Goal: Transaction & Acquisition: Purchase product/service

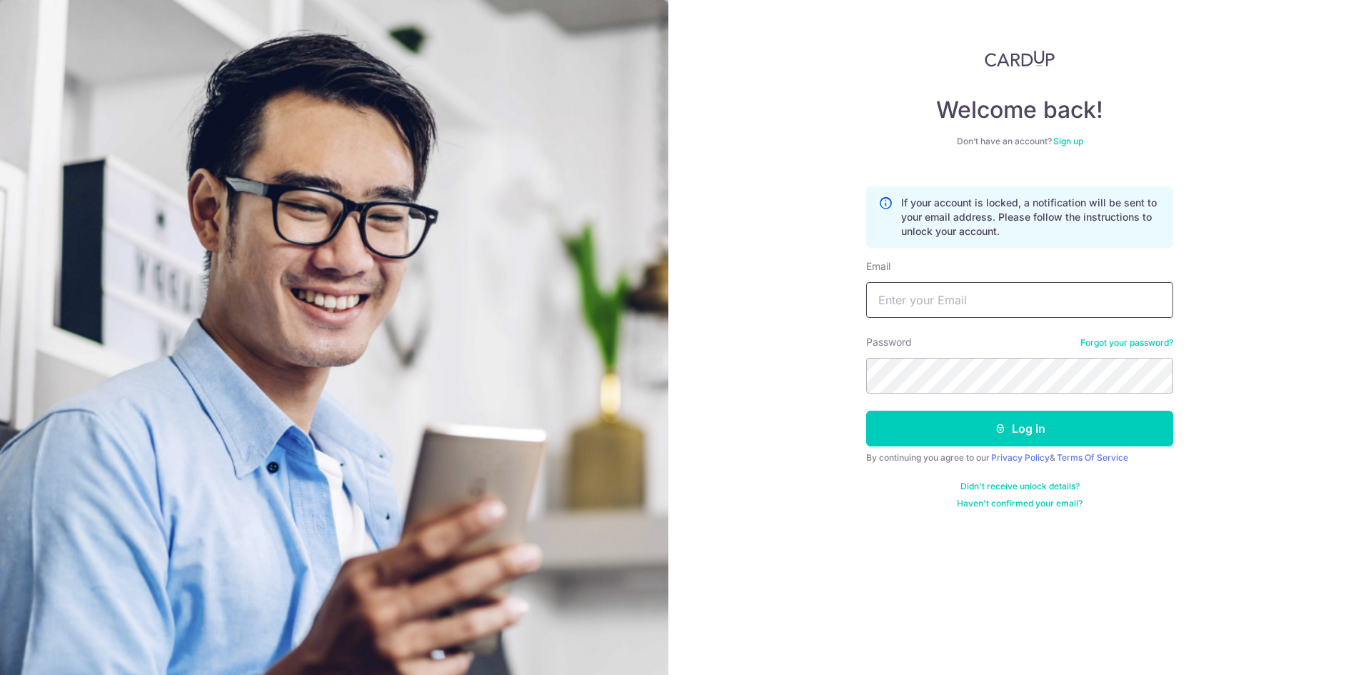
click at [950, 307] on input "Email" at bounding box center [1019, 300] width 307 height 36
type input "24floristsg@gmail.com"
click at [1028, 428] on button "Log in" at bounding box center [1019, 429] width 307 height 36
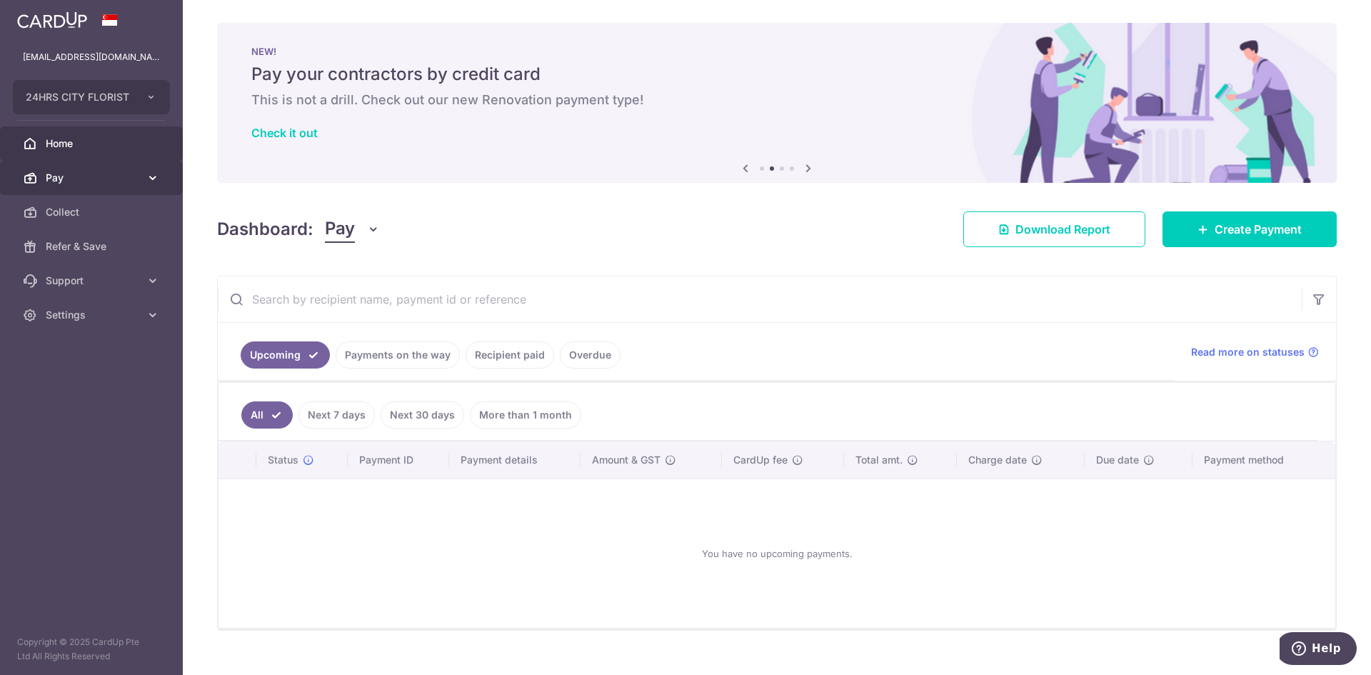
click at [74, 181] on span "Pay" at bounding box center [93, 178] width 94 height 14
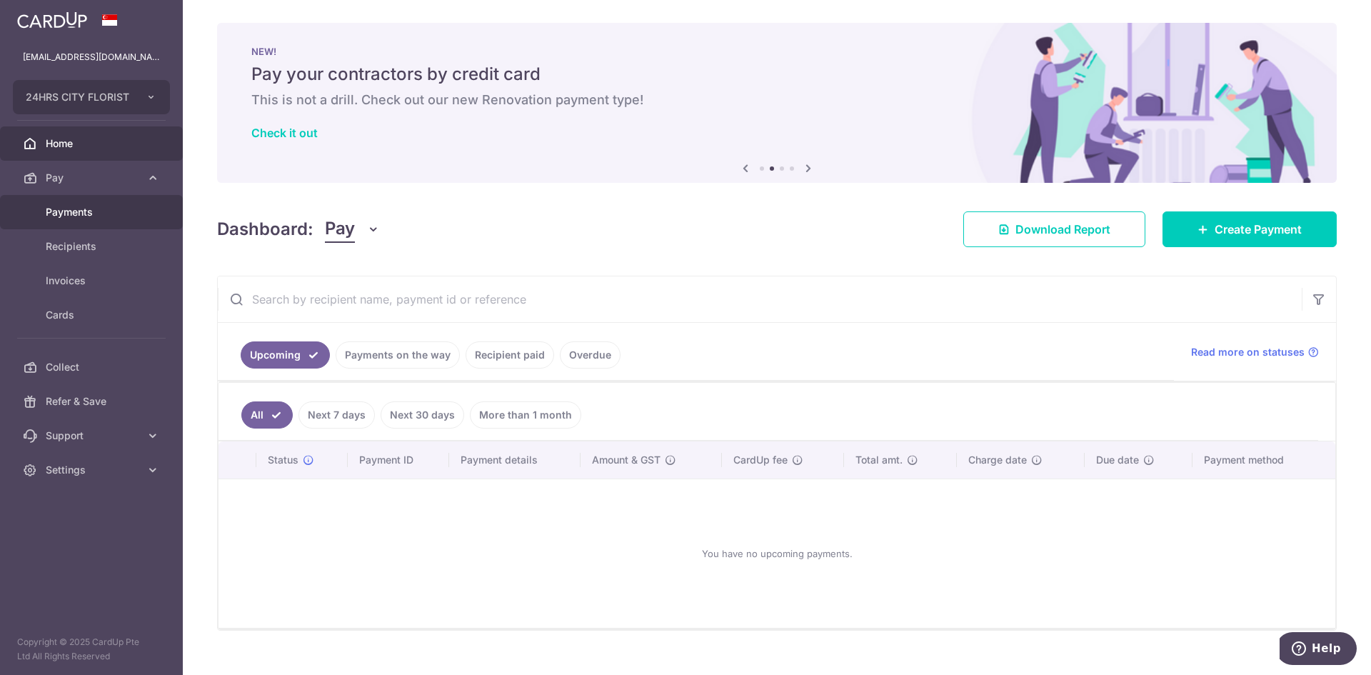
click at [92, 218] on span "Payments" at bounding box center [93, 212] width 94 height 14
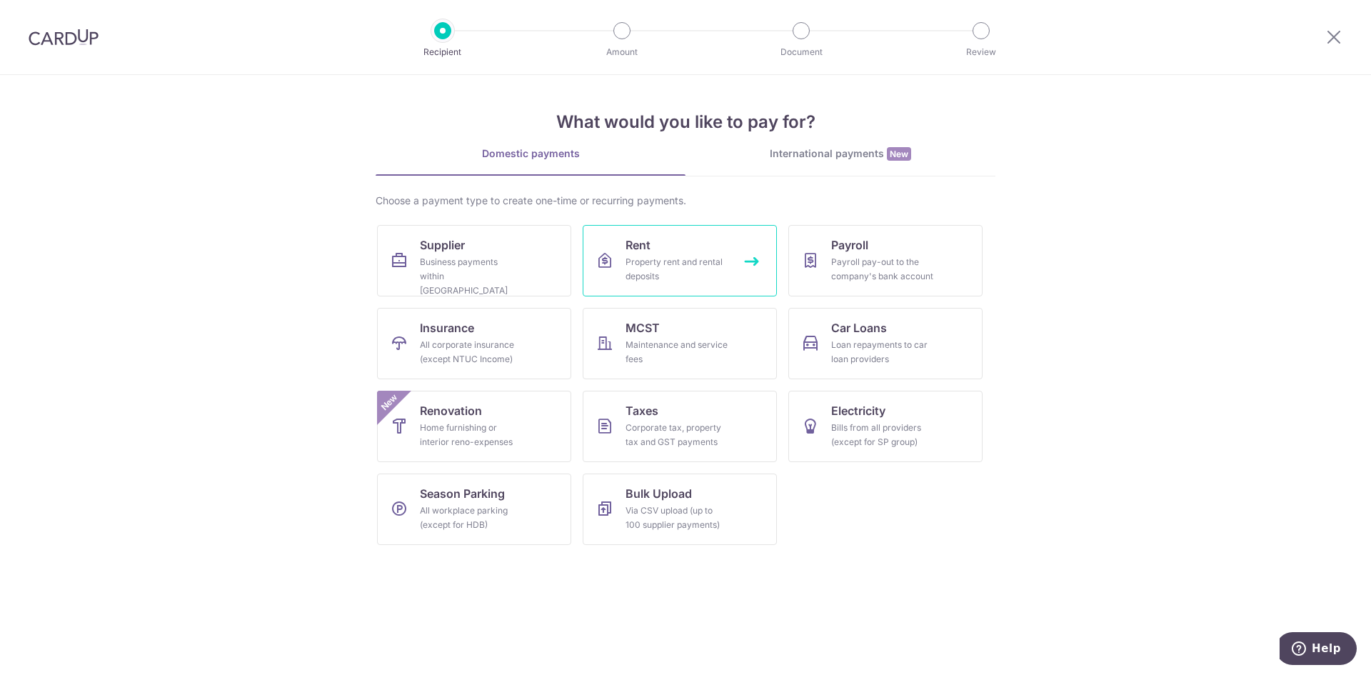
click at [677, 281] on div "Property rent and rental deposits" at bounding box center [677, 269] width 103 height 29
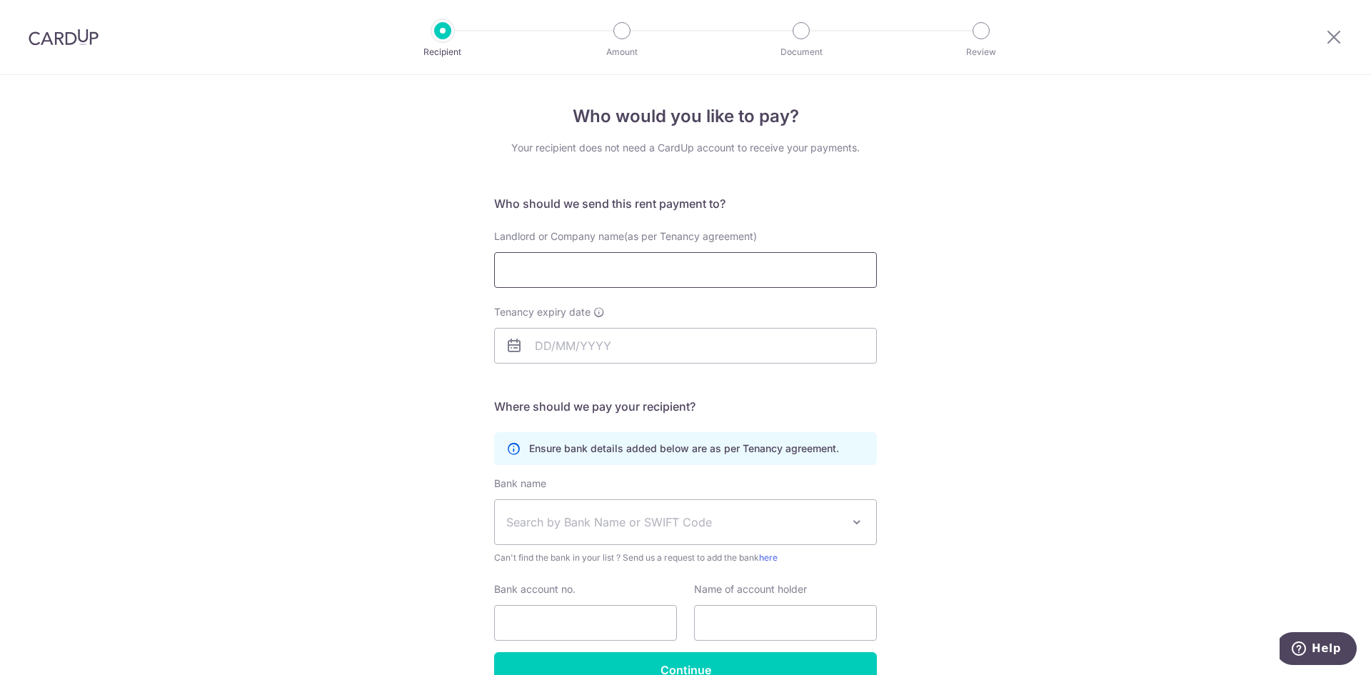
click at [571, 279] on input "Landlord or Company name(as per Tenancy agreement)" at bounding box center [685, 270] width 383 height 36
paste input "SAYOWN BIZZ MANAGEMENTS PTE LTD"
type input "SAYOWN BIZZ MANAGEMENTS PTE LTD"
click at [348, 336] on div "Who would you like to pay? Your recipient does not need a CardUp account to rec…" at bounding box center [685, 415] width 1371 height 680
click at [544, 348] on input "Tenancy expiry date" at bounding box center [685, 346] width 383 height 36
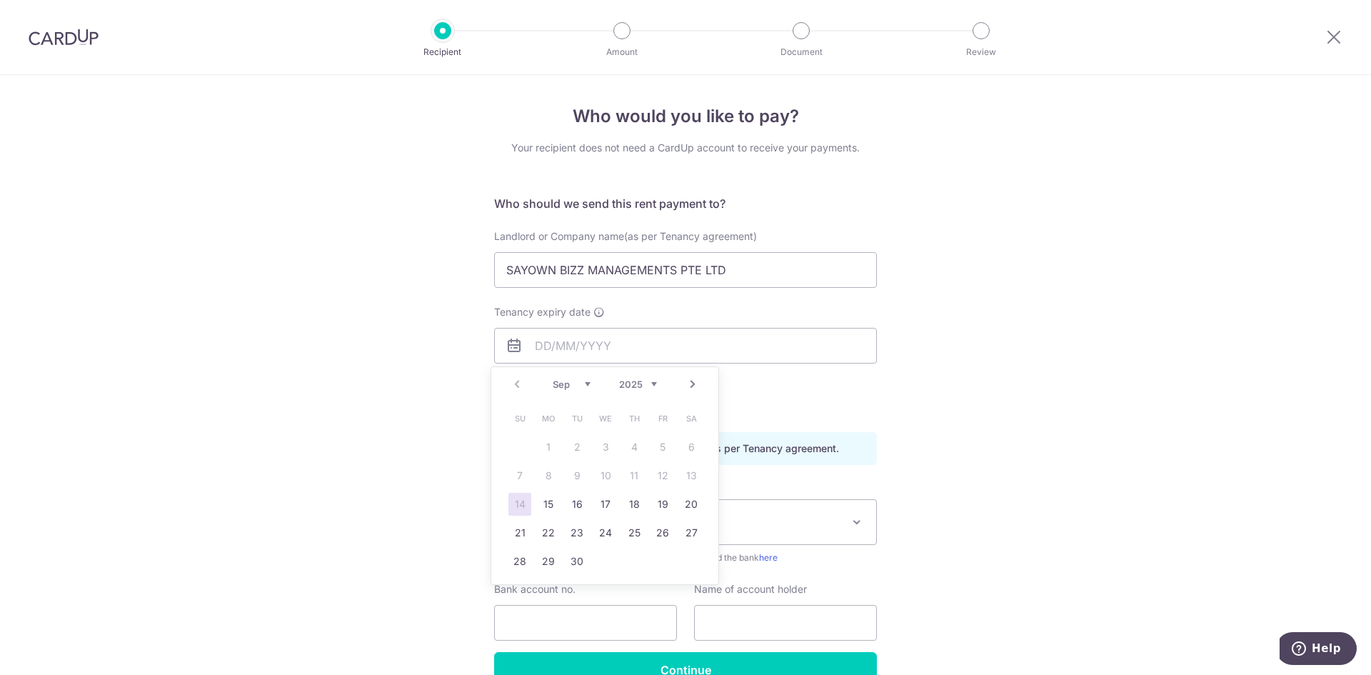
click at [563, 388] on select "Sep Oct Nov Dec" at bounding box center [572, 383] width 38 height 11
click at [621, 389] on select "2025 2026 2027 2028 2029 2030 2031 2032 2033 2034 2035" at bounding box center [638, 383] width 38 height 11
click at [571, 386] on select "Jan Feb Mar Apr May Jun Jul Aug Sep Oct Nov Dec" at bounding box center [572, 383] width 38 height 11
click at [660, 476] on link "13" at bounding box center [662, 475] width 23 height 23
type input "[DATE]"
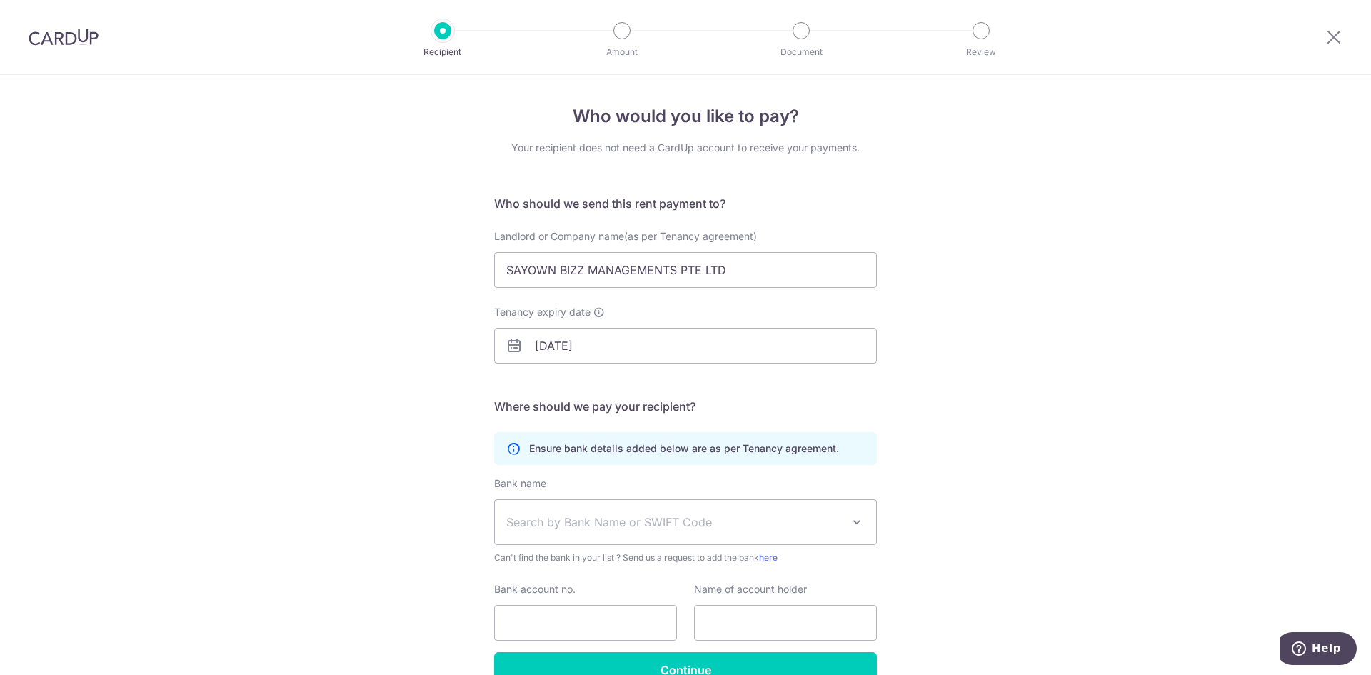
click at [968, 419] on div "Who would you like to pay? Your recipient does not need a CardUp account to rec…" at bounding box center [685, 415] width 1371 height 680
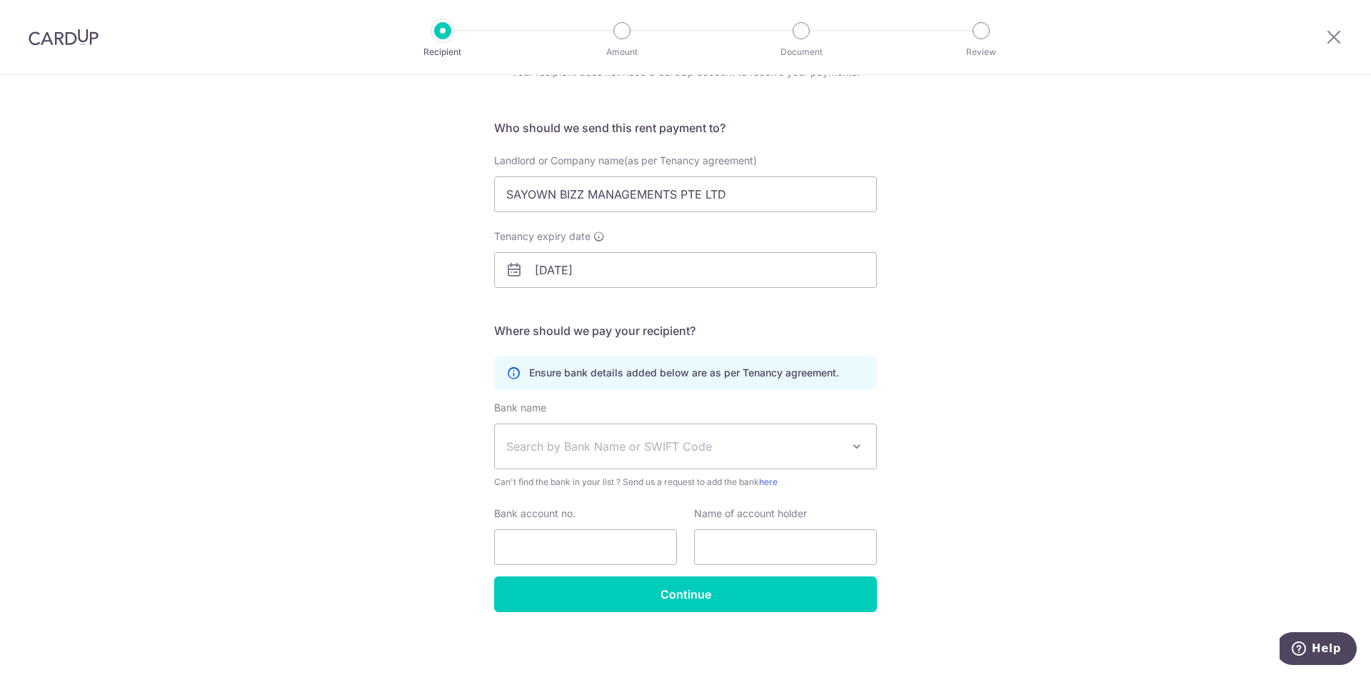
scroll to position [80, 0]
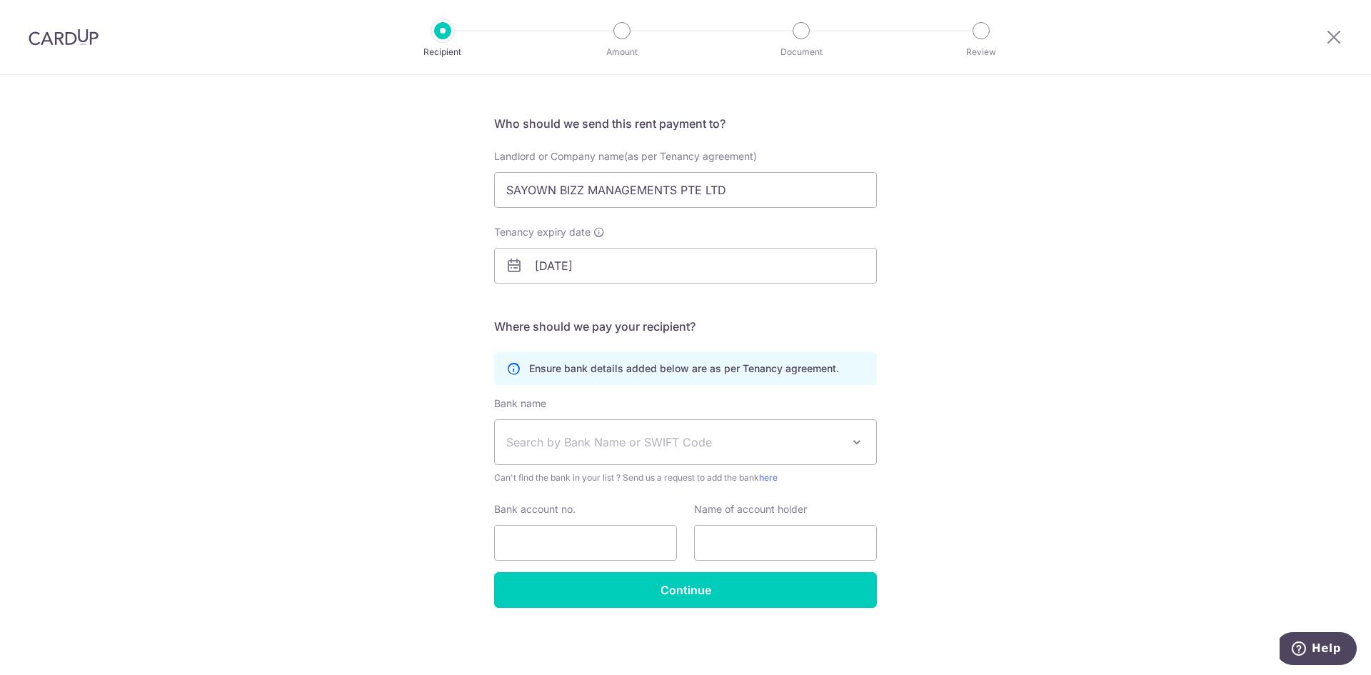
click at [589, 446] on span "Search by Bank Name or SWIFT Code" at bounding box center [674, 441] width 336 height 17
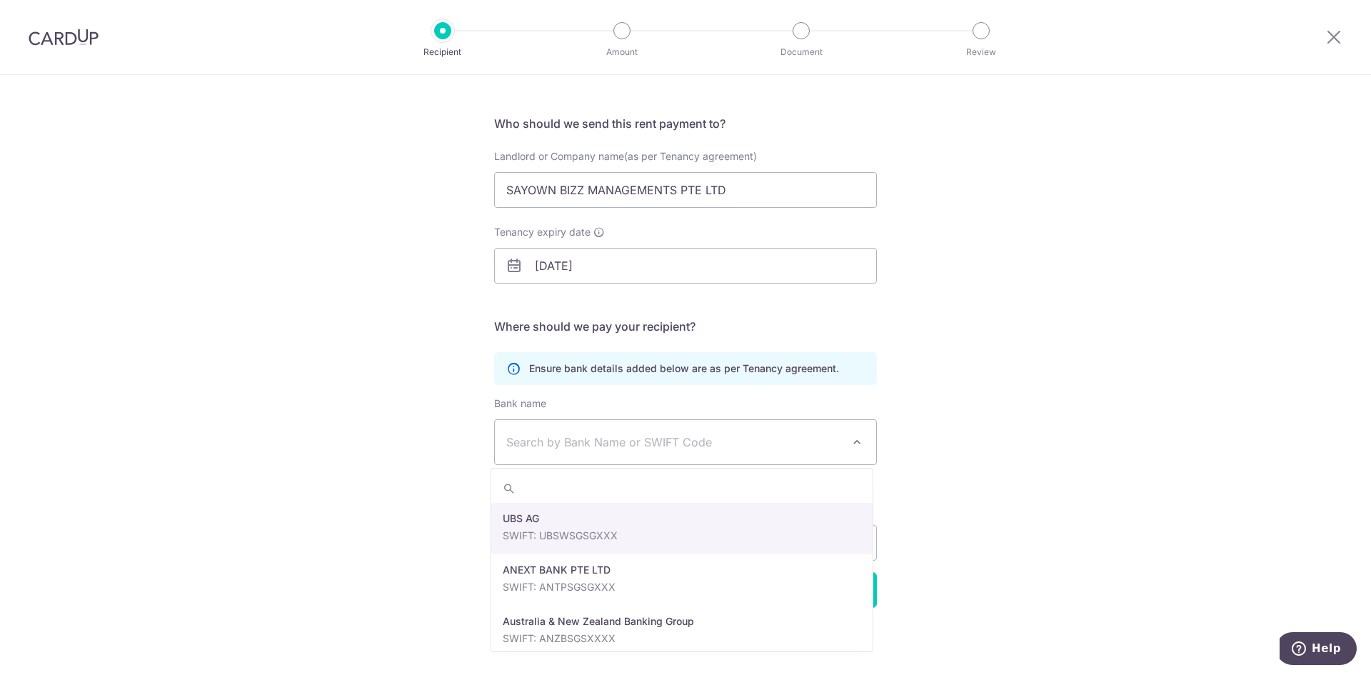
type input "o"
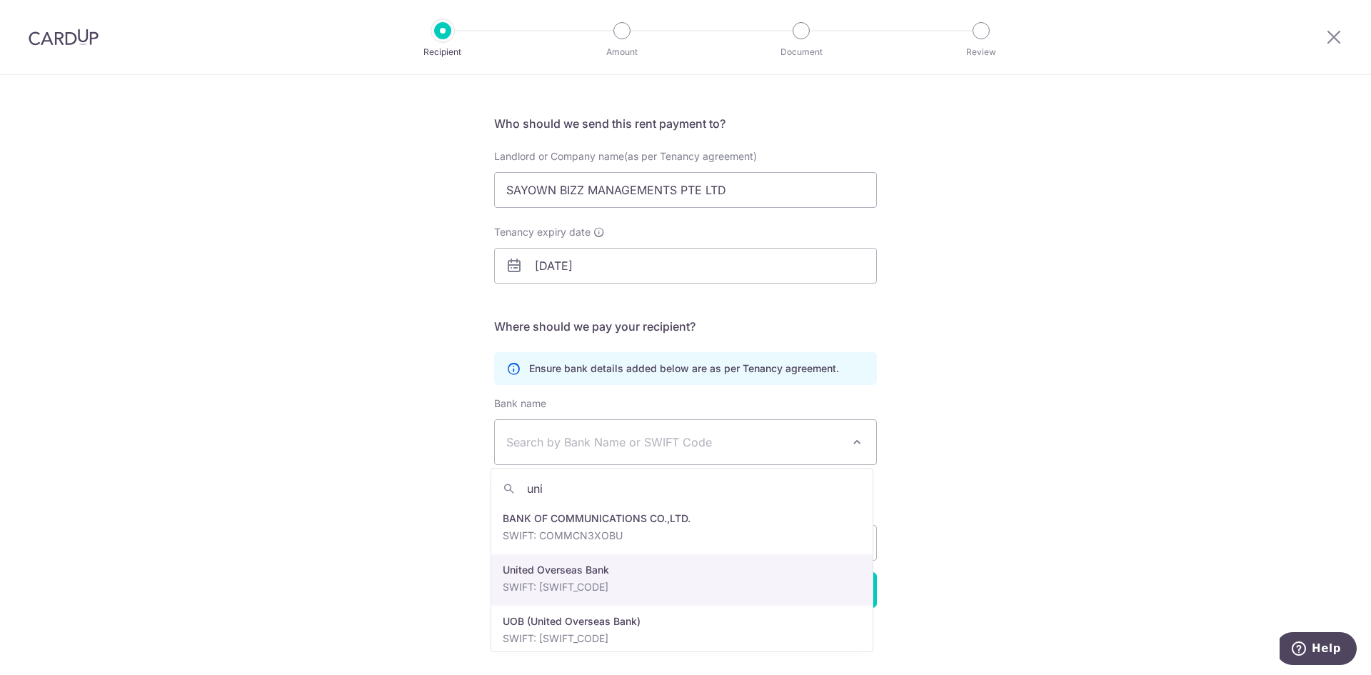
type input "uni"
select select "23668"
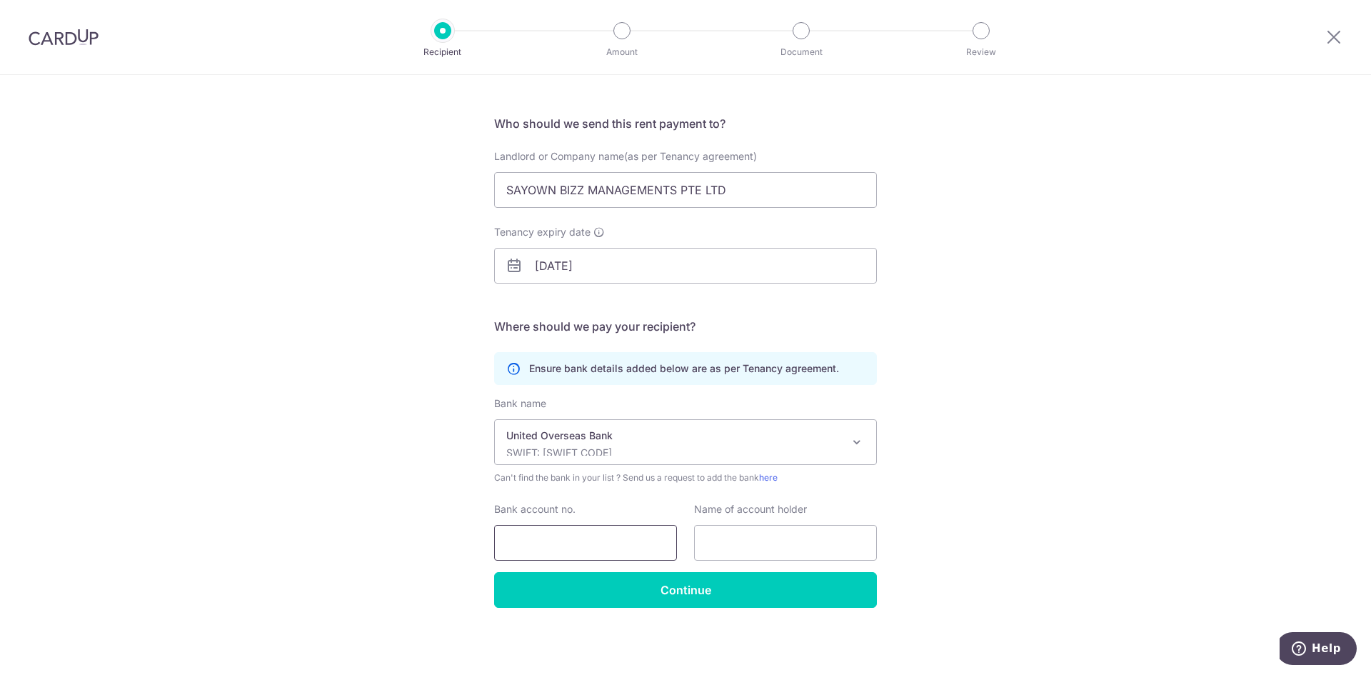
click at [535, 544] on input "Bank account no." at bounding box center [585, 543] width 183 height 36
click at [523, 544] on input "7283001001" at bounding box center [585, 543] width 183 height 36
click at [543, 543] on input "7283001001" at bounding box center [585, 543] width 183 height 36
type input "7283001001"
click at [788, 538] on input "text" at bounding box center [785, 543] width 183 height 36
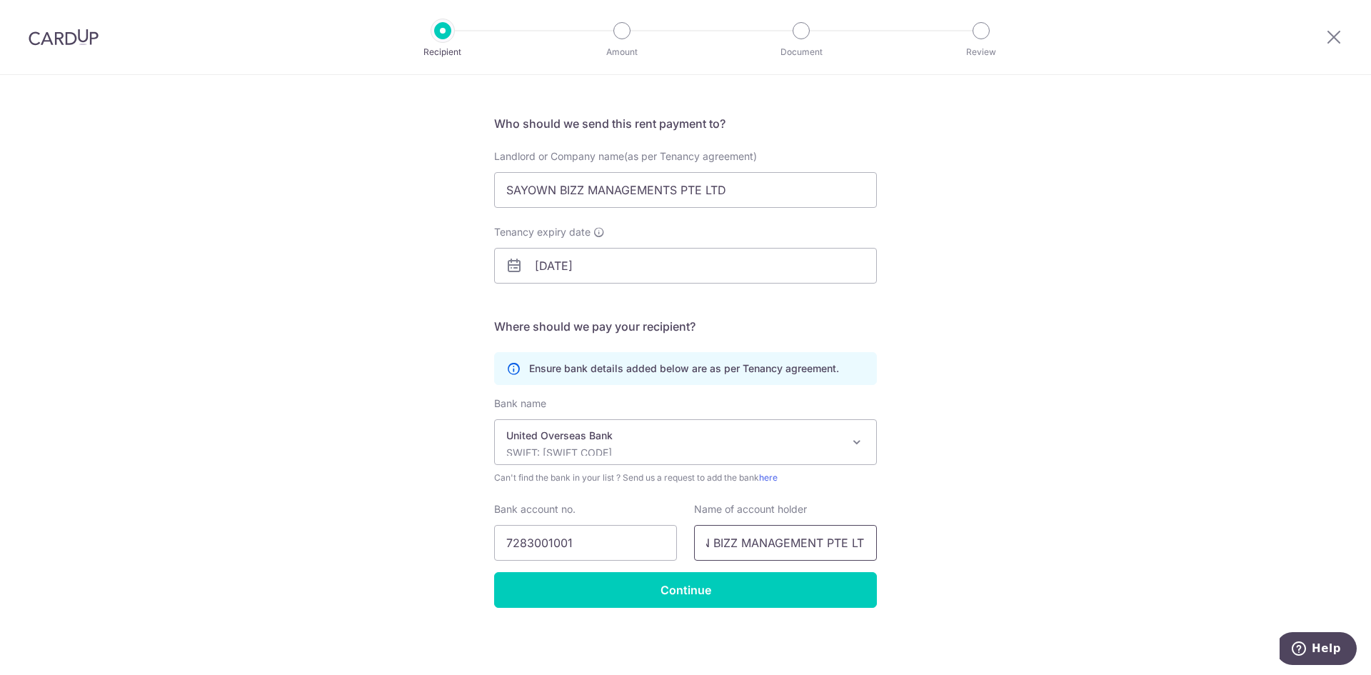
scroll to position [0, 54]
click at [812, 540] on input "SAYOWN BIZZ MANAGEMENT PTE LTD" at bounding box center [785, 543] width 183 height 36
click at [853, 538] on input "SAYOWN BIZZ MANAGEMENTS PTE LTD" at bounding box center [785, 543] width 183 height 36
type input "SAYOWN BIZZ MANAGEMENTS PTE LTD"
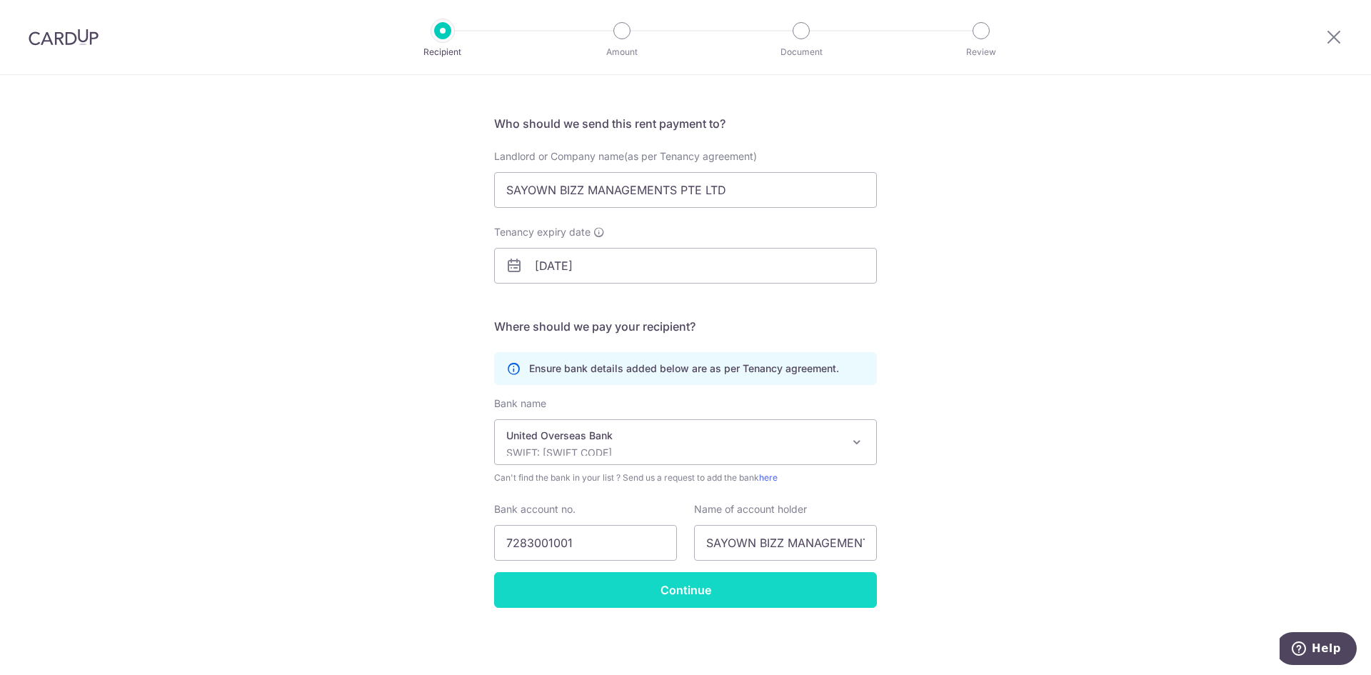
click at [707, 590] on input "Continue" at bounding box center [685, 590] width 383 height 36
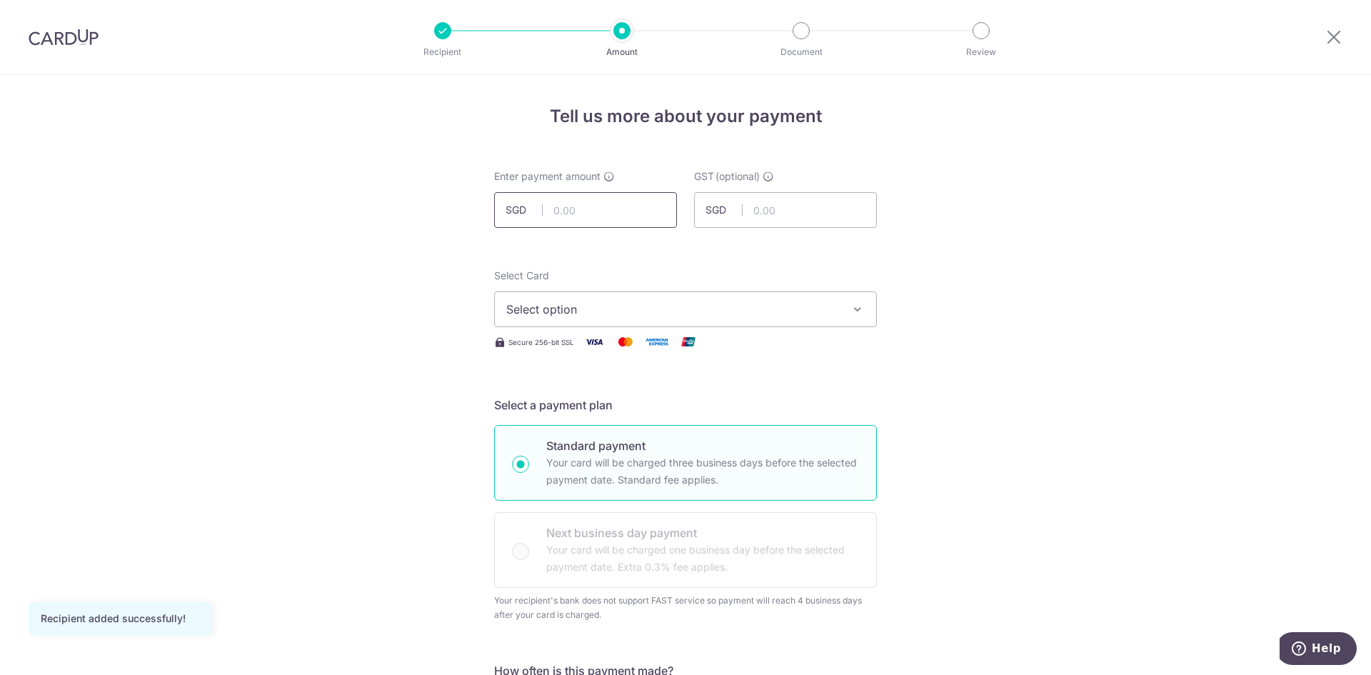
click at [590, 207] on input "text" at bounding box center [585, 210] width 183 height 36
type input "3,500.00"
click at [733, 319] on button "Select option" at bounding box center [685, 309] width 383 height 36
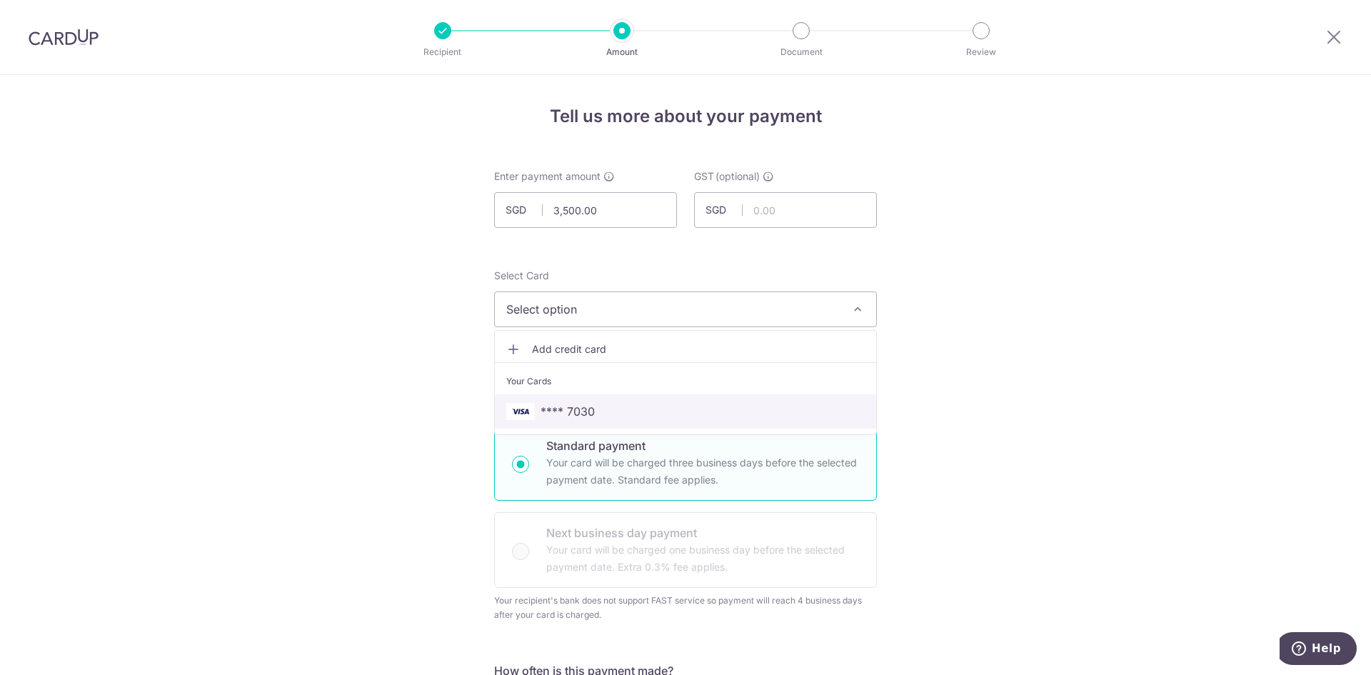
click at [594, 401] on link "**** 7030" at bounding box center [685, 411] width 381 height 34
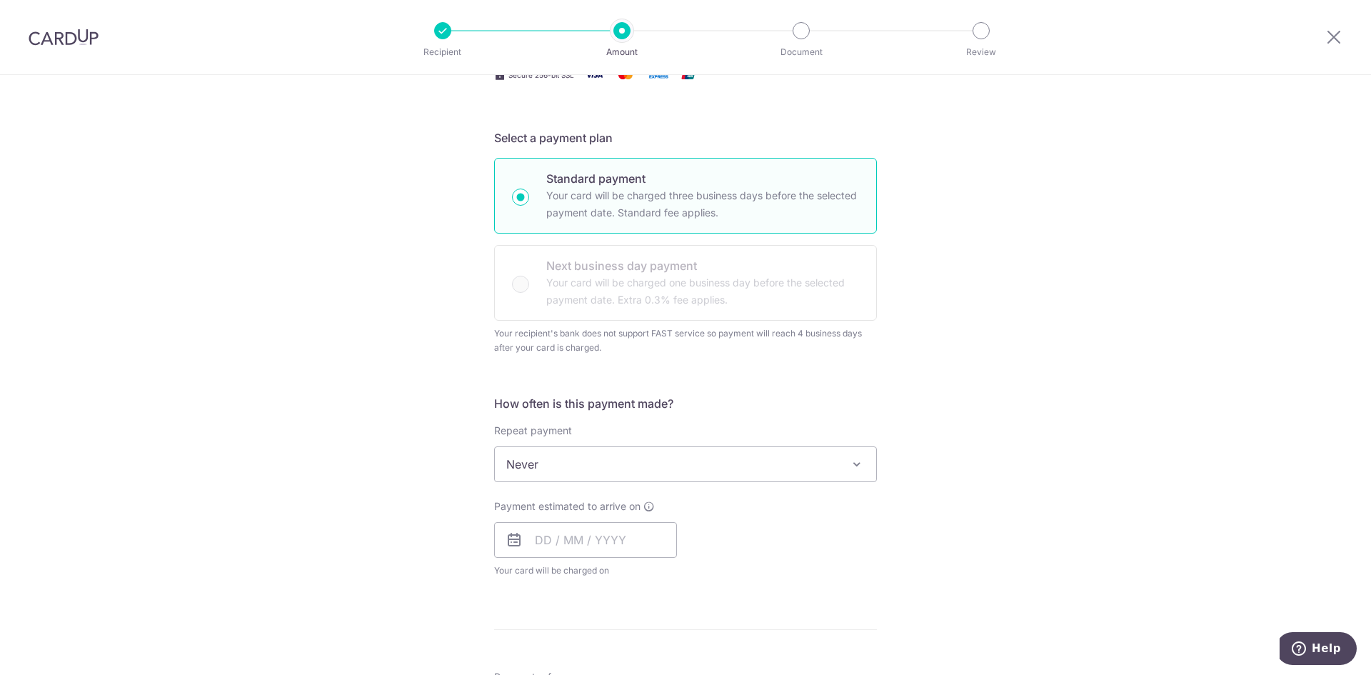
scroll to position [286, 0]
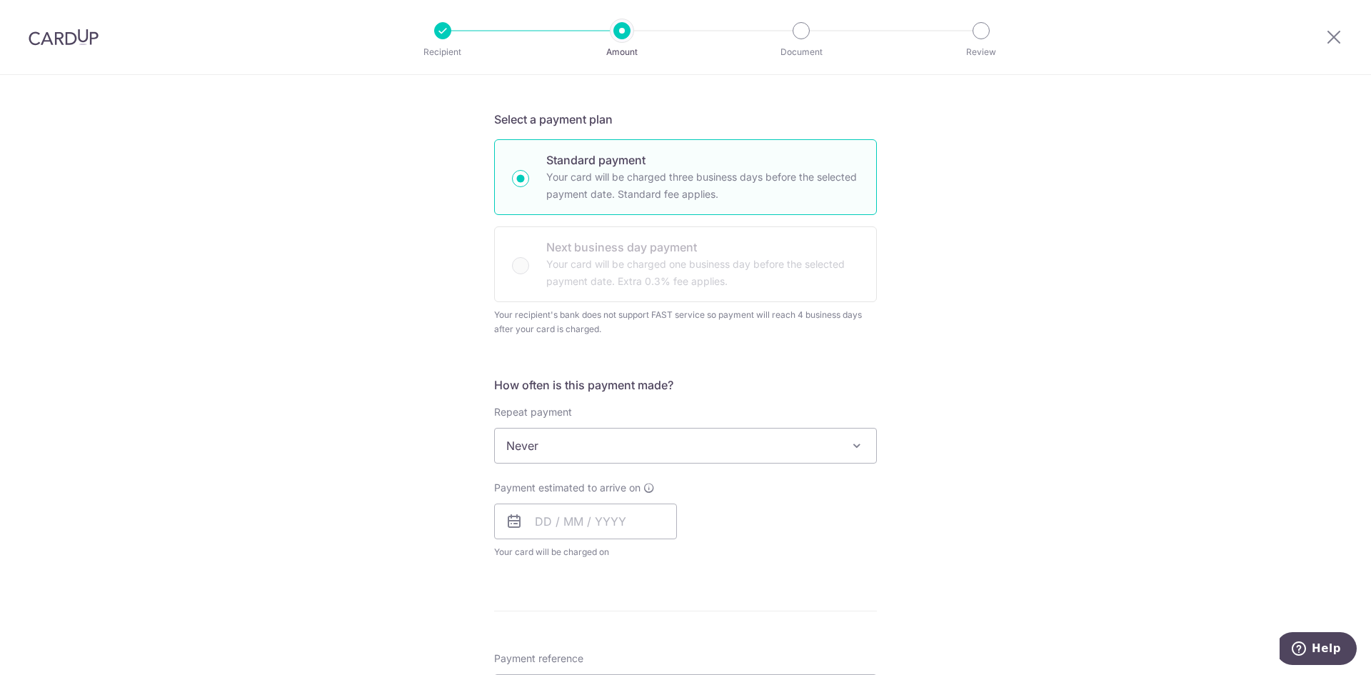
click at [603, 445] on span "Never" at bounding box center [685, 445] width 381 height 34
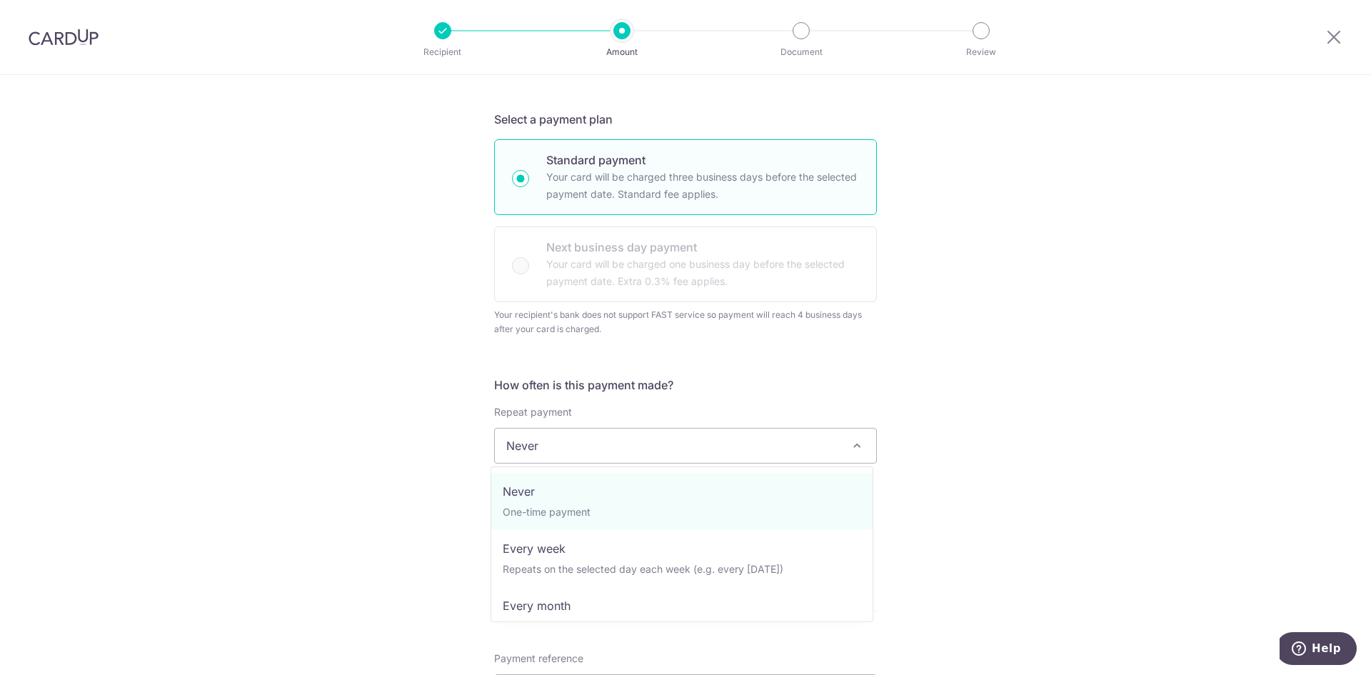
click at [922, 397] on div "Tell us more about your payment Enter payment amount SGD 3,500.00 3500.00 GST (…" at bounding box center [685, 500] width 1371 height 1422
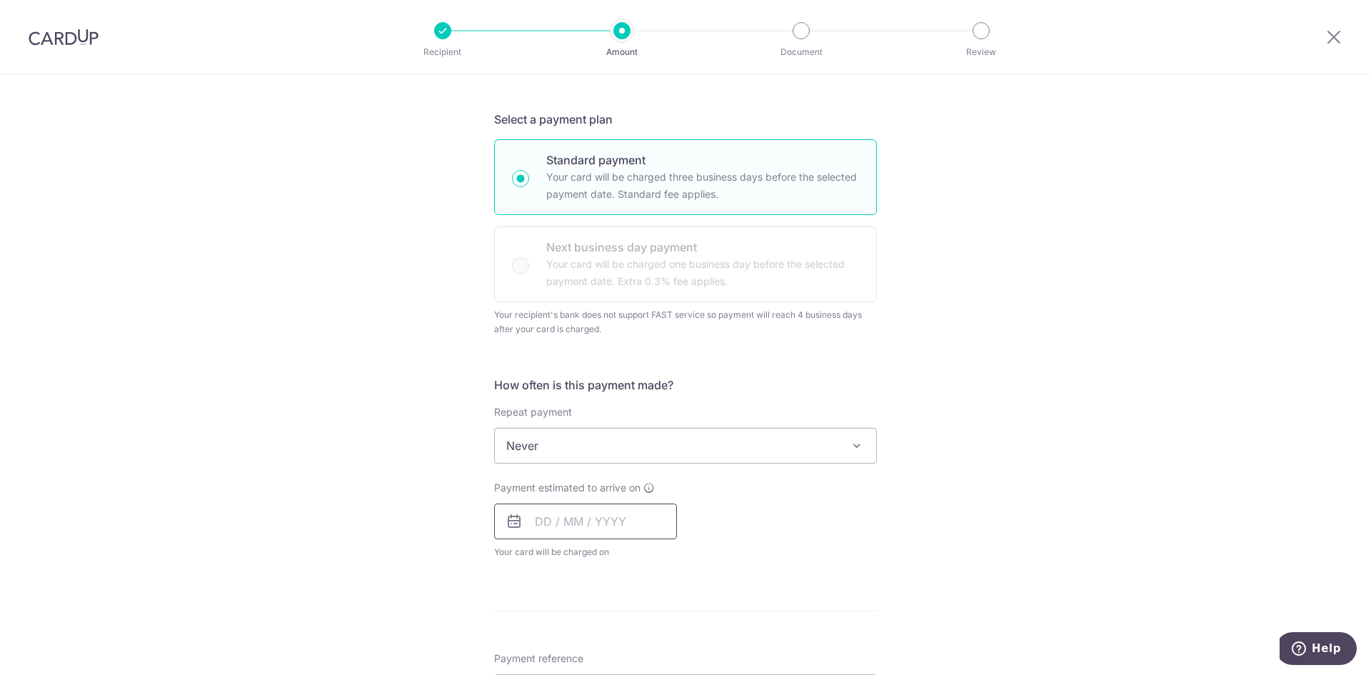
click at [536, 519] on input "text" at bounding box center [585, 521] width 183 height 36
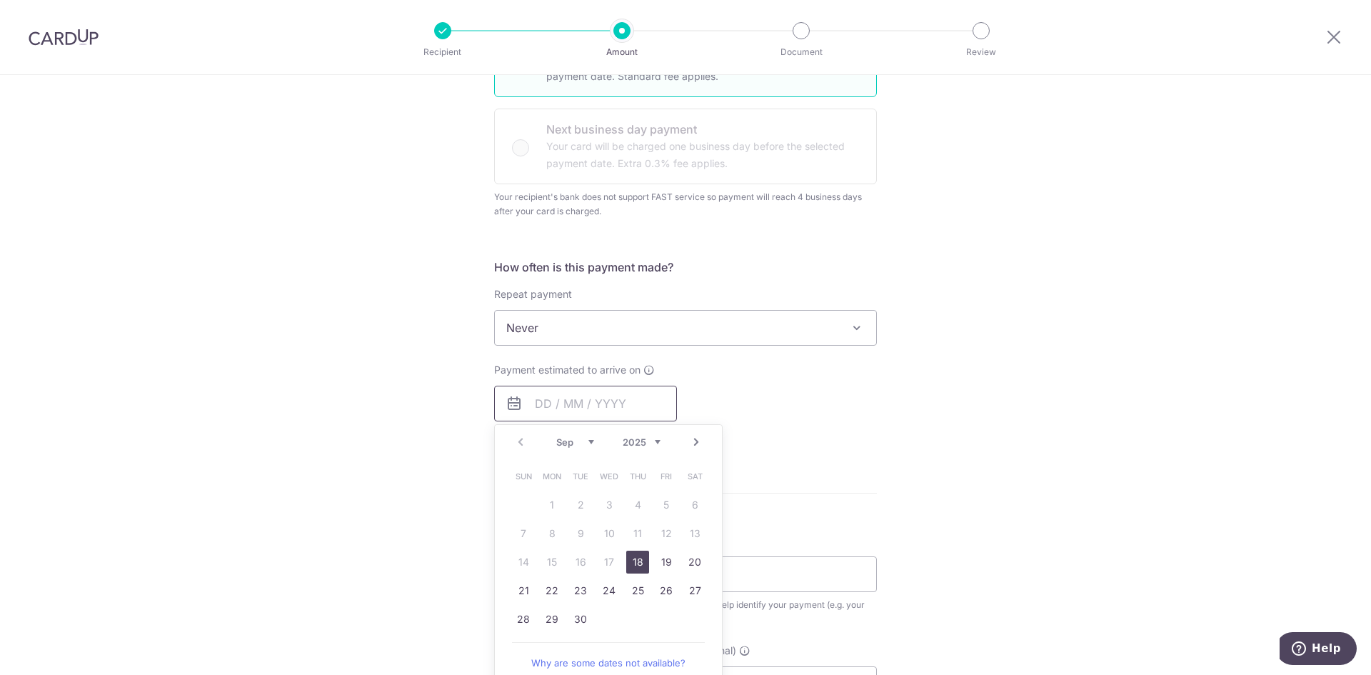
scroll to position [428, 0]
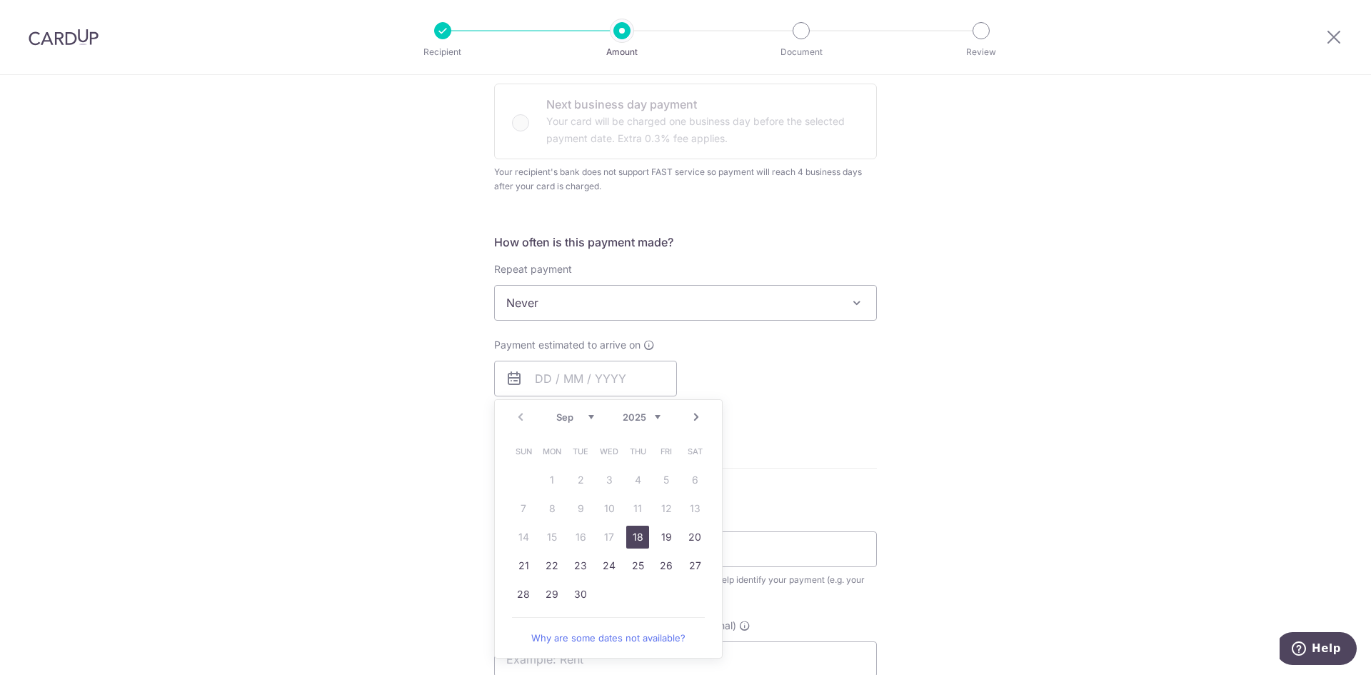
click at [571, 416] on select "Sep Oct Nov Dec" at bounding box center [575, 416] width 38 height 11
click at [555, 536] on link "13" at bounding box center [552, 537] width 23 height 23
type input "[DATE]"
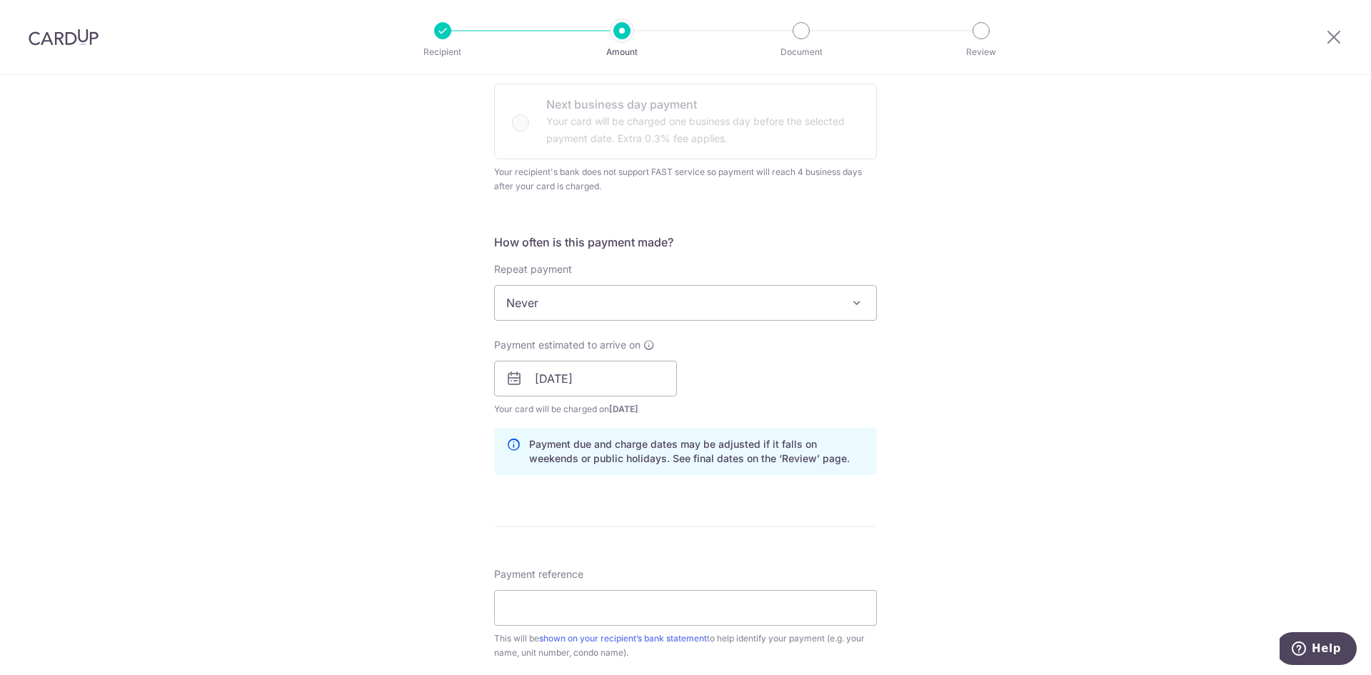
scroll to position [500, 0]
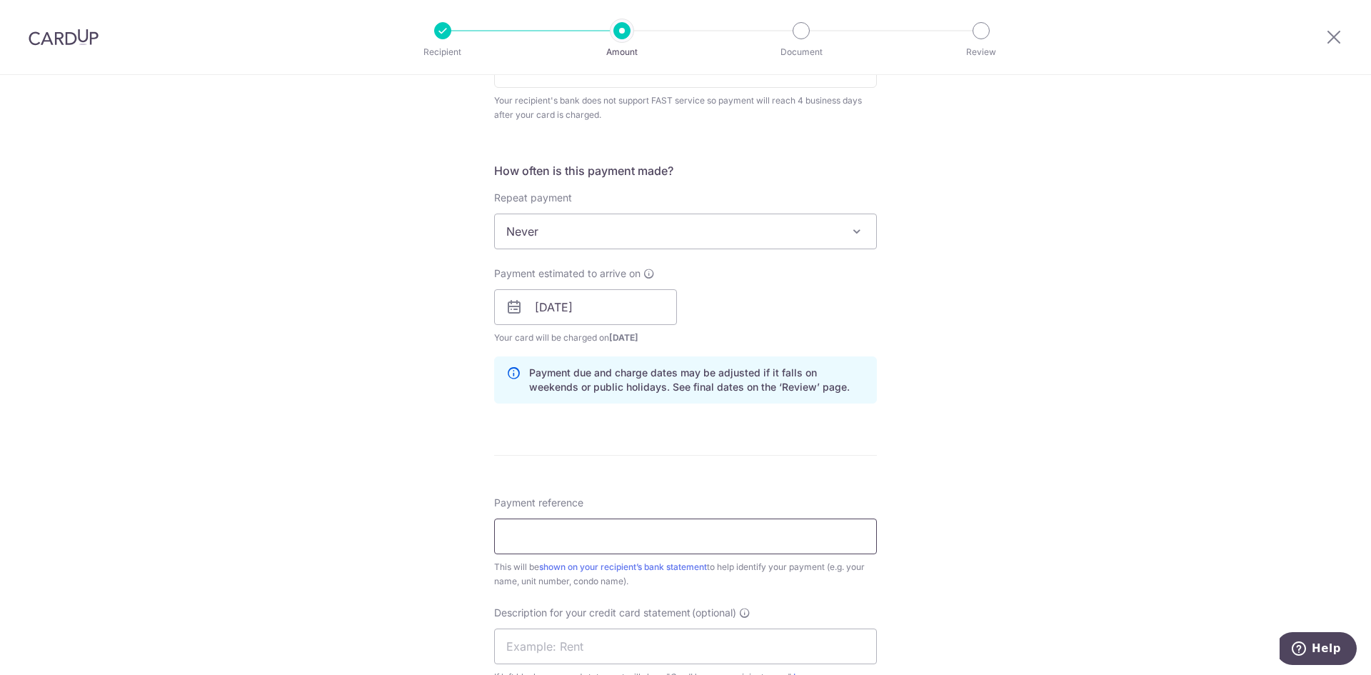
click at [545, 538] on input "Payment reference" at bounding box center [685, 536] width 383 height 36
type input "Rental payment for mid Oct-Nov 2025"
click at [935, 470] on div "Tell us more about your payment Enter payment amount SGD 3,500.00 3500.00 GST (…" at bounding box center [685, 315] width 1371 height 1480
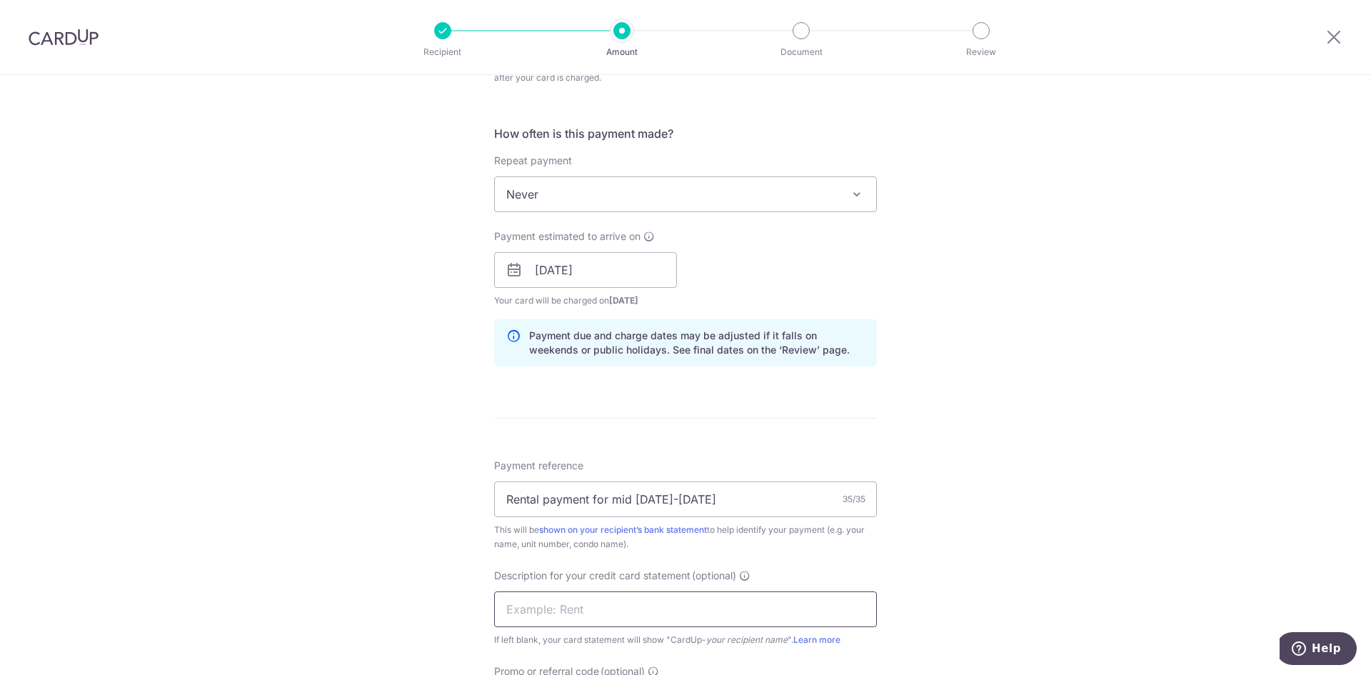
scroll to position [571, 0]
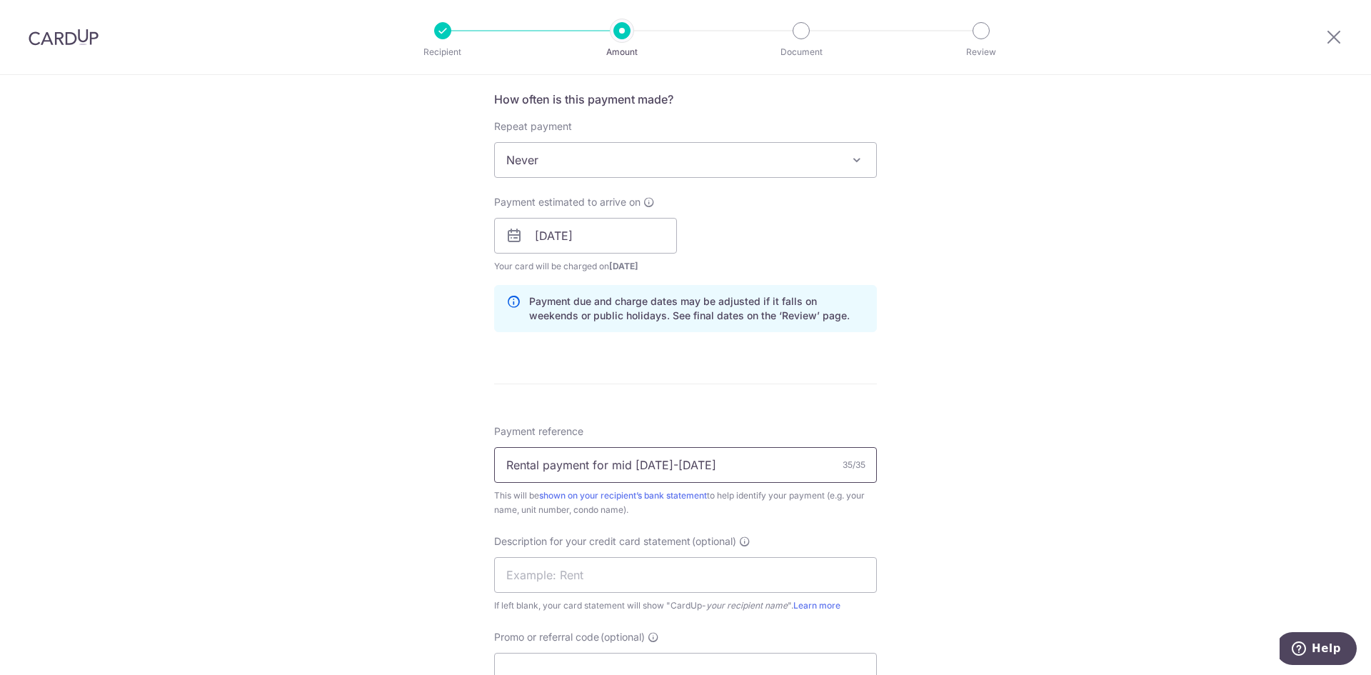
drag, startPoint x: 716, startPoint y: 466, endPoint x: 506, endPoint y: 468, distance: 210.7
click at [506, 468] on input "Rental payment for mid Oct-Nov 2025" at bounding box center [685, 465] width 383 height 36
click at [532, 579] on input "text" at bounding box center [685, 575] width 383 height 36
paste input "Rental payment"
type input "Rental payment"
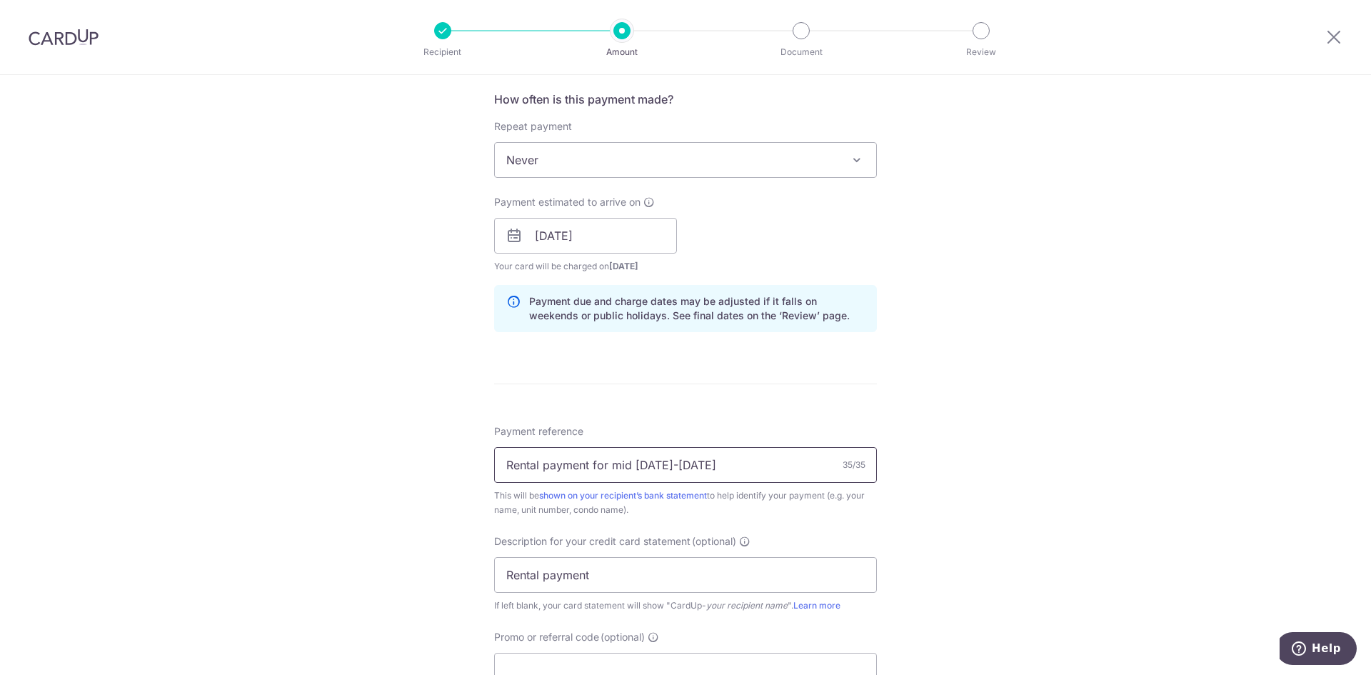
drag, startPoint x: 590, startPoint y: 466, endPoint x: 719, endPoint y: 465, distance: 129.3
click at [719, 465] on input "Rental payment for mid Oct-Nov 2025" at bounding box center [685, 465] width 383 height 36
click at [633, 569] on input "Rental payment" at bounding box center [685, 575] width 383 height 36
click at [623, 576] on input "Rental payment" at bounding box center [685, 575] width 383 height 36
click at [633, 579] on input "Rental payment" at bounding box center [685, 575] width 383 height 36
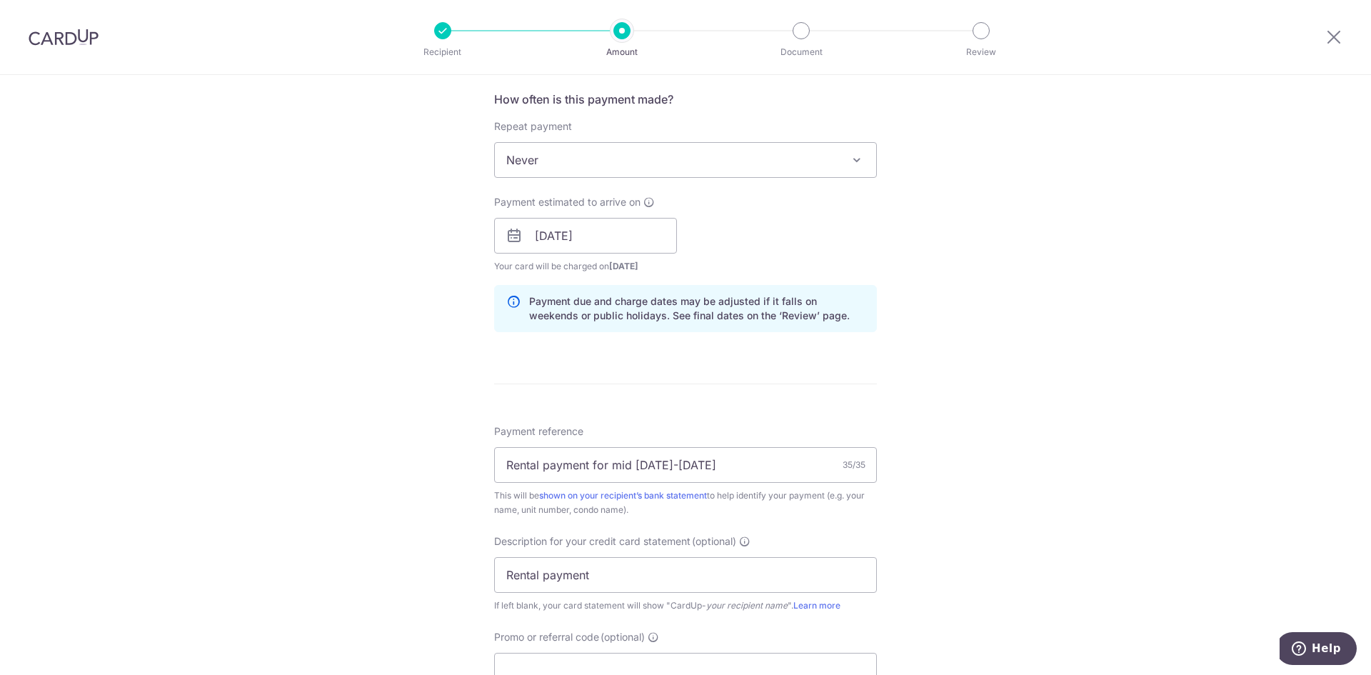
click at [955, 563] on div "Tell us more about your payment Enter payment amount SGD 3,500.00 3500.00 GST (…" at bounding box center [685, 244] width 1371 height 1480
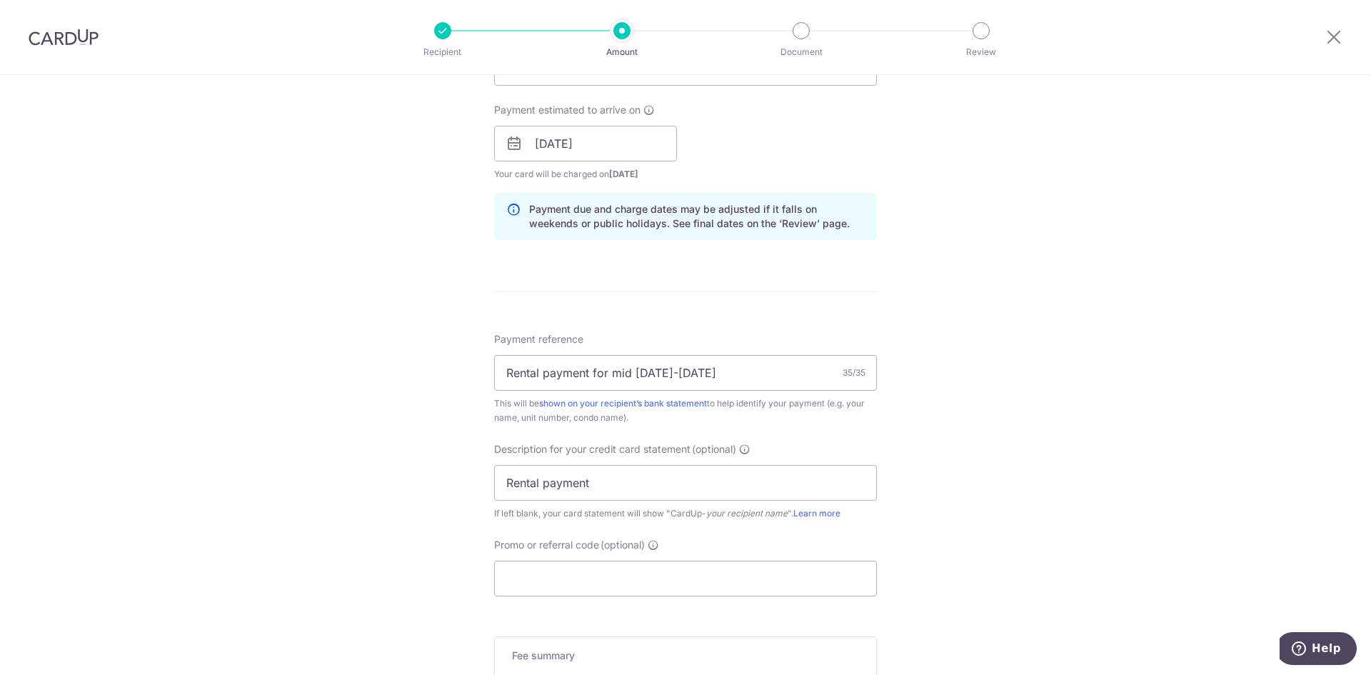
scroll to position [786, 0]
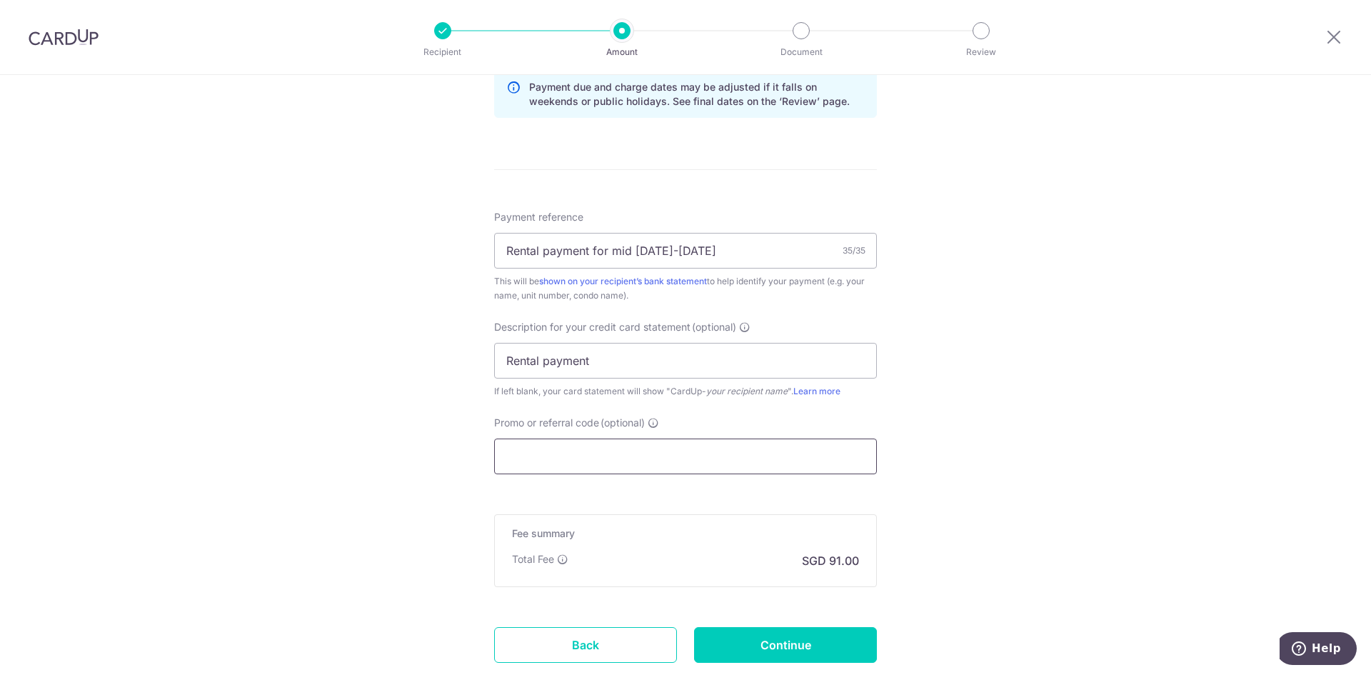
click at [604, 461] on input "Promo or referral code (optional)" at bounding box center [685, 456] width 383 height 36
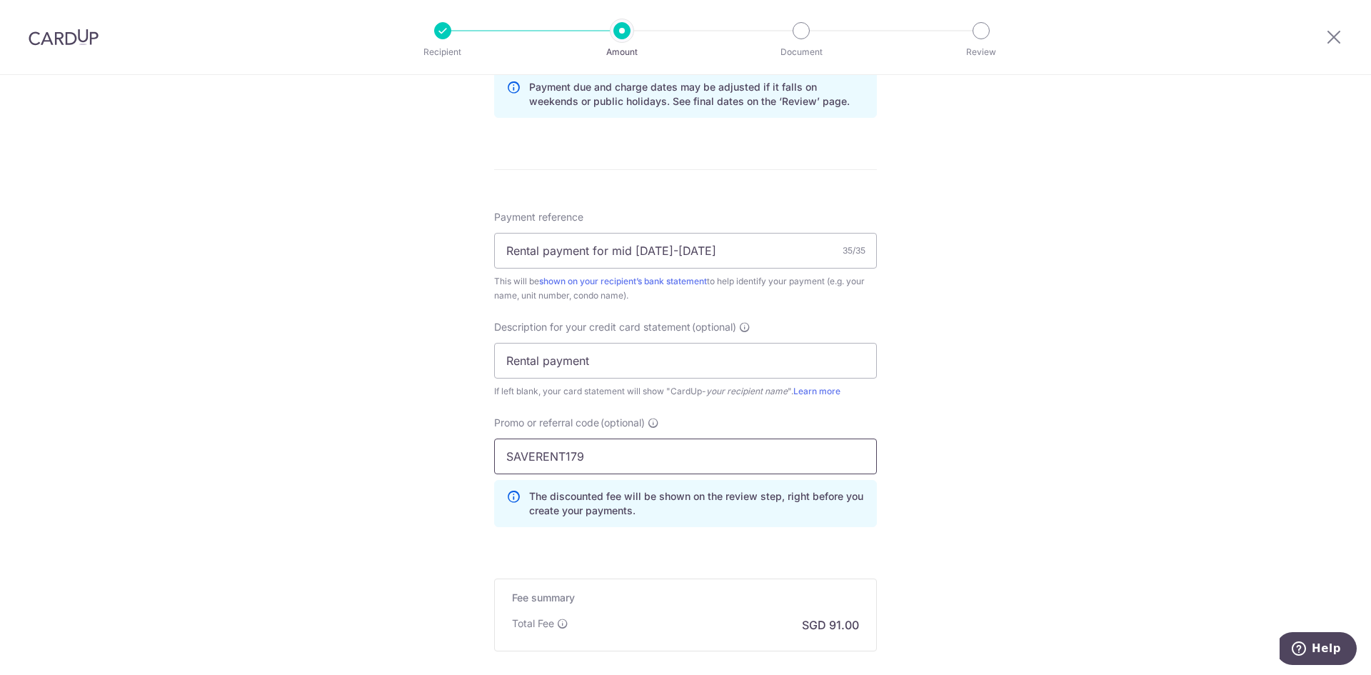
type input "SAVERENT179"
click at [976, 489] on div "Tell us more about your payment Enter payment amount SGD 3,500.00 3500.00 GST (…" at bounding box center [685, 61] width 1371 height 1545
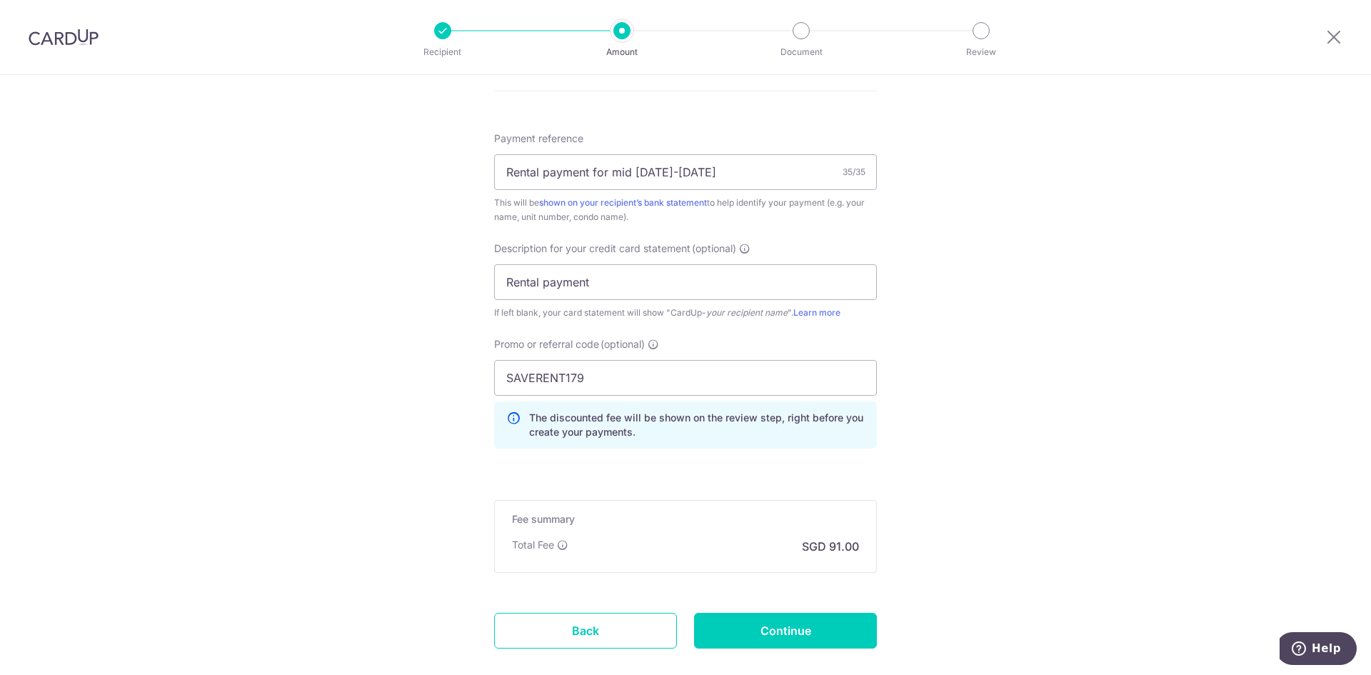
scroll to position [945, 0]
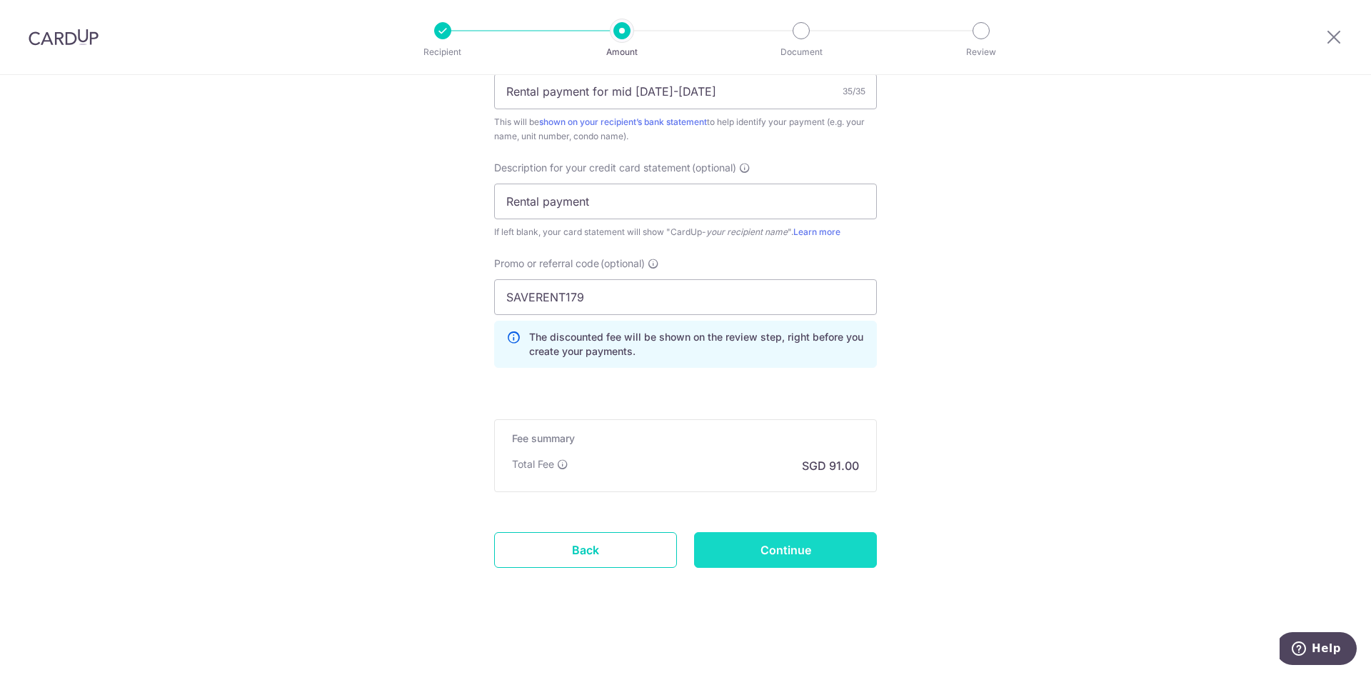
click at [797, 553] on input "Continue" at bounding box center [785, 550] width 183 height 36
type input "Create Schedule"
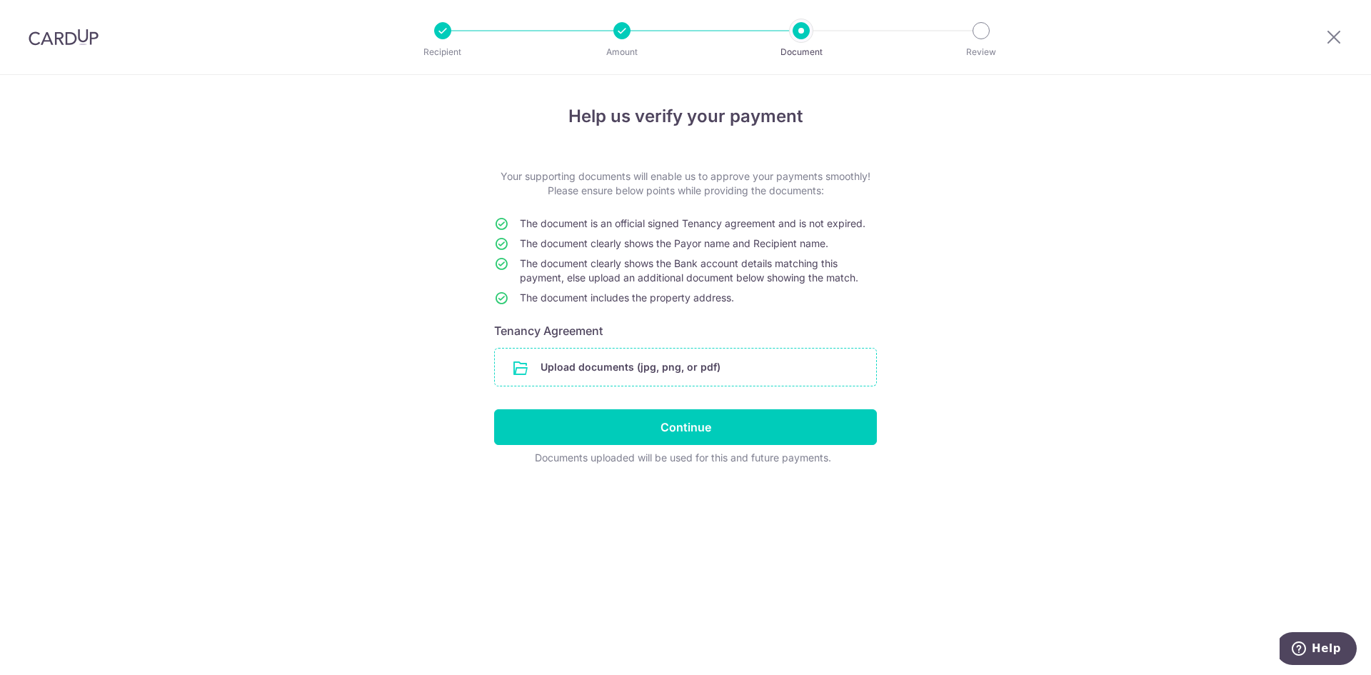
click at [665, 367] on input "file" at bounding box center [685, 366] width 381 height 37
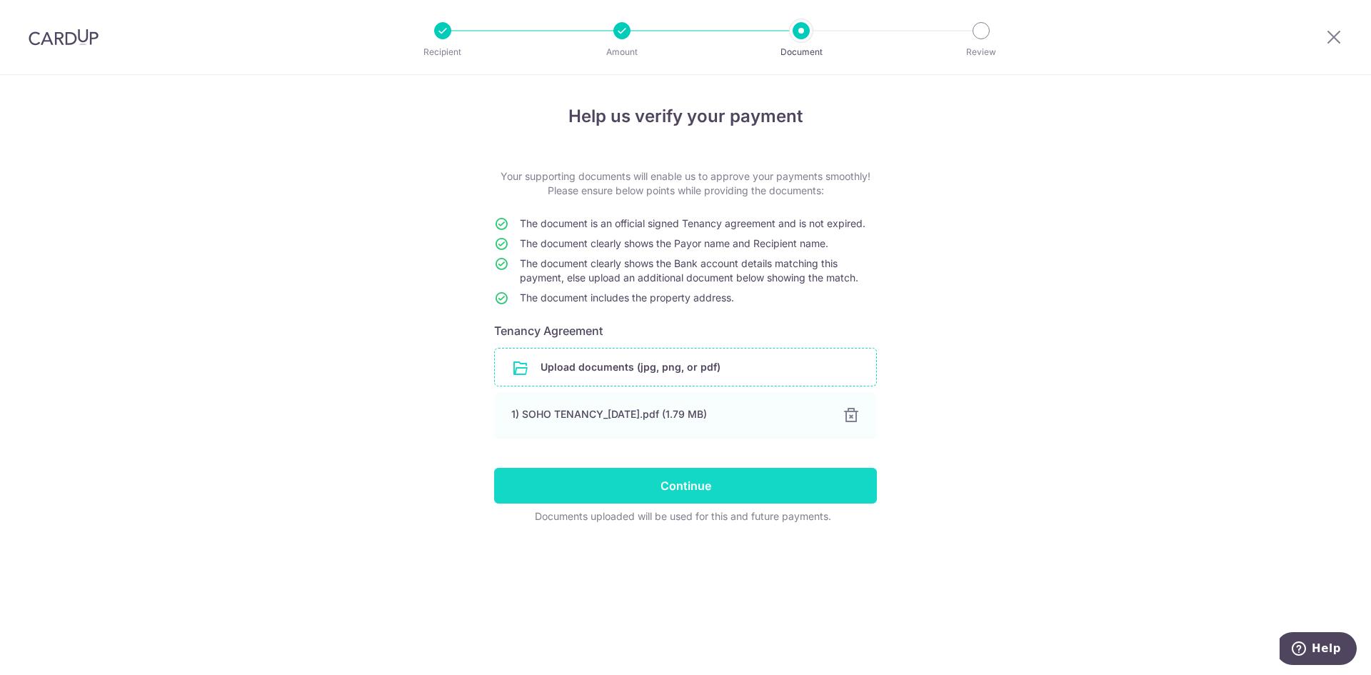
click at [658, 483] on input "Continue" at bounding box center [685, 486] width 383 height 36
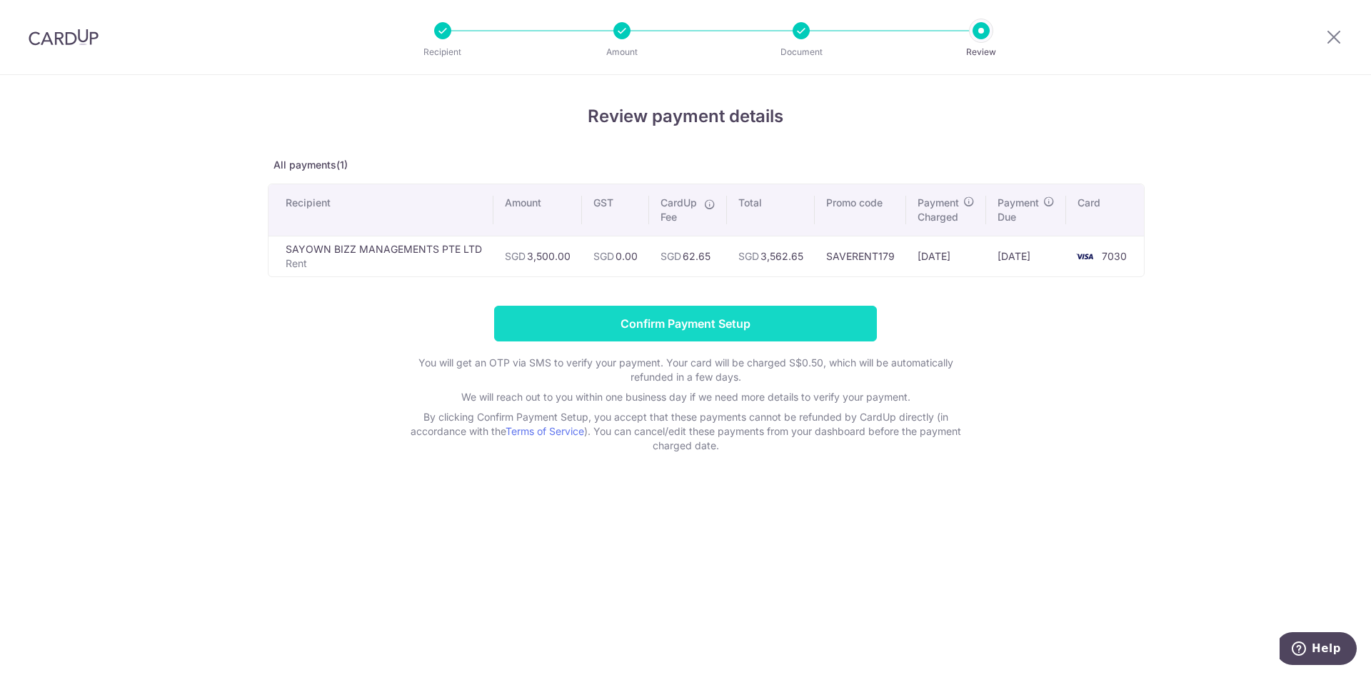
click at [684, 328] on input "Confirm Payment Setup" at bounding box center [685, 324] width 383 height 36
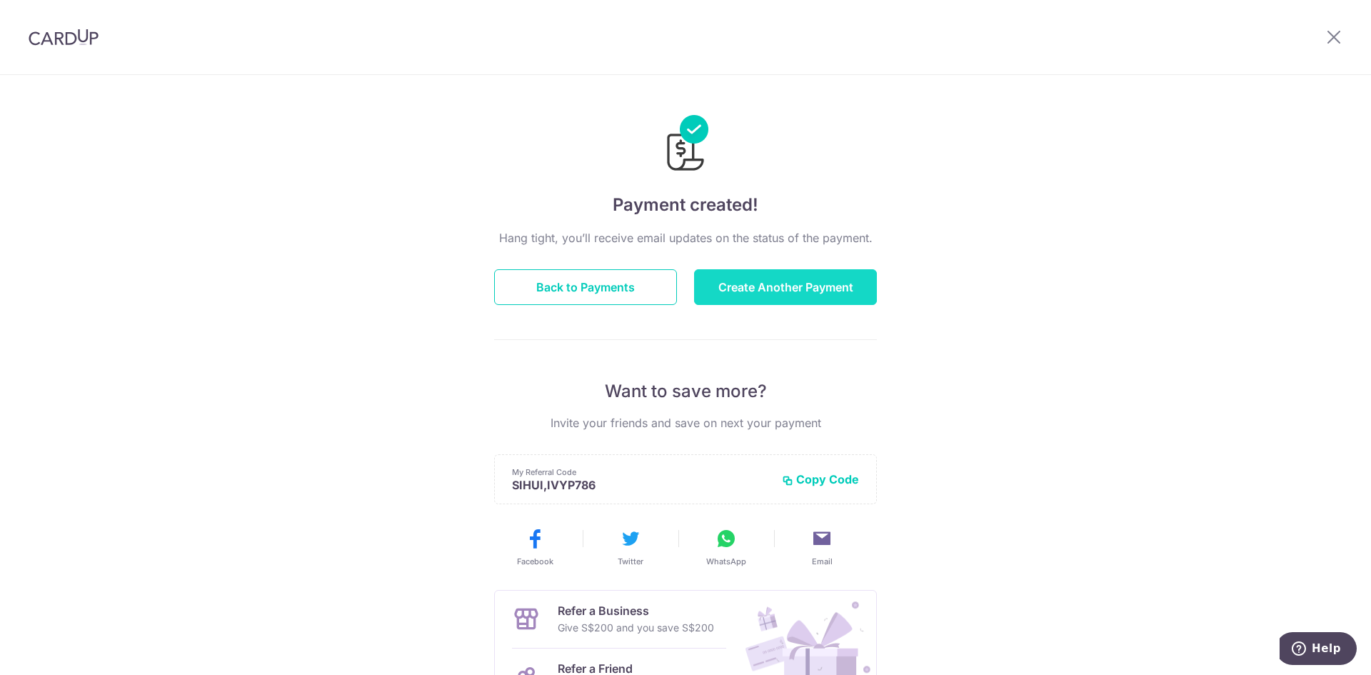
click at [758, 284] on button "Create Another Payment" at bounding box center [785, 287] width 183 height 36
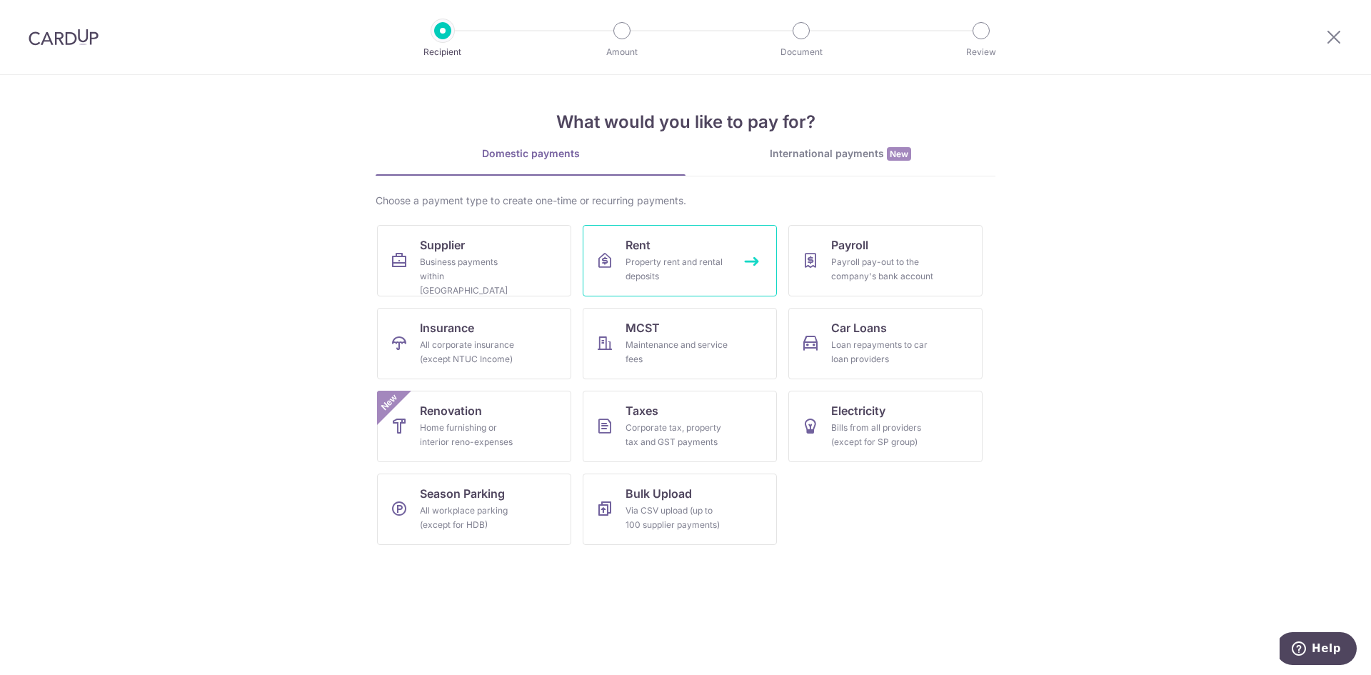
click at [641, 250] on span "Rent" at bounding box center [638, 244] width 25 height 17
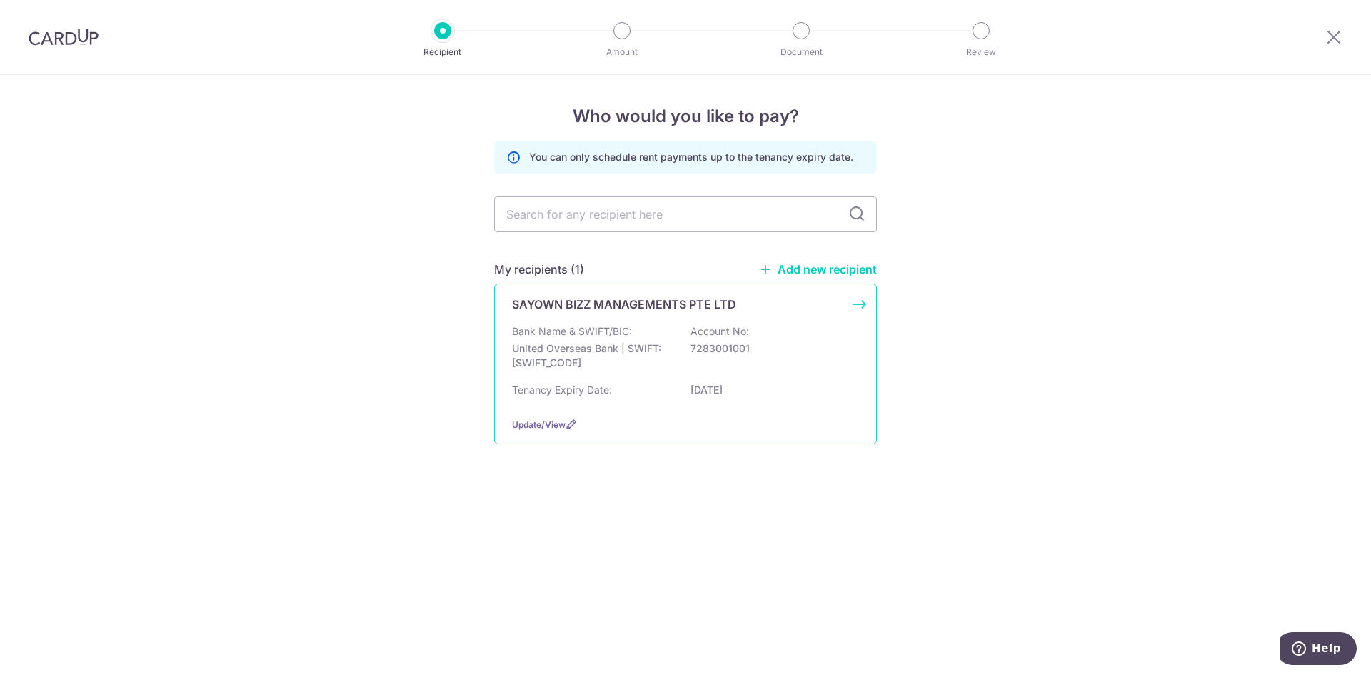
click at [606, 342] on p "United Overseas Bank | SWIFT: UOVBSGSGXXX" at bounding box center [592, 355] width 160 height 29
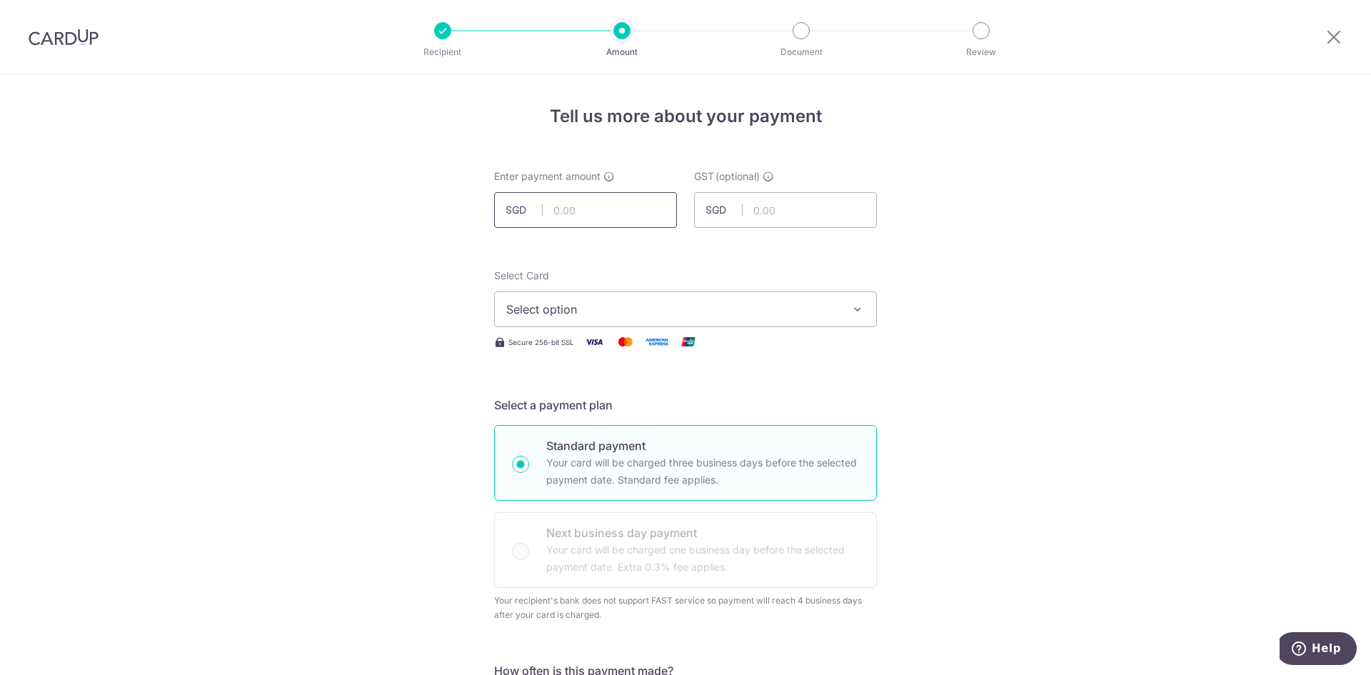
click at [599, 213] on input "text" at bounding box center [585, 210] width 183 height 36
type input "3,700.00"
click at [770, 311] on span "Select option" at bounding box center [672, 309] width 333 height 17
click at [646, 413] on span "**** 7030" at bounding box center [685, 411] width 358 height 17
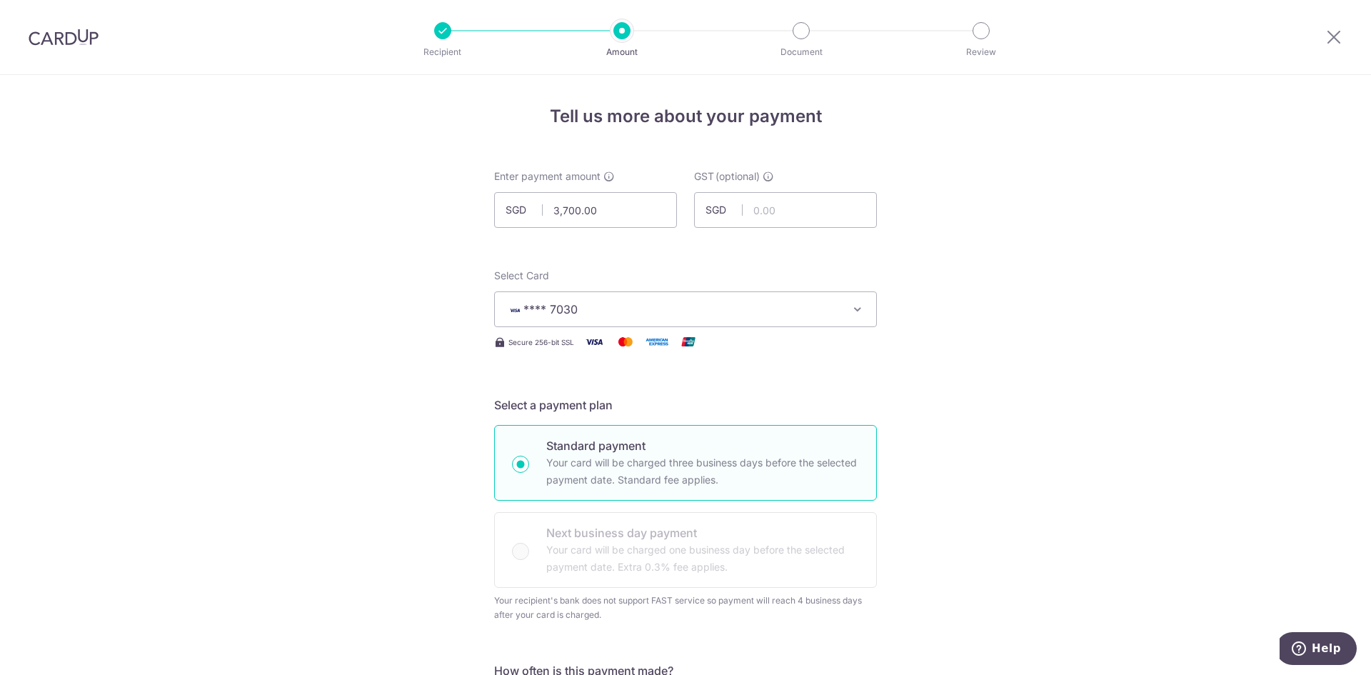
click at [861, 413] on div "Select a payment plan Standard payment Your card will be charged three business…" at bounding box center [685, 509] width 383 height 226
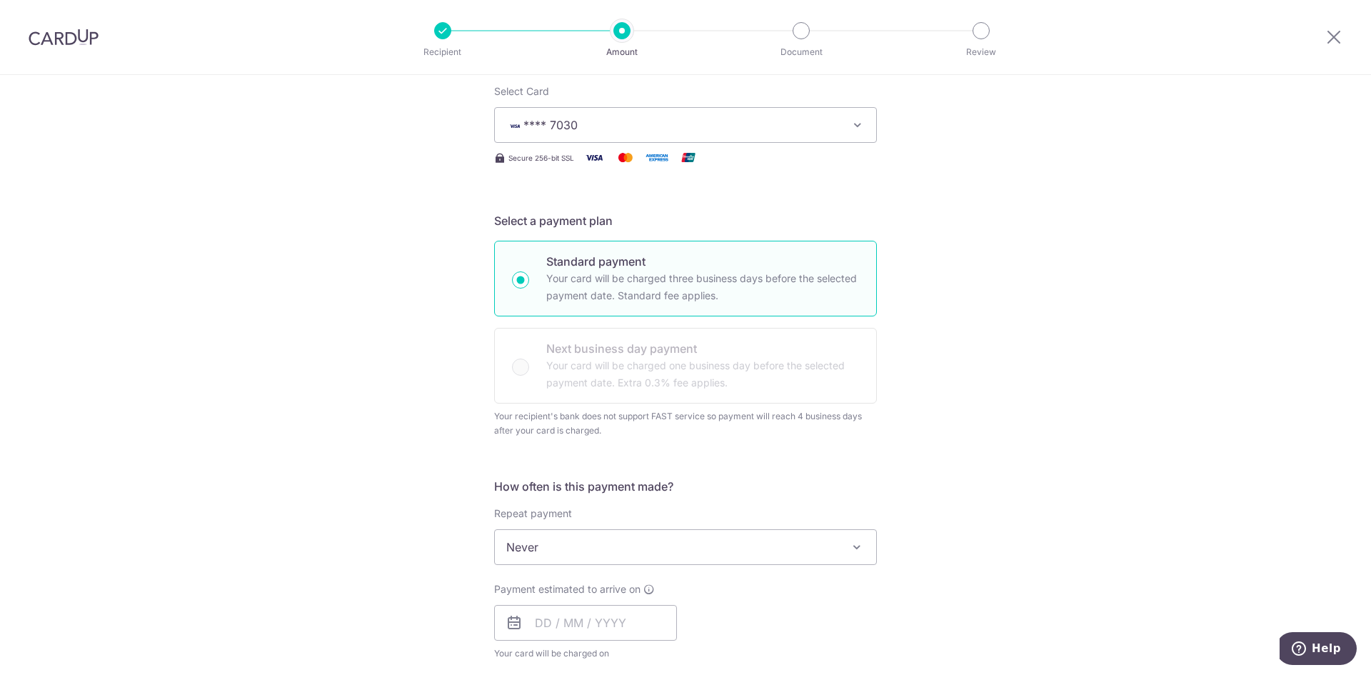
scroll to position [357, 0]
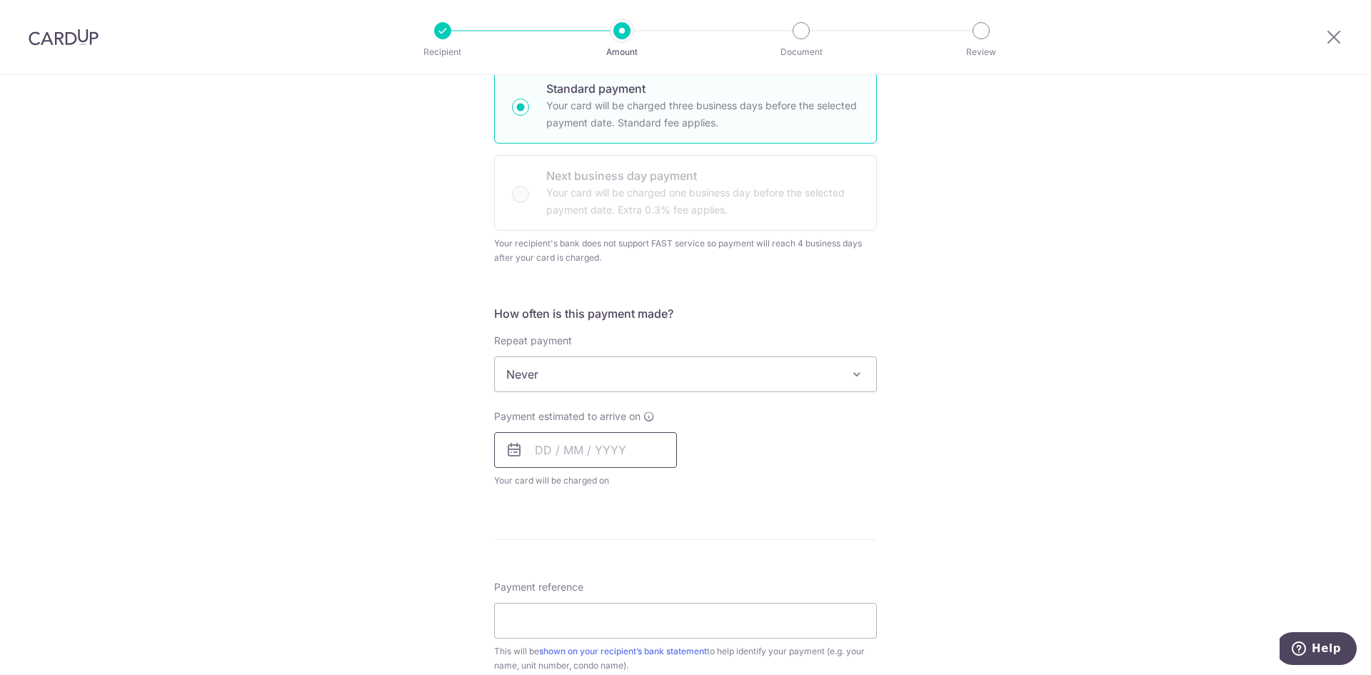
click at [535, 457] on input "text" at bounding box center [585, 450] width 183 height 36
click at [567, 488] on select "Sep Oct Nov Dec" at bounding box center [575, 488] width 38 height 11
click at [890, 505] on div "Tell us more about your payment Enter payment amount SGD 3,700.00 3700.00 GST (…" at bounding box center [685, 429] width 1371 height 1422
click at [563, 451] on input "text" at bounding box center [585, 450] width 183 height 36
click at [566, 484] on select "Sep Oct Nov Dec" at bounding box center [575, 488] width 38 height 11
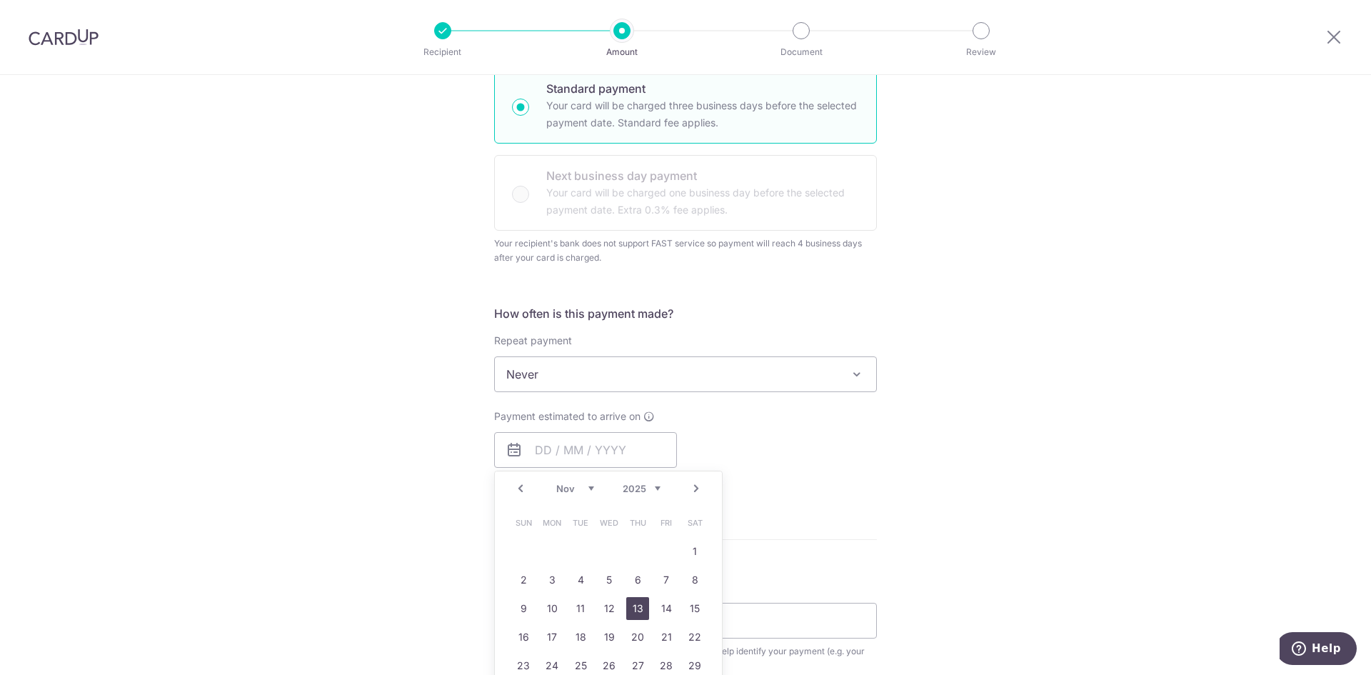
drag, startPoint x: 637, startPoint y: 606, endPoint x: 732, endPoint y: 571, distance: 101.2
click at [637, 606] on link "13" at bounding box center [637, 608] width 23 height 23
type input "13/11/2025"
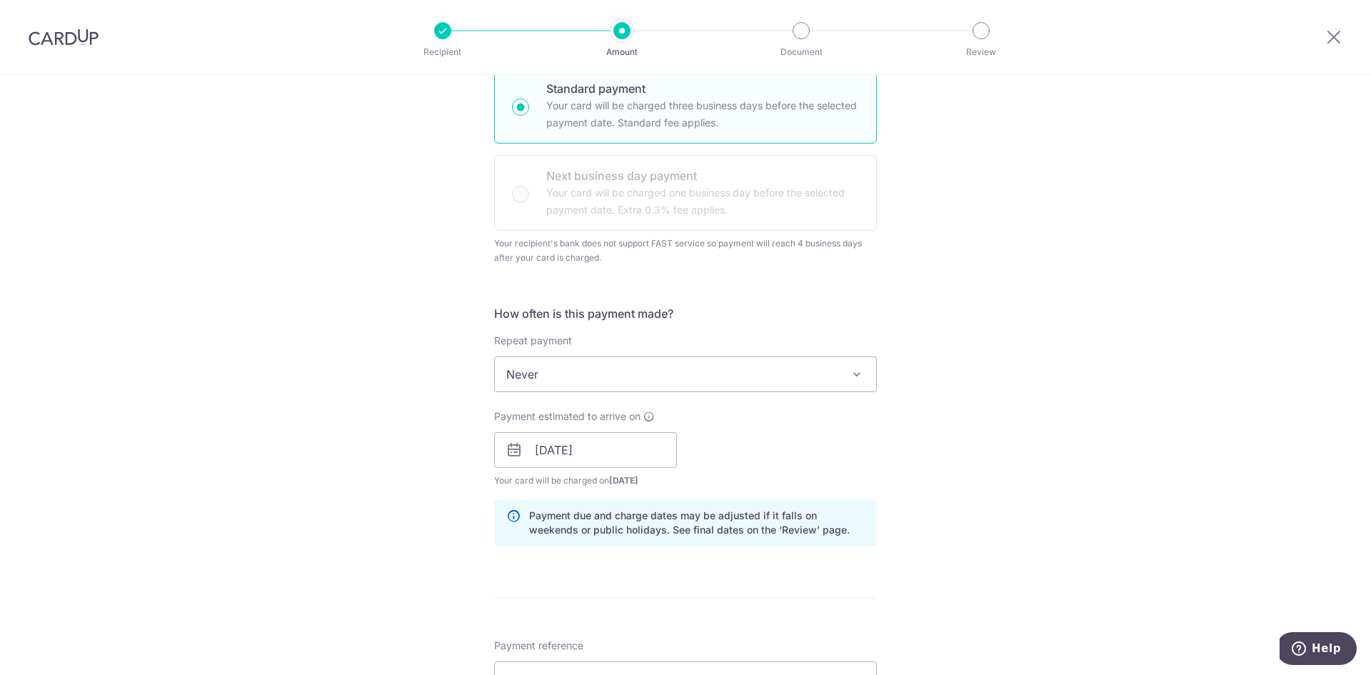
click at [953, 464] on div "Tell us more about your payment Enter payment amount SGD 3,700.00 3700.00 GST (…" at bounding box center [685, 458] width 1371 height 1480
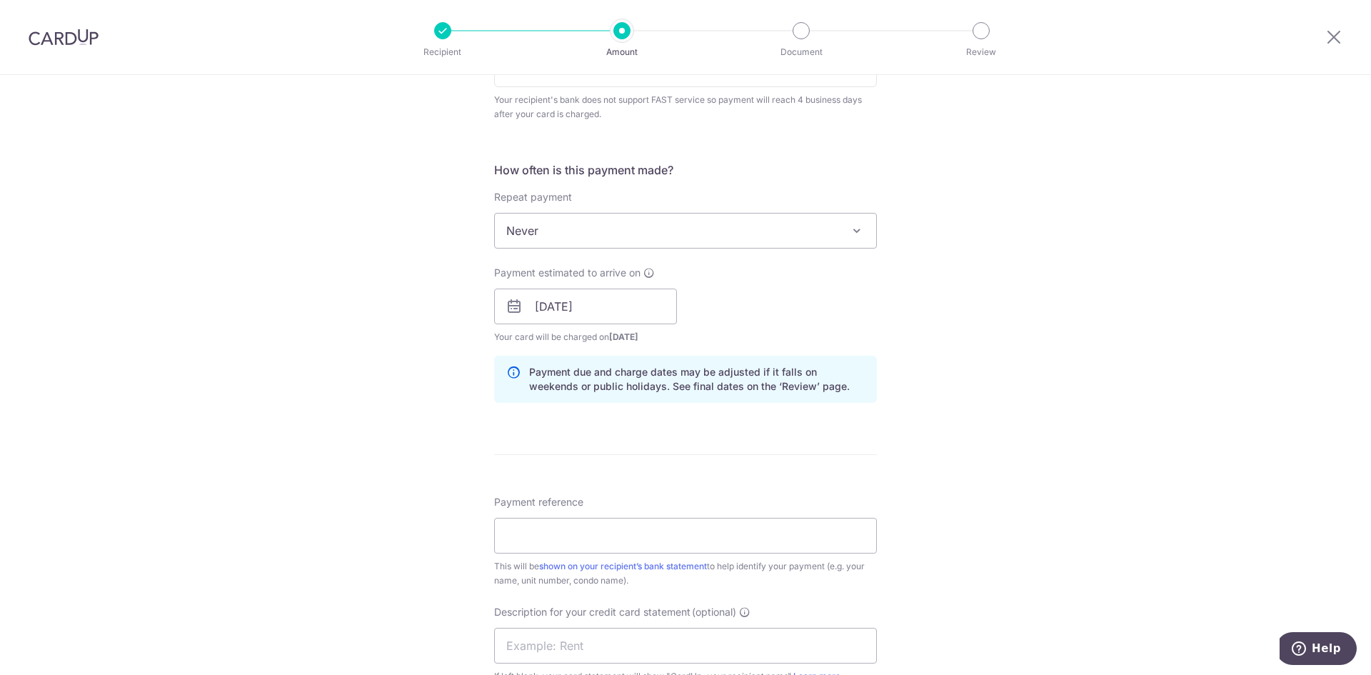
scroll to position [571, 0]
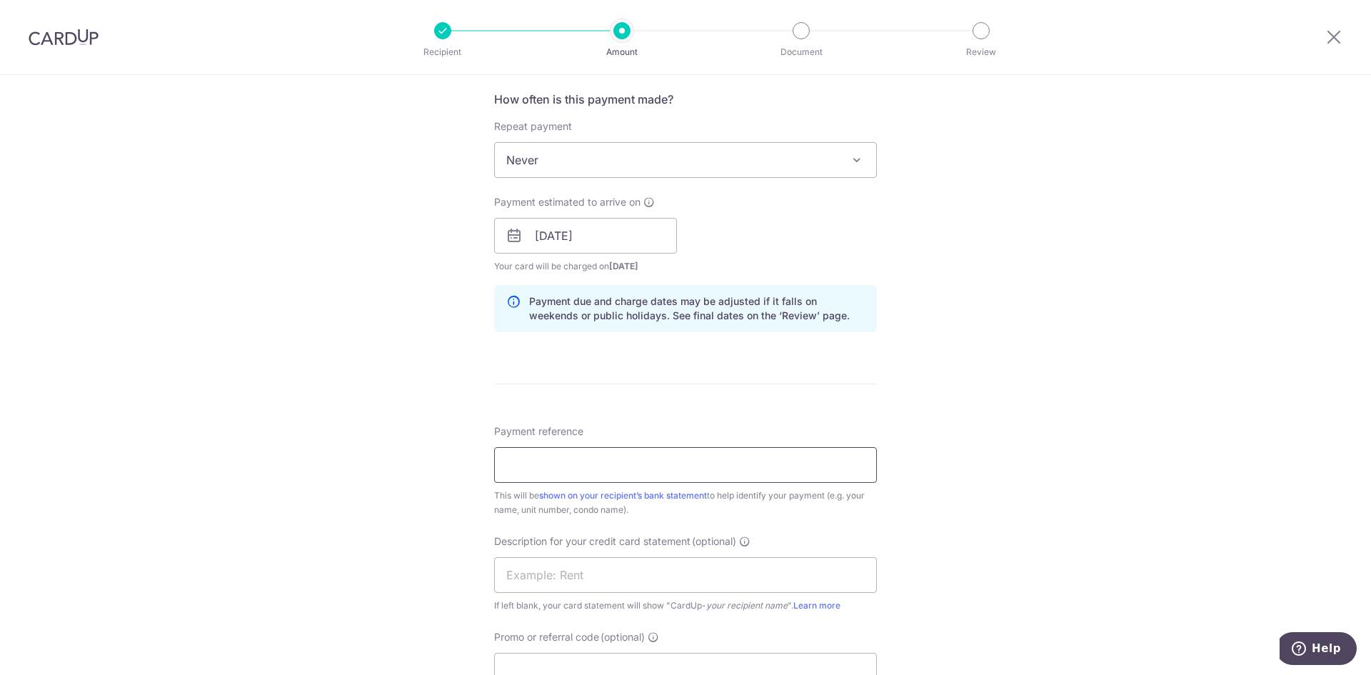
click at [672, 477] on input "Payment reference" at bounding box center [685, 465] width 383 height 36
drag, startPoint x: 630, startPoint y: 466, endPoint x: 657, endPoint y: 466, distance: 27.1
click at [657, 466] on input "Rental payment for mid Oct-Nov 2025" at bounding box center [685, 465] width 383 height 36
type input "Rental payment for mid Nov-Dec 2025"
click at [1010, 438] on div "Tell us more about your payment Enter payment amount SGD 3,700.00 3700.00 GST (…" at bounding box center [685, 244] width 1371 height 1480
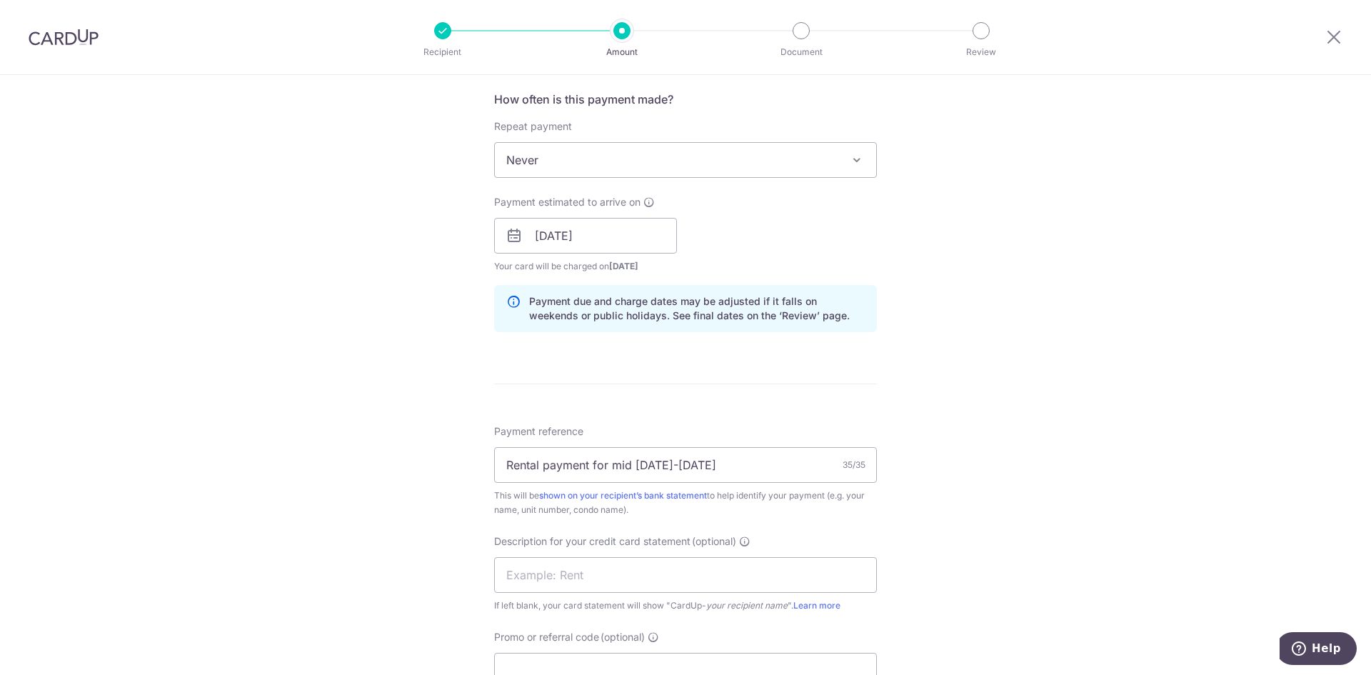
click at [968, 505] on div "Tell us more about your payment Enter payment amount SGD 3,700.00 3700.00 GST (…" at bounding box center [685, 244] width 1371 height 1480
drag, startPoint x: 503, startPoint y: 466, endPoint x: 728, endPoint y: 459, distance: 225.0
click at [728, 459] on input "Rental payment for mid Nov-Dec 2025" at bounding box center [685, 465] width 383 height 36
click at [633, 567] on input "text" at bounding box center [685, 575] width 383 height 36
paste input "Rental payment"
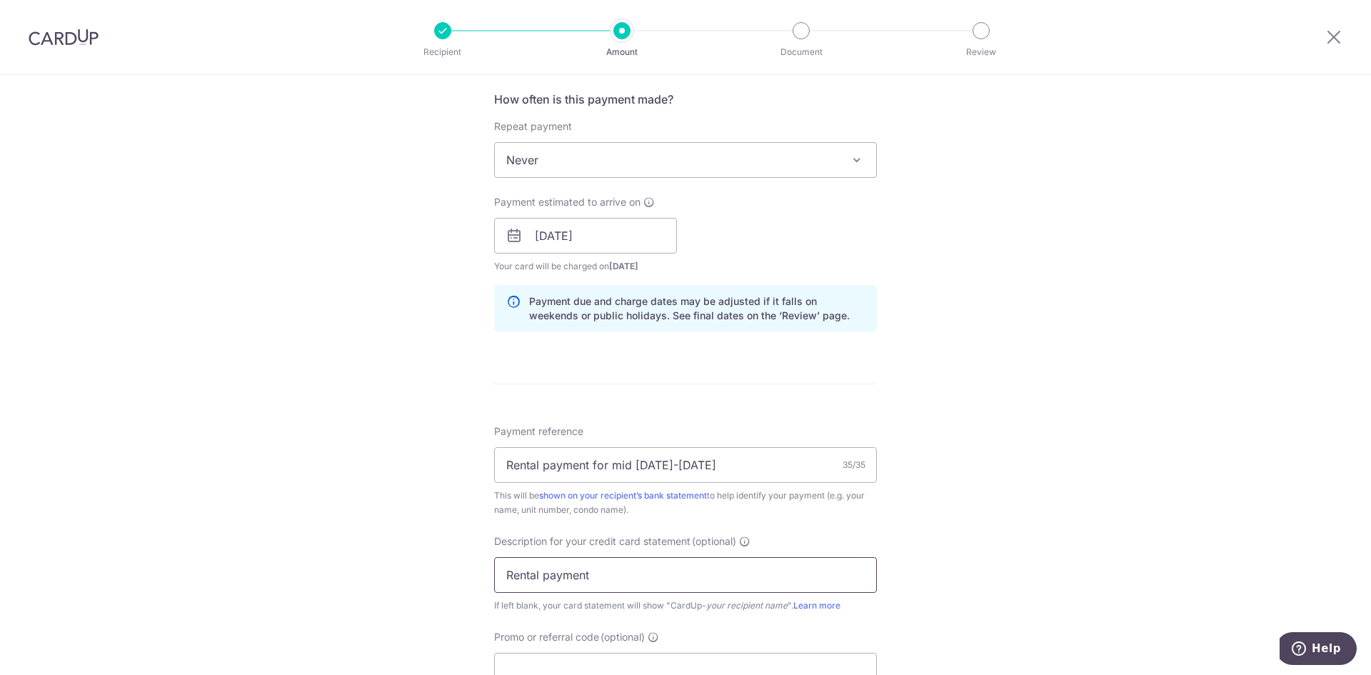
type input "Rental payment"
click at [928, 503] on div "Tell us more about your payment Enter payment amount SGD 3,700.00 3700.00 GST (…" at bounding box center [685, 244] width 1371 height 1480
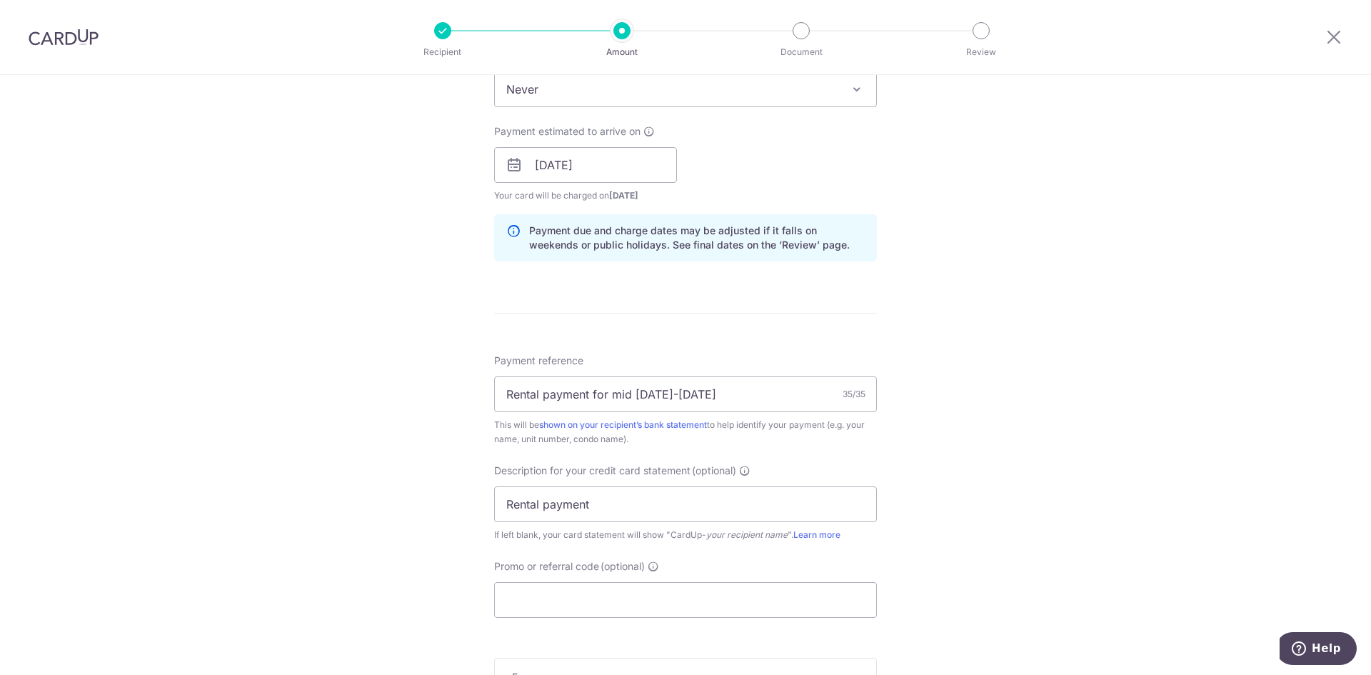
scroll to position [786, 0]
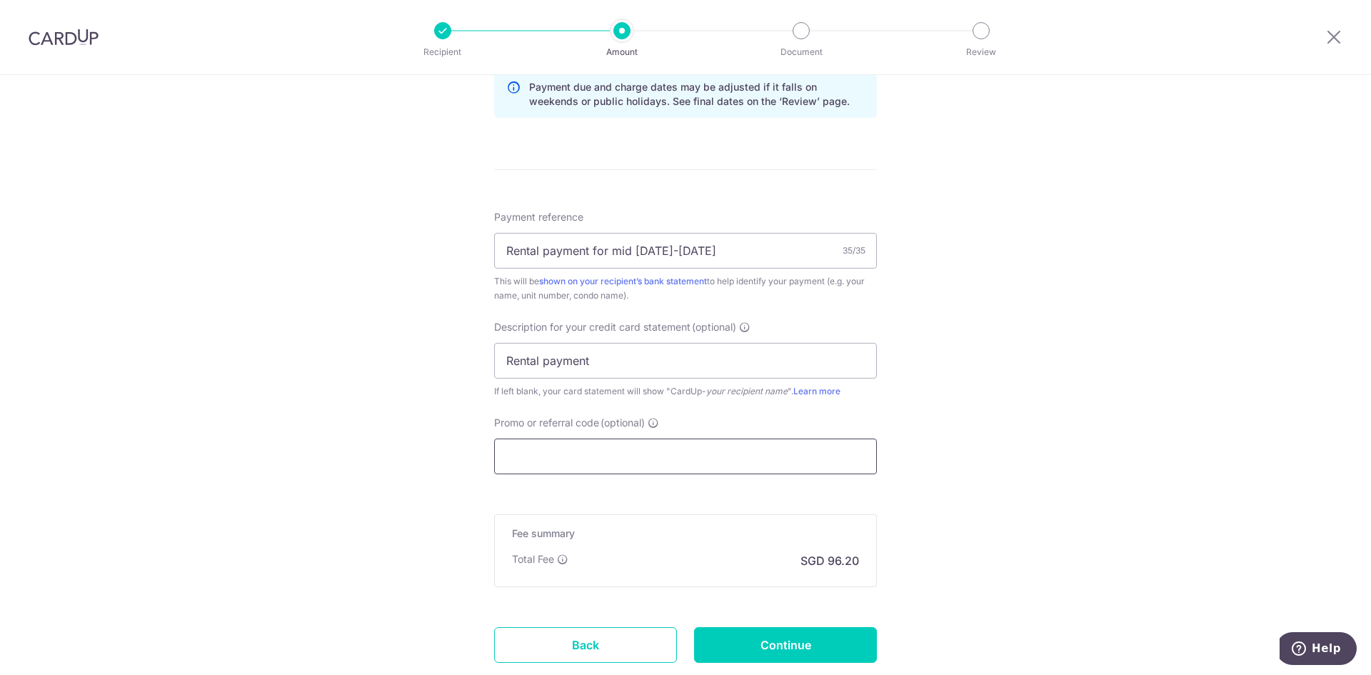
click at [574, 467] on input "Promo or referral code (optional)" at bounding box center [685, 456] width 383 height 36
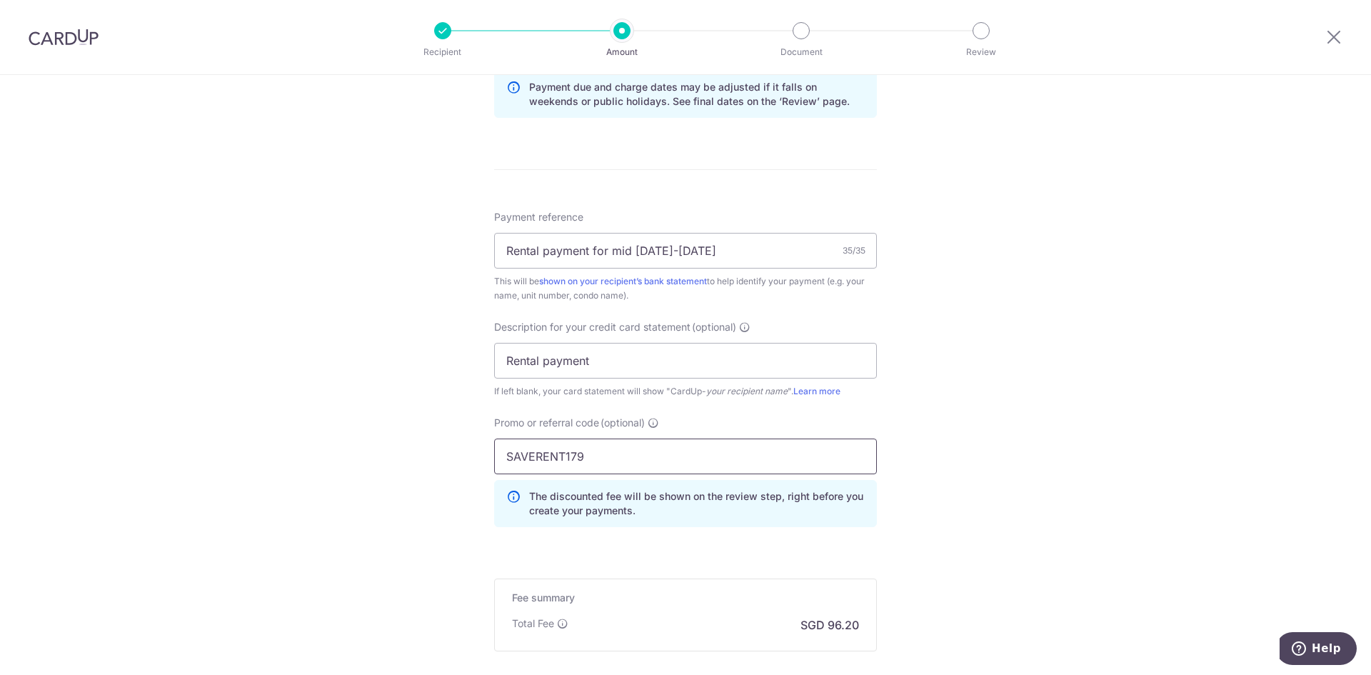
type input "SAVERENT179"
click at [1054, 468] on div "Tell us more about your payment Enter payment amount SGD 3,700.00 3700.00 GST (…" at bounding box center [685, 61] width 1371 height 1545
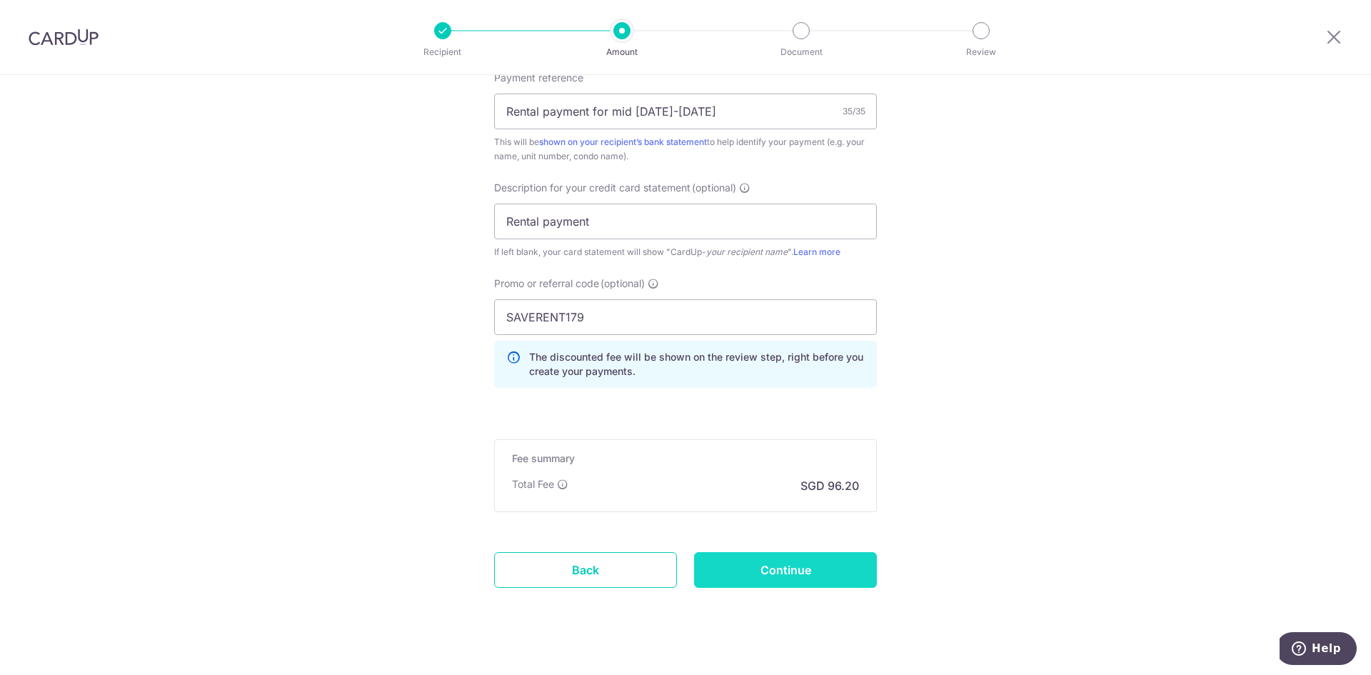
scroll to position [945, 0]
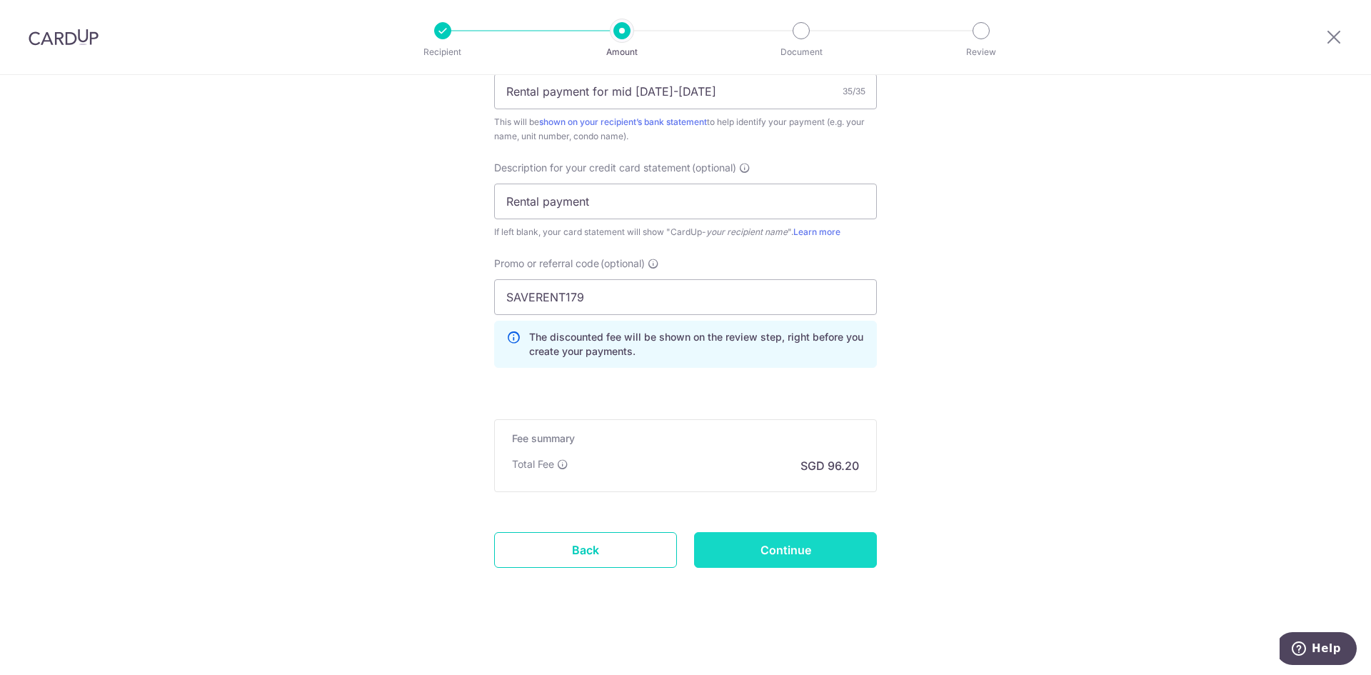
click at [796, 548] on input "Continue" at bounding box center [785, 550] width 183 height 36
type input "Create Schedule"
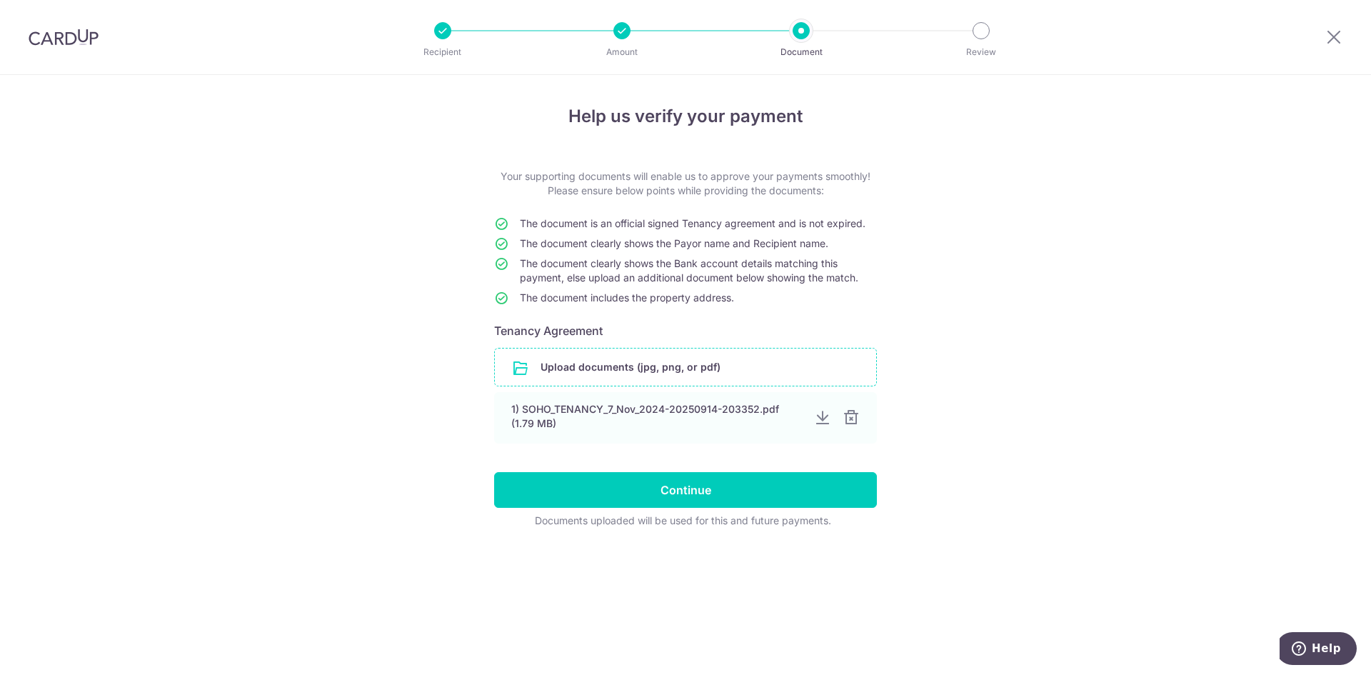
click at [617, 373] on input "file" at bounding box center [685, 366] width 381 height 37
click at [990, 438] on div "Help us verify your payment Your supporting documents will enable us to approve…" at bounding box center [685, 375] width 1371 height 600
click at [645, 483] on input "Continue" at bounding box center [685, 490] width 383 height 36
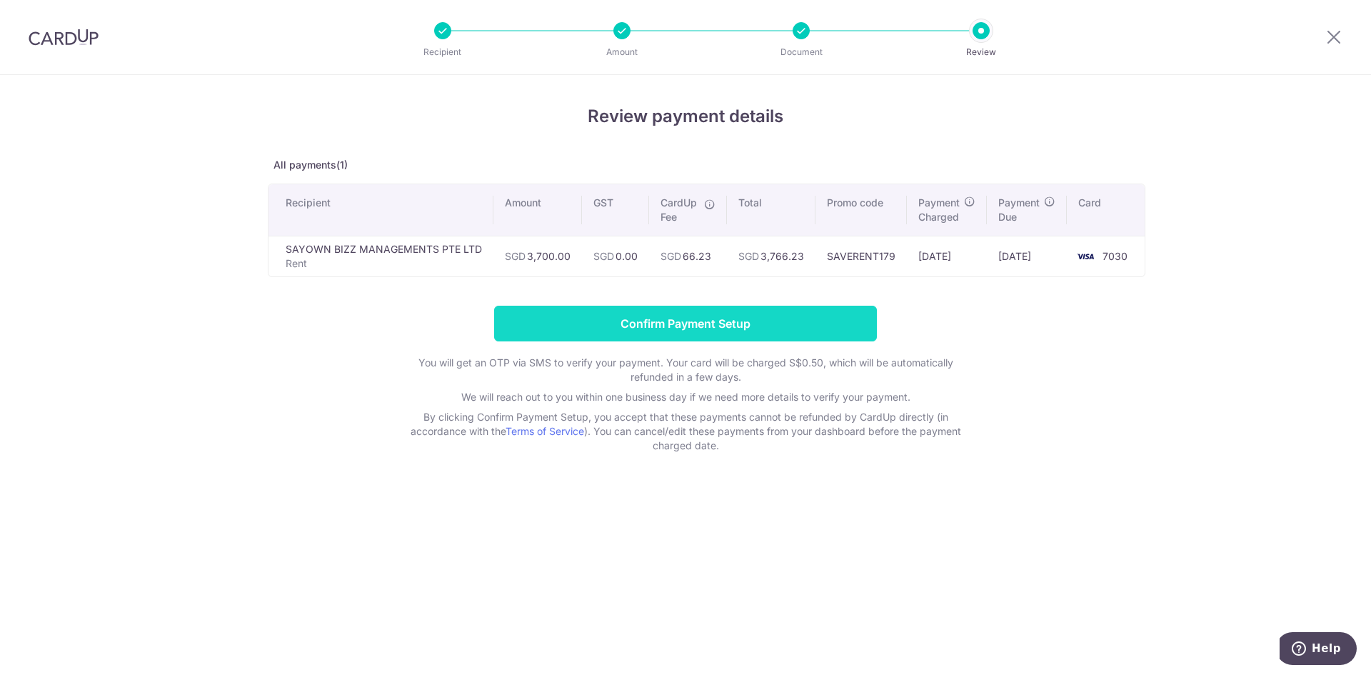
click at [667, 329] on input "Confirm Payment Setup" at bounding box center [685, 324] width 383 height 36
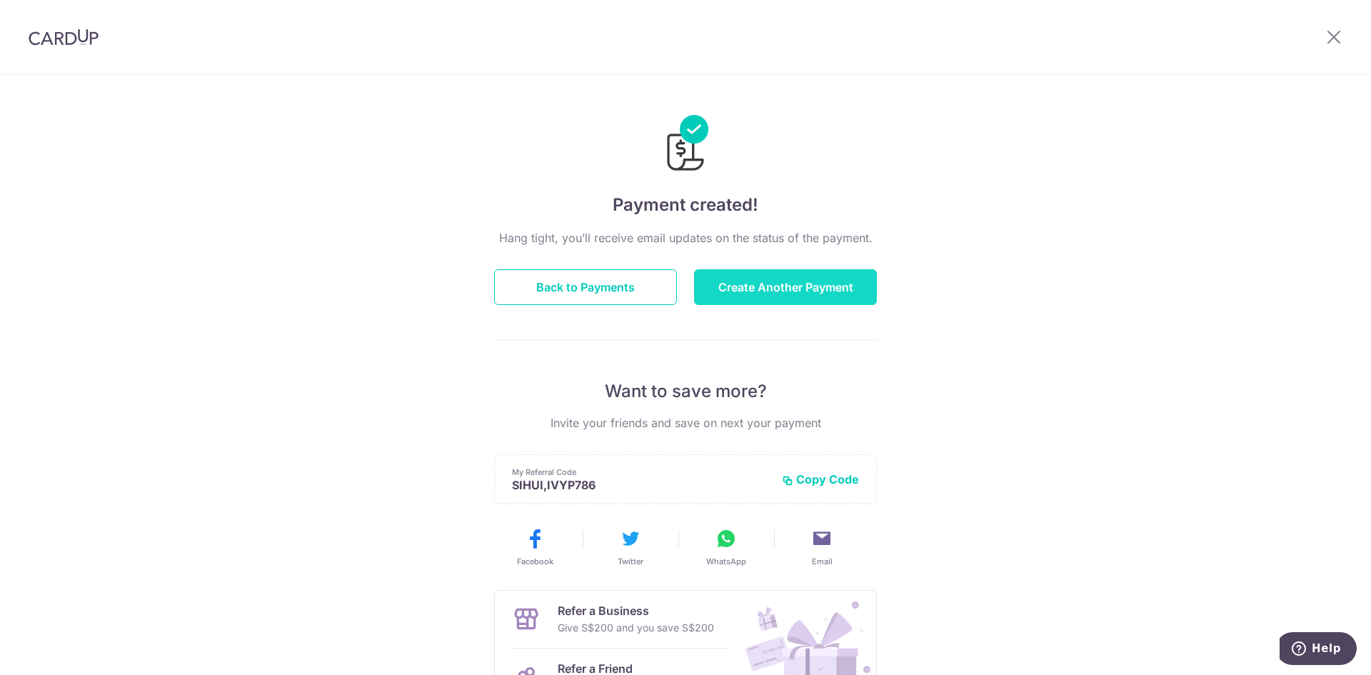
click at [781, 287] on button "Create Another Payment" at bounding box center [785, 287] width 183 height 36
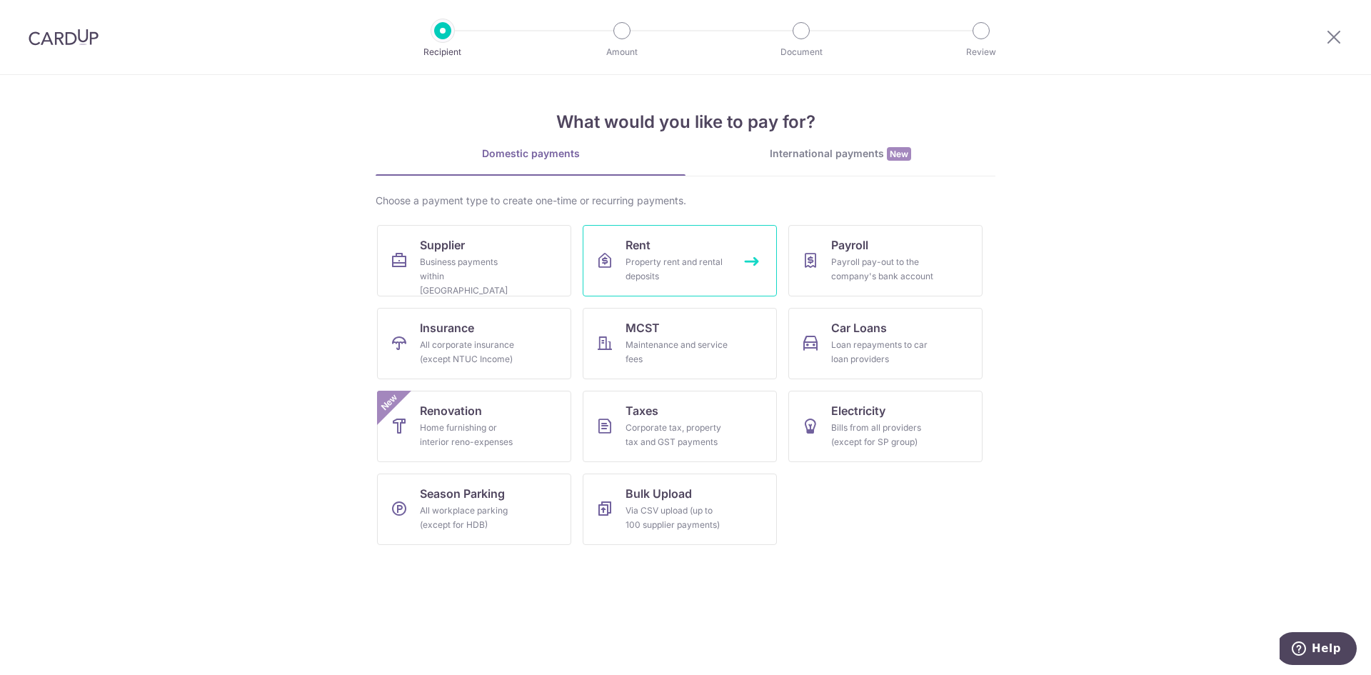
click at [635, 268] on div "Property rent and rental deposits" at bounding box center [677, 269] width 103 height 29
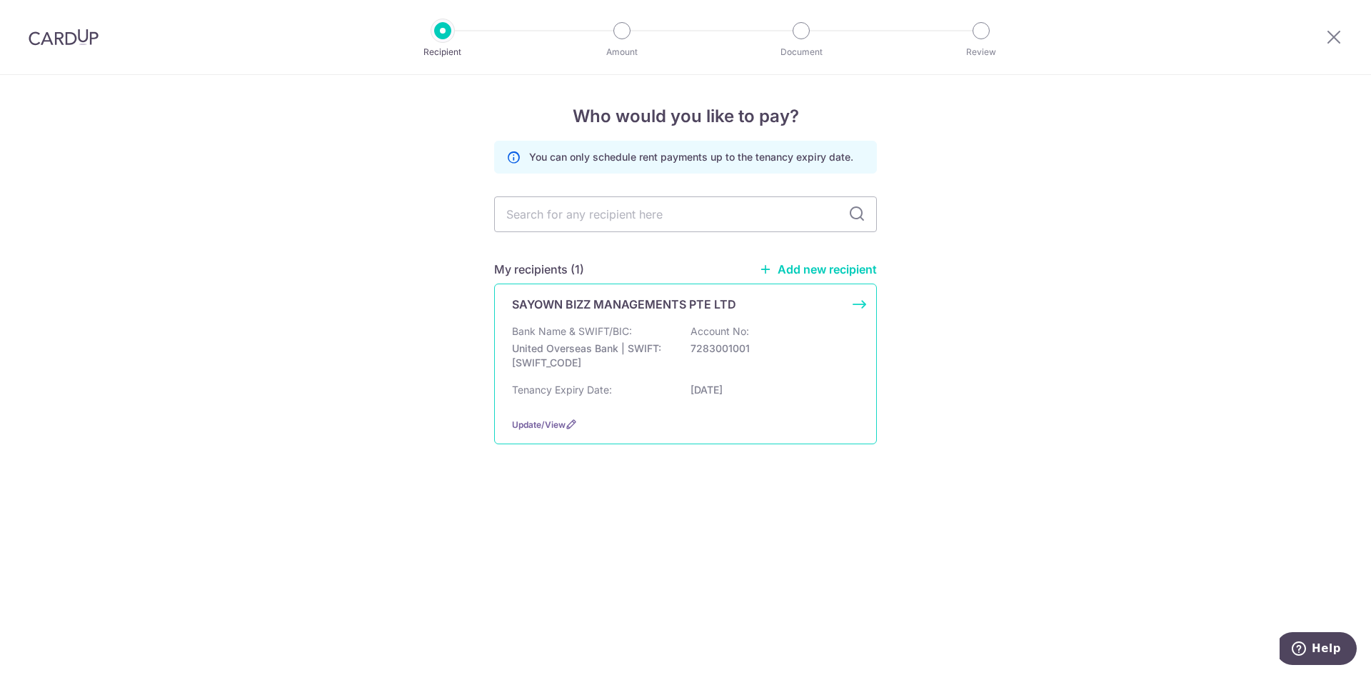
click at [645, 348] on p "United Overseas Bank | SWIFT: [SWIFT_CODE]" at bounding box center [592, 355] width 160 height 29
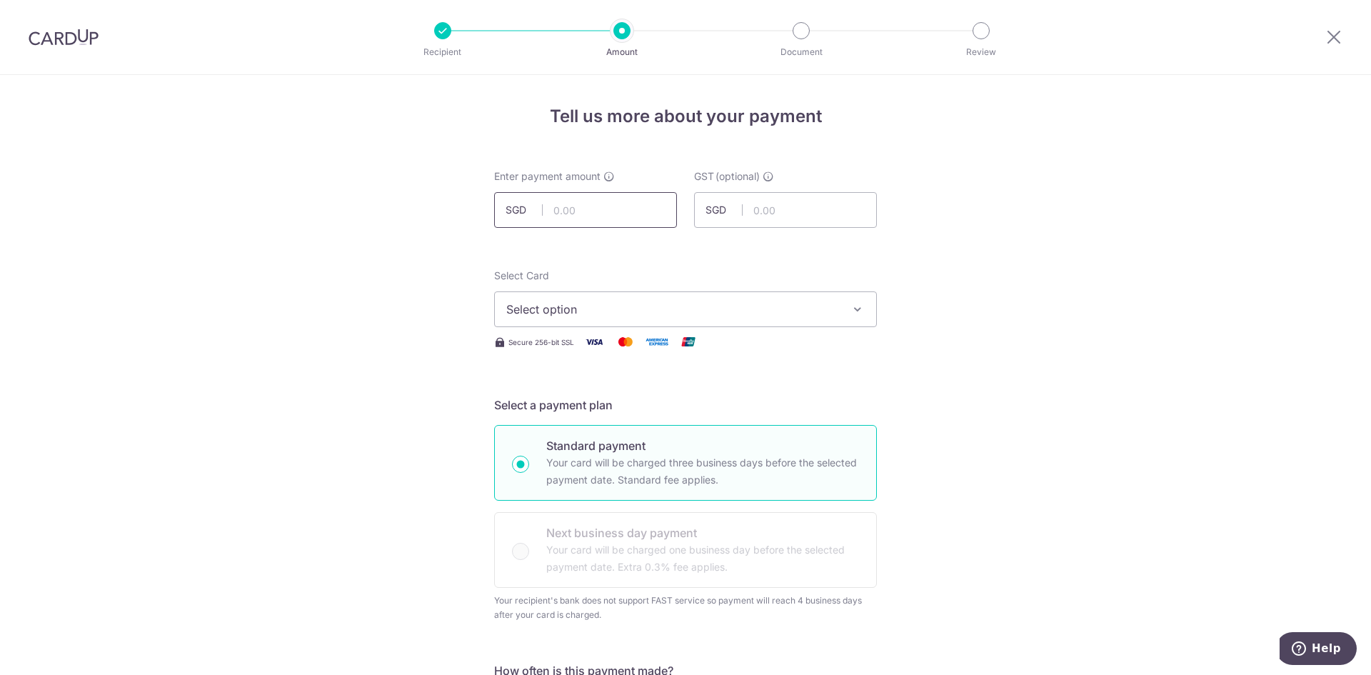
click at [591, 214] on input "text" at bounding box center [585, 210] width 183 height 36
type input "3,700.00"
click at [566, 307] on span "Select option" at bounding box center [672, 309] width 333 height 17
click at [589, 401] on link "**** 7030" at bounding box center [685, 411] width 381 height 34
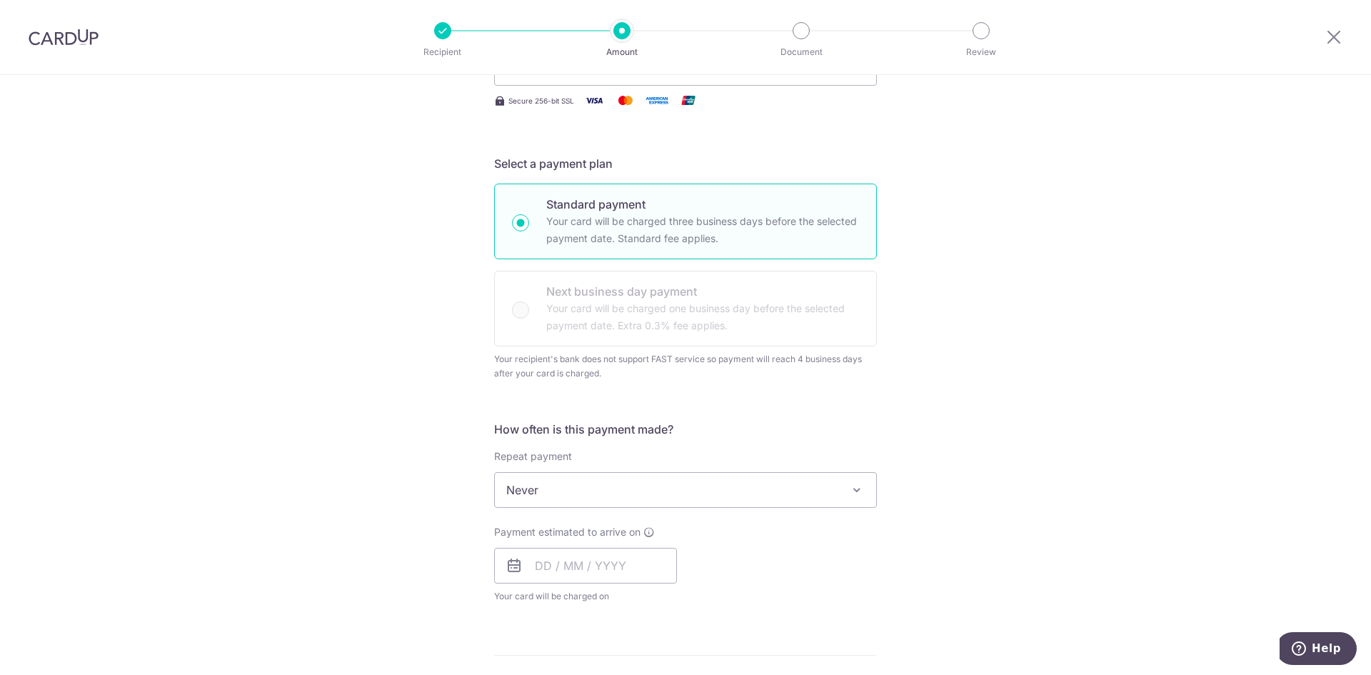
scroll to position [357, 0]
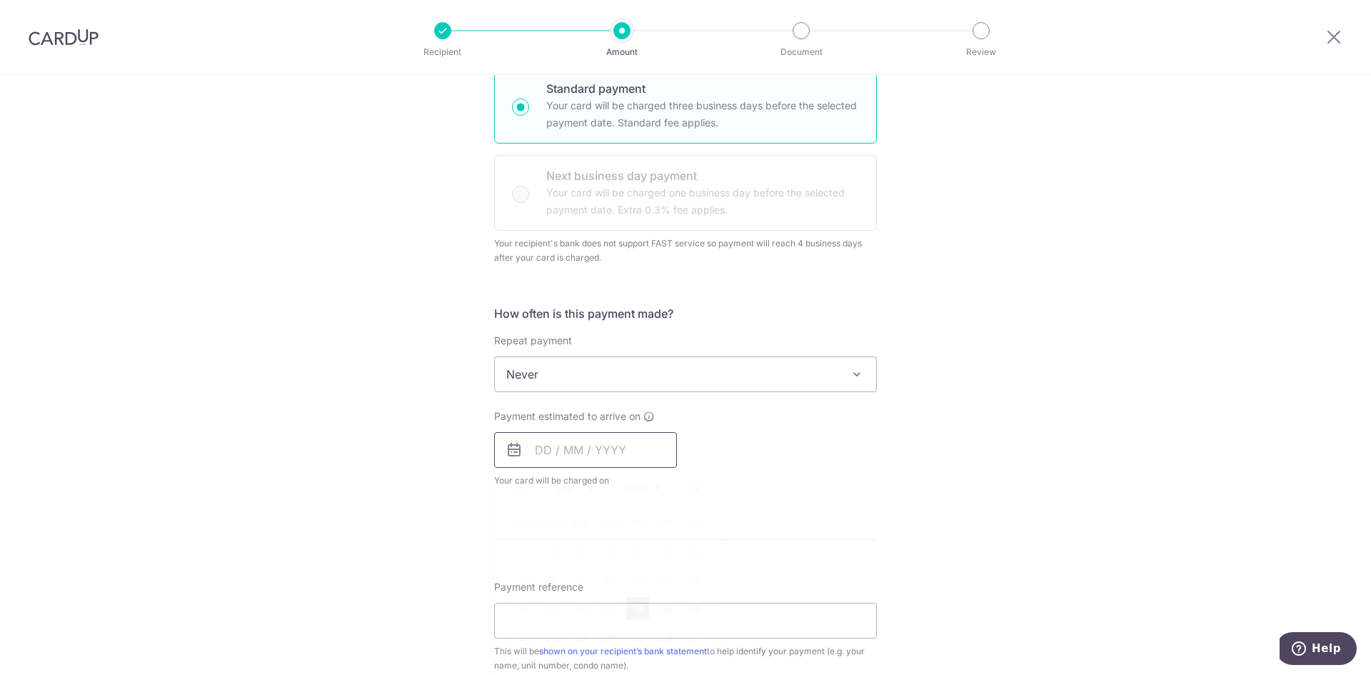
click at [558, 442] on input "text" at bounding box center [585, 450] width 183 height 36
click at [575, 490] on select "Sep Oct Nov Dec" at bounding box center [575, 488] width 38 height 11
click at [833, 520] on form "Enter payment amount SGD 3,700.00 3700.00 GST (optional) SGD Select Card **** 7…" at bounding box center [685, 442] width 383 height 1260
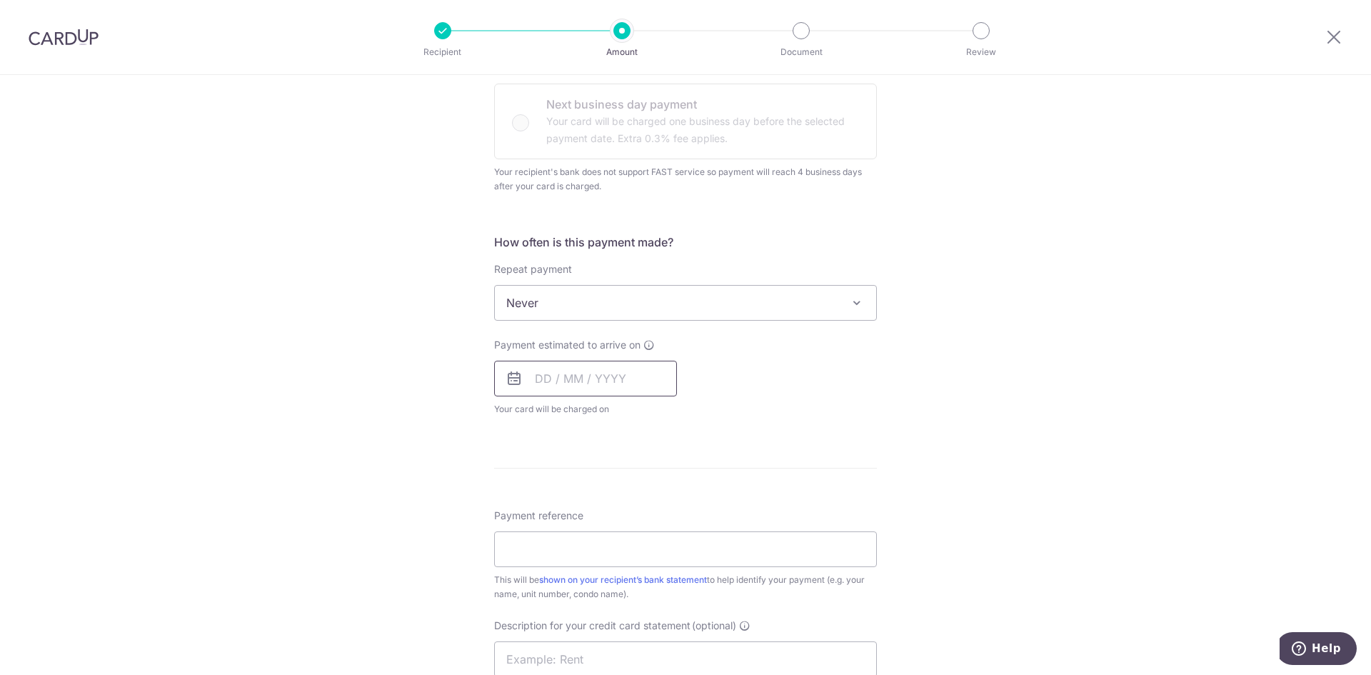
click at [546, 380] on input "text" at bounding box center [585, 379] width 183 height 36
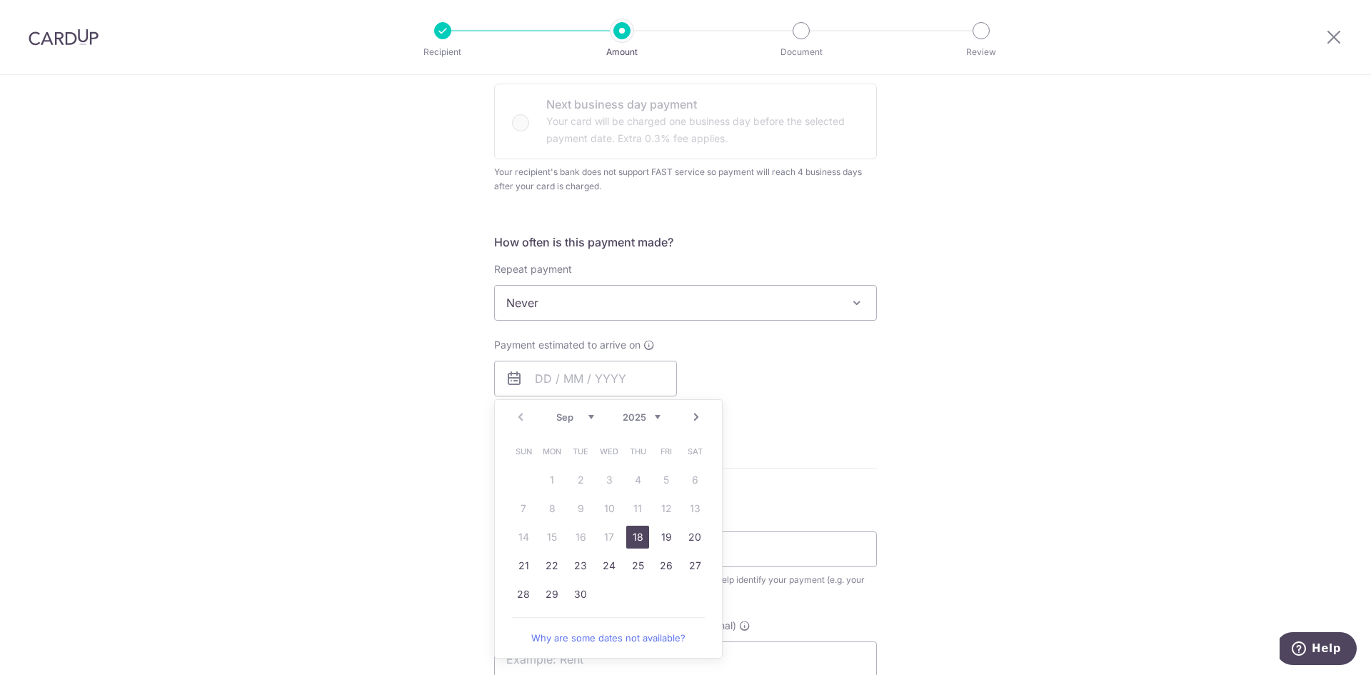
click at [556, 418] on select "Sep Oct Nov Dec" at bounding box center [575, 416] width 38 height 11
click at [696, 508] on link "13" at bounding box center [694, 508] width 23 height 23
type input "13/12/2025"
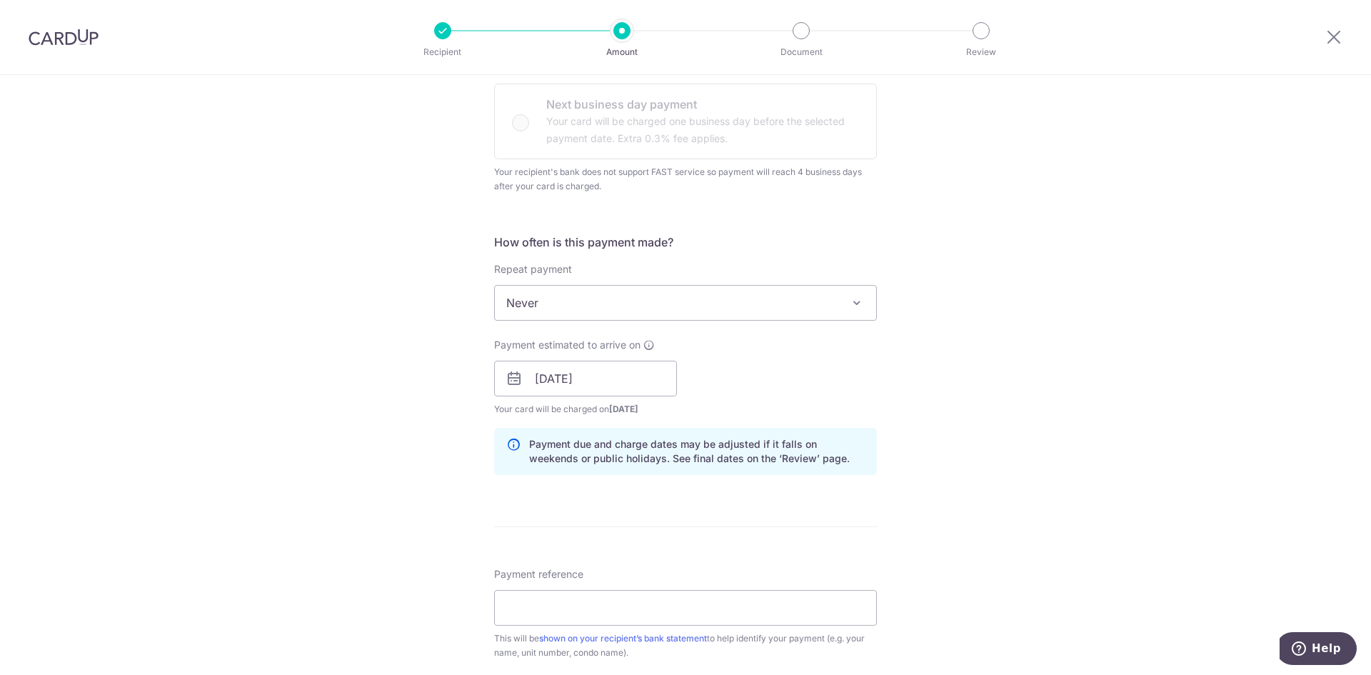
click at [993, 429] on div "Tell us more about your payment Enter payment amount SGD 3,700.00 3700.00 GST (…" at bounding box center [685, 387] width 1371 height 1480
click at [602, 388] on input "13/12/2025" at bounding box center [585, 379] width 183 height 36
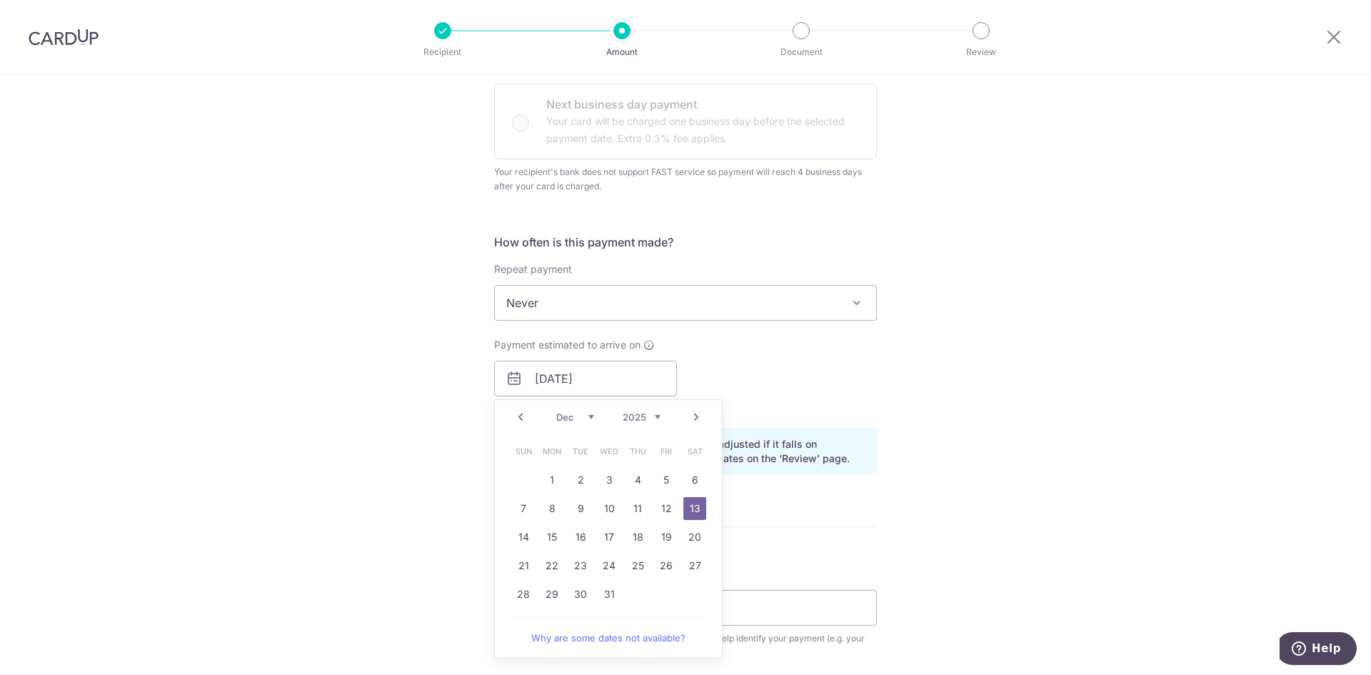
click at [814, 510] on form "Enter payment amount SGD 3,700.00 3700.00 GST (optional) SGD Select Card **** 7…" at bounding box center [685, 400] width 383 height 1319
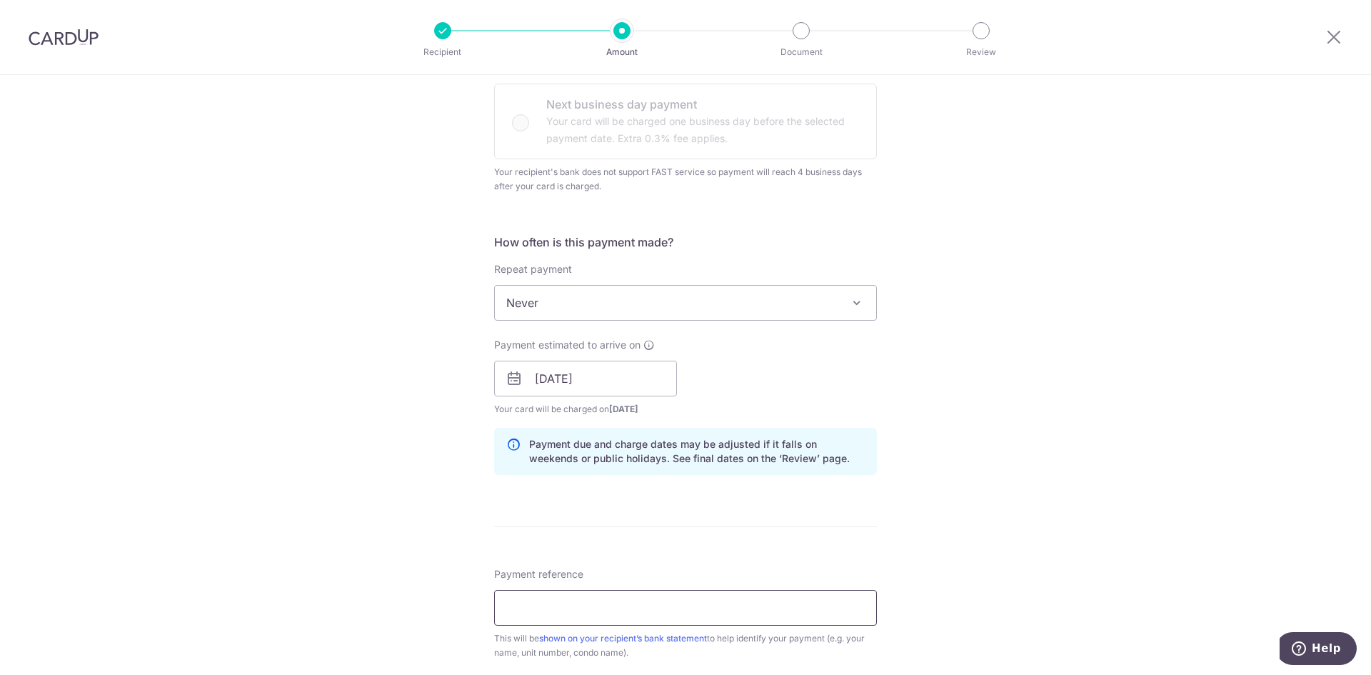
click at [583, 611] on input "Payment reference" at bounding box center [685, 608] width 383 height 36
drag, startPoint x: 658, startPoint y: 611, endPoint x: 633, endPoint y: 608, distance: 25.1
click at [633, 608] on input "Rental payment for mid Nov-Dec 2025" at bounding box center [685, 608] width 383 height 36
click at [651, 609] on input "Rental payment for mid Dec 2025" at bounding box center [685, 608] width 383 height 36
type input "Rental payment for mid Dec-Jan 2026"
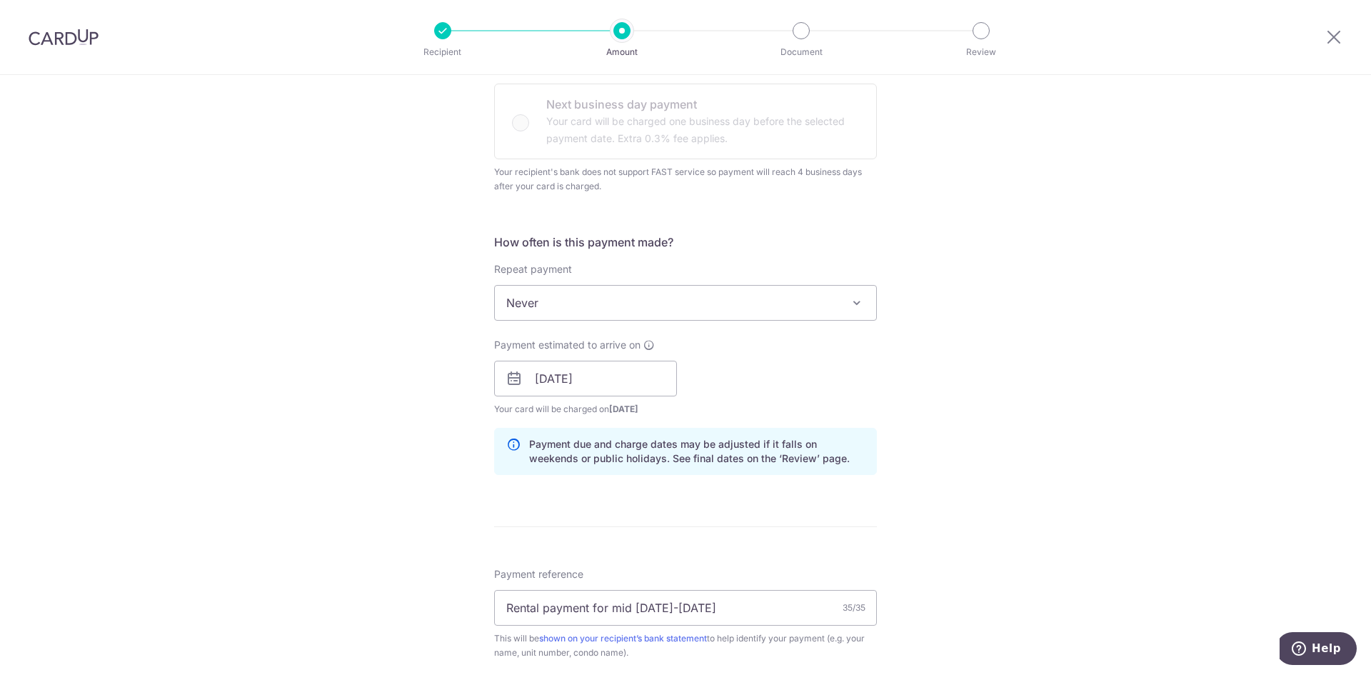
click at [1031, 527] on div "Tell us more about your payment Enter payment amount SGD 3,700.00 3700.00 GST (…" at bounding box center [685, 387] width 1371 height 1480
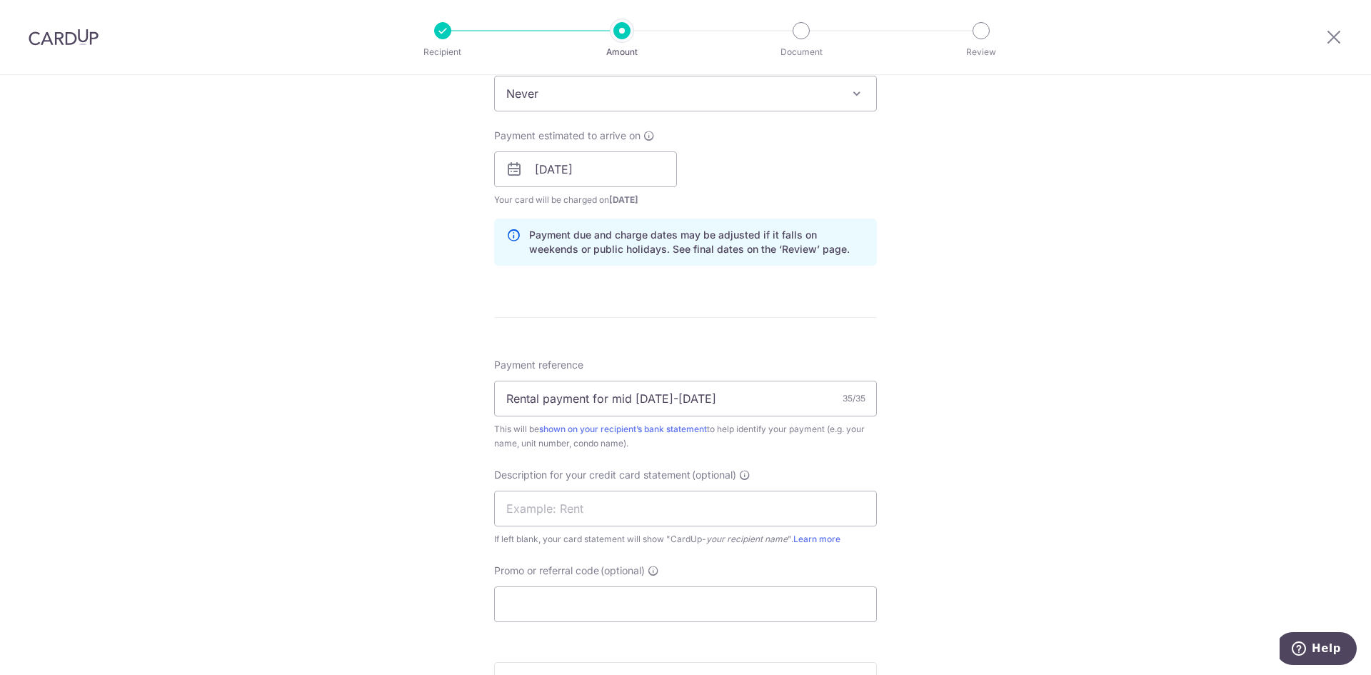
scroll to position [643, 0]
click at [553, 505] on input "text" at bounding box center [685, 504] width 383 height 36
type input "Rental payment"
click at [917, 543] on div "Tell us more about your payment Enter payment amount SGD 3,700.00 3700.00 GST (…" at bounding box center [685, 172] width 1371 height 1480
click at [641, 612] on input "Promo or referral code (optional)" at bounding box center [685, 599] width 383 height 36
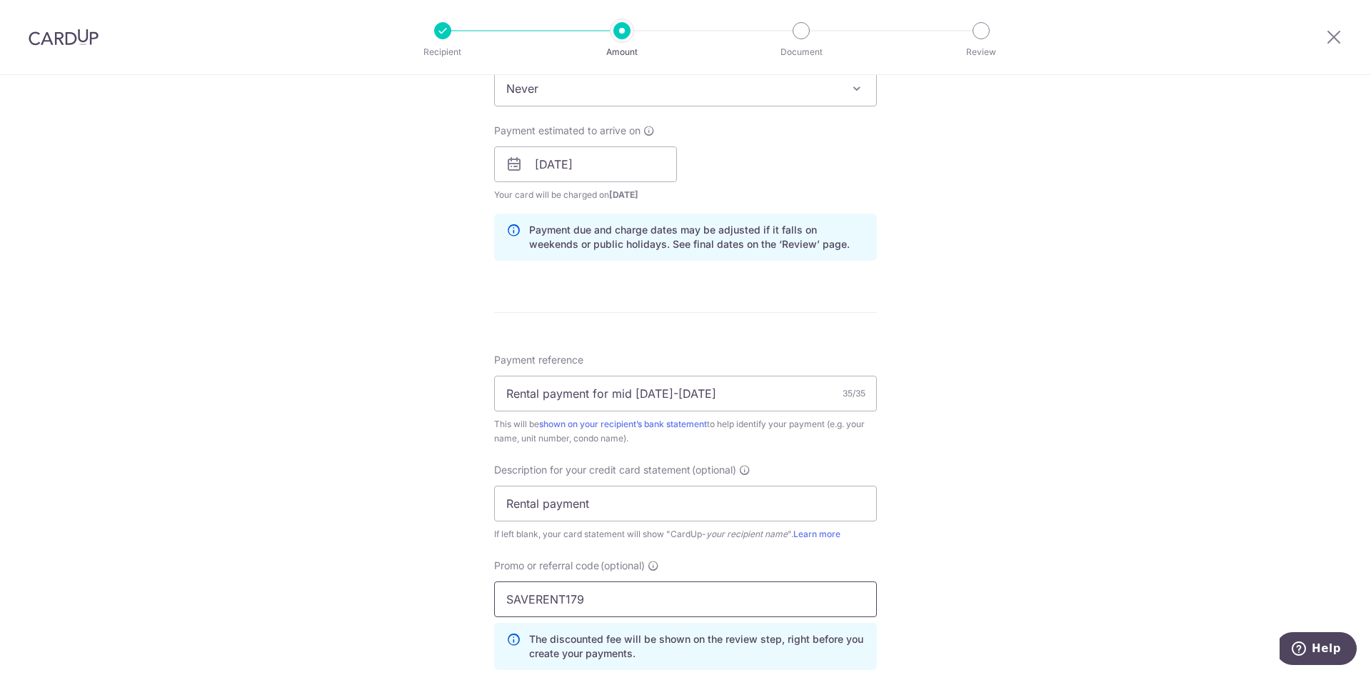
type input "SAVERENT179"
click at [994, 535] on div "Tell us more about your payment Enter payment amount SGD 3,700.00 3700.00 GST (…" at bounding box center [685, 204] width 1371 height 1545
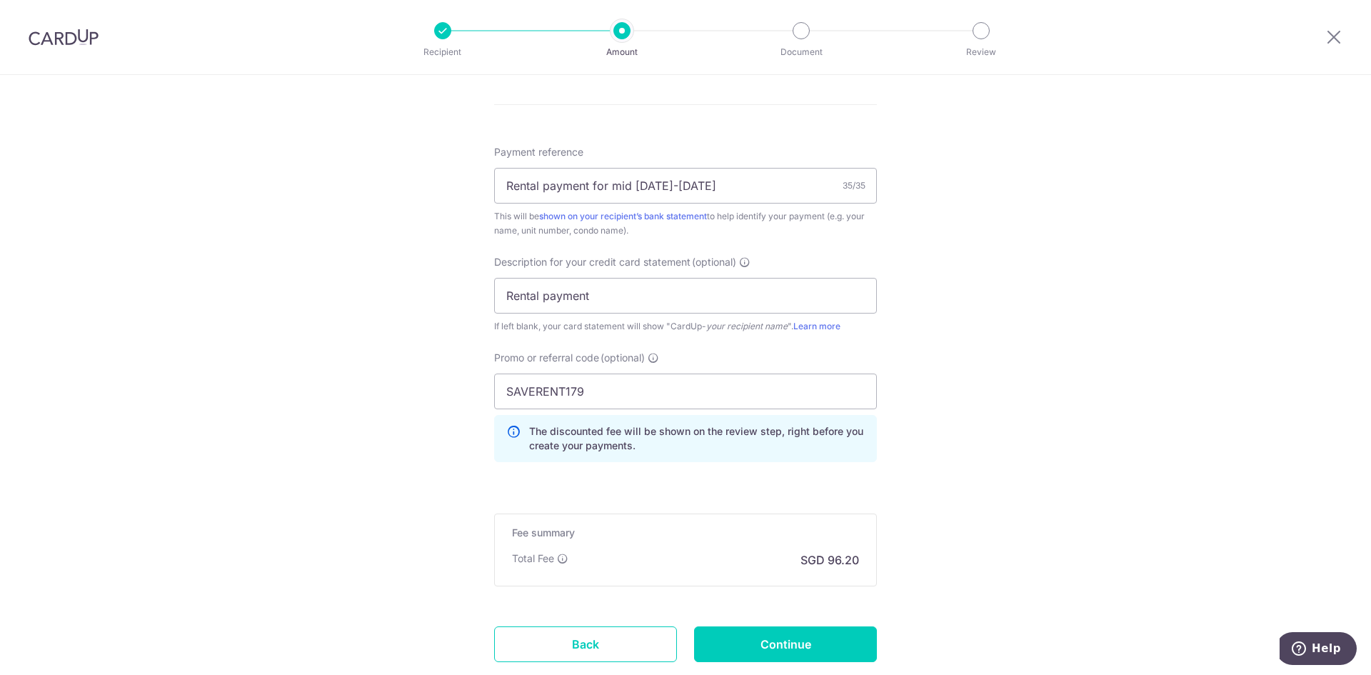
scroll to position [857, 0]
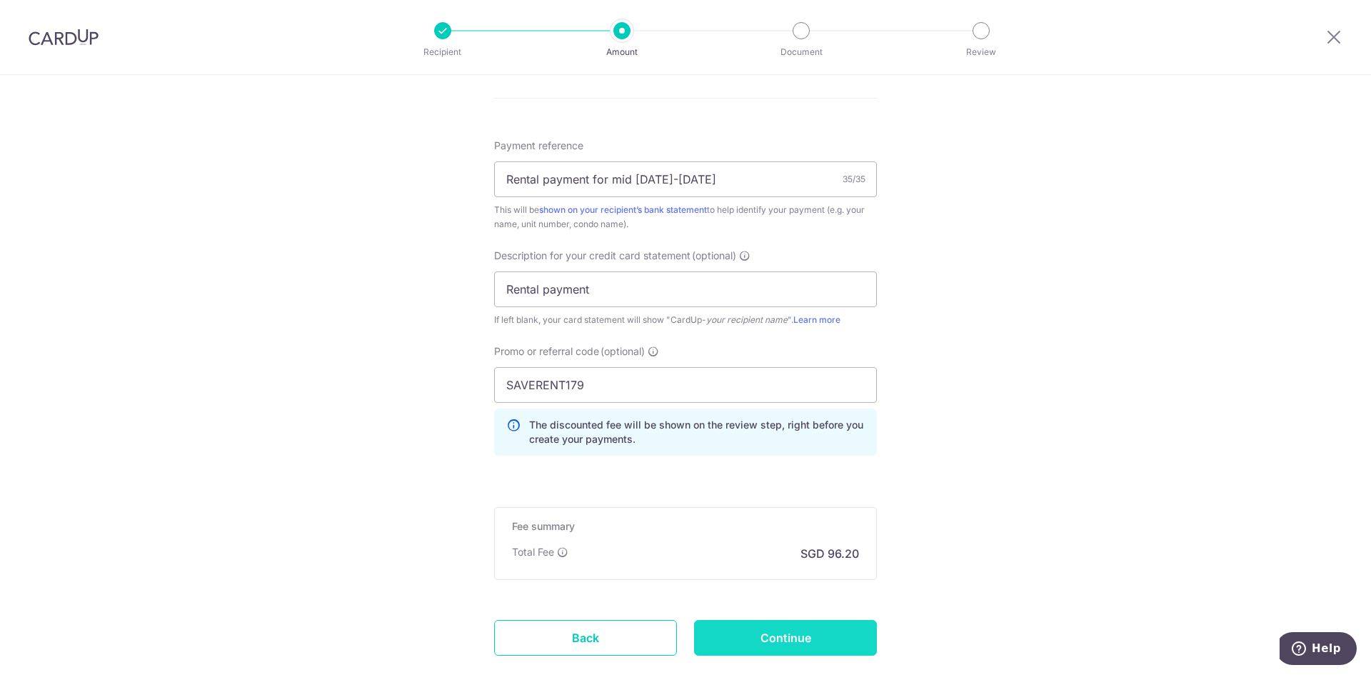
click at [780, 634] on input "Continue" at bounding box center [785, 638] width 183 height 36
type input "Create Schedule"
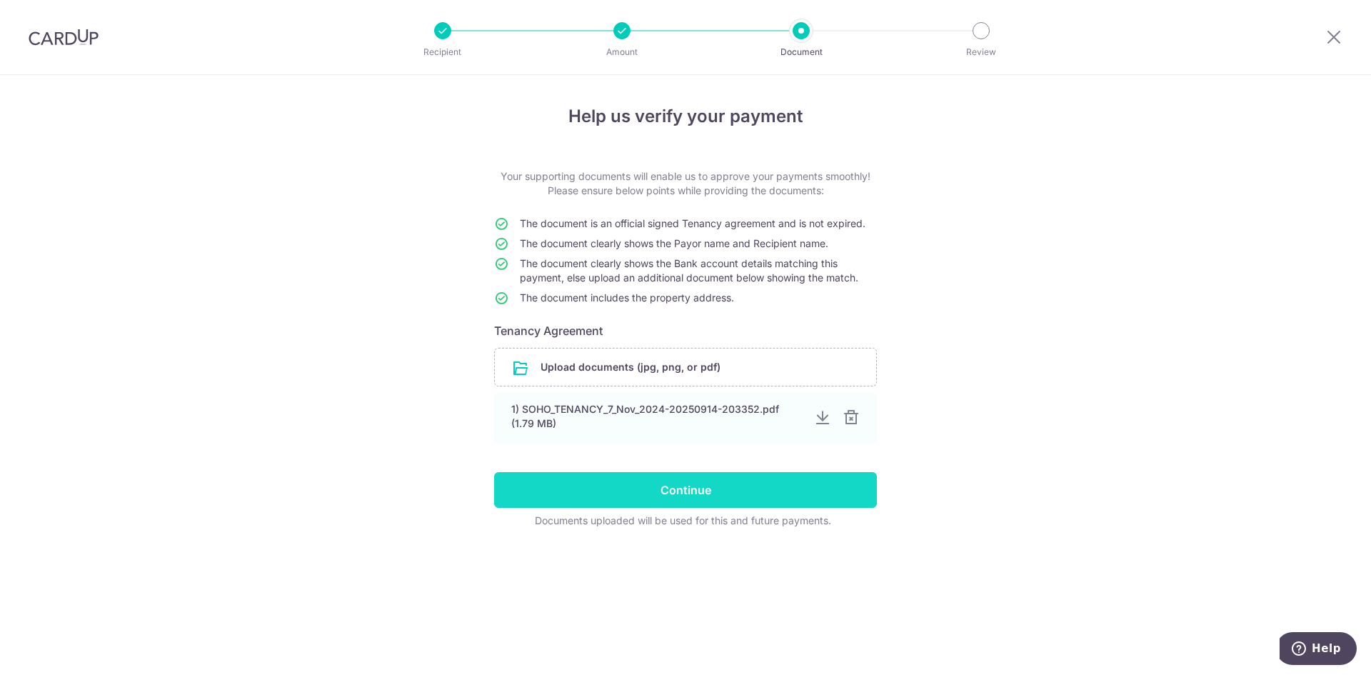
click at [660, 485] on input "Continue" at bounding box center [685, 490] width 383 height 36
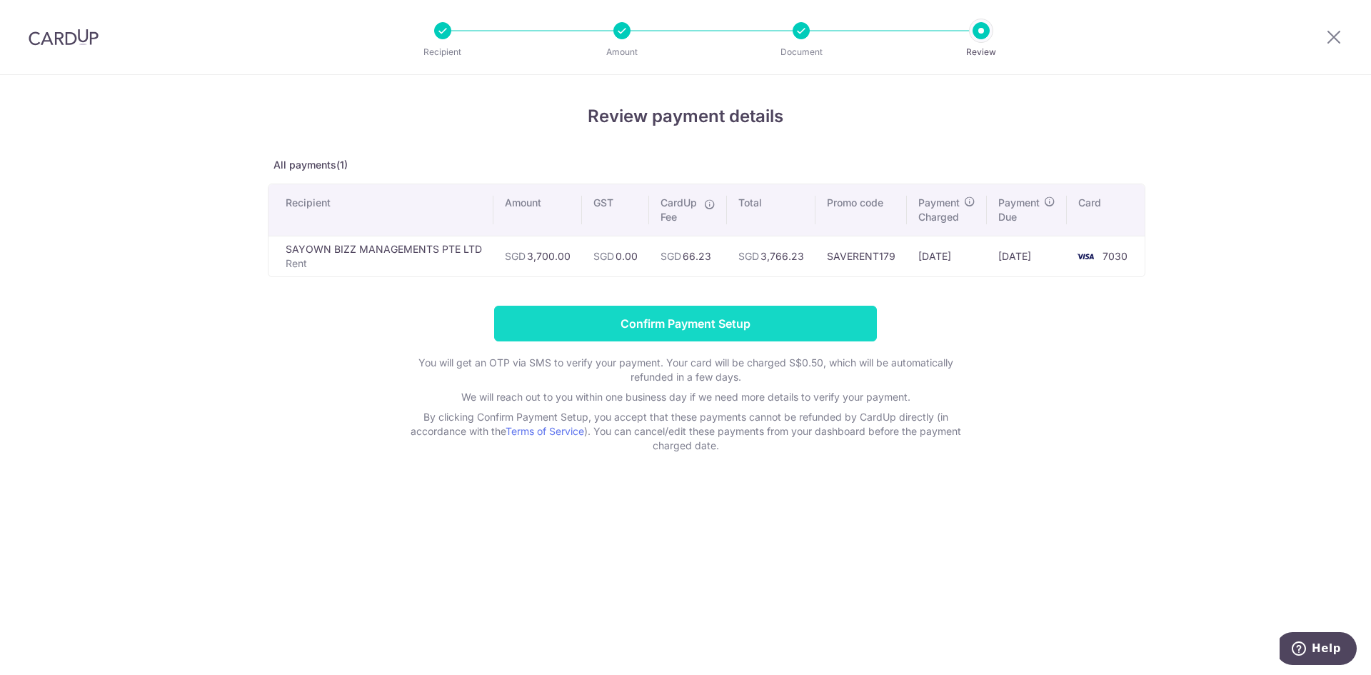
click at [711, 323] on input "Confirm Payment Setup" at bounding box center [685, 324] width 383 height 36
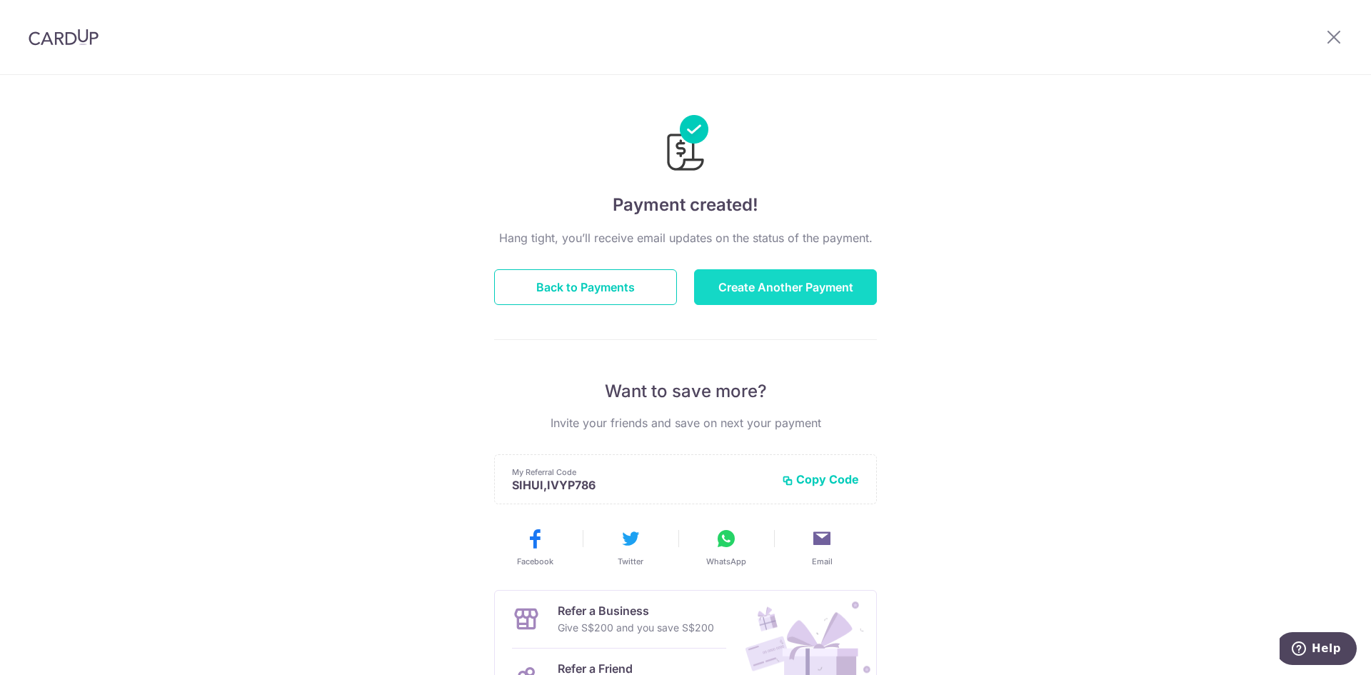
click at [784, 296] on button "Create Another Payment" at bounding box center [785, 287] width 183 height 36
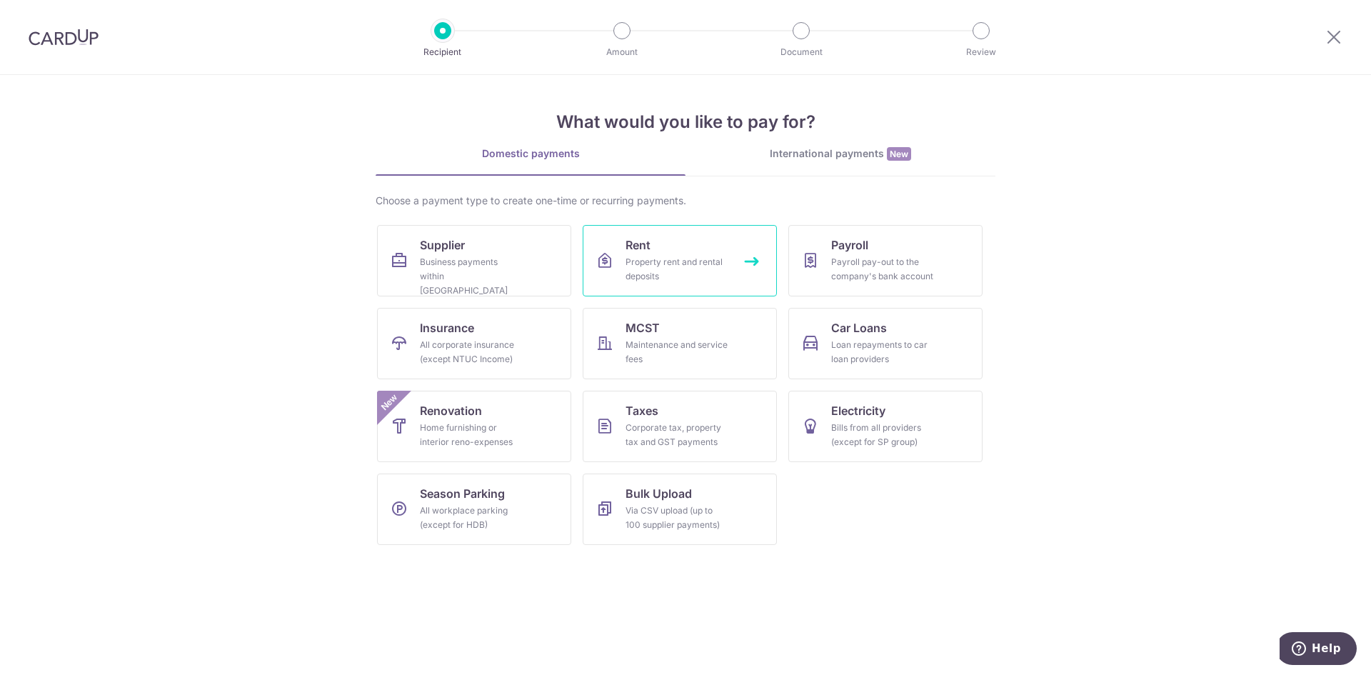
click at [667, 264] on div "Property rent and rental deposits" at bounding box center [677, 269] width 103 height 29
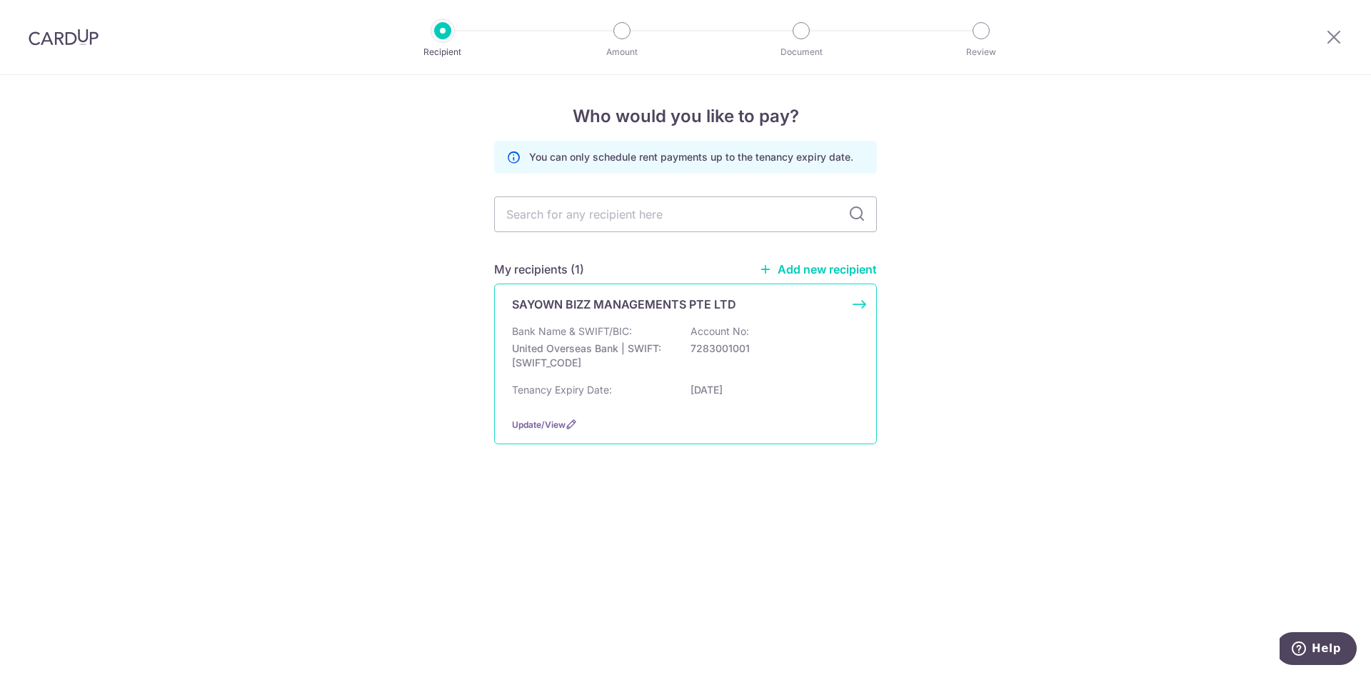
click at [638, 333] on div "Bank Name & SWIFT/BIC: United Overseas Bank | SWIFT: UOVBSGSGXXX Account No: 72…" at bounding box center [685, 350] width 347 height 53
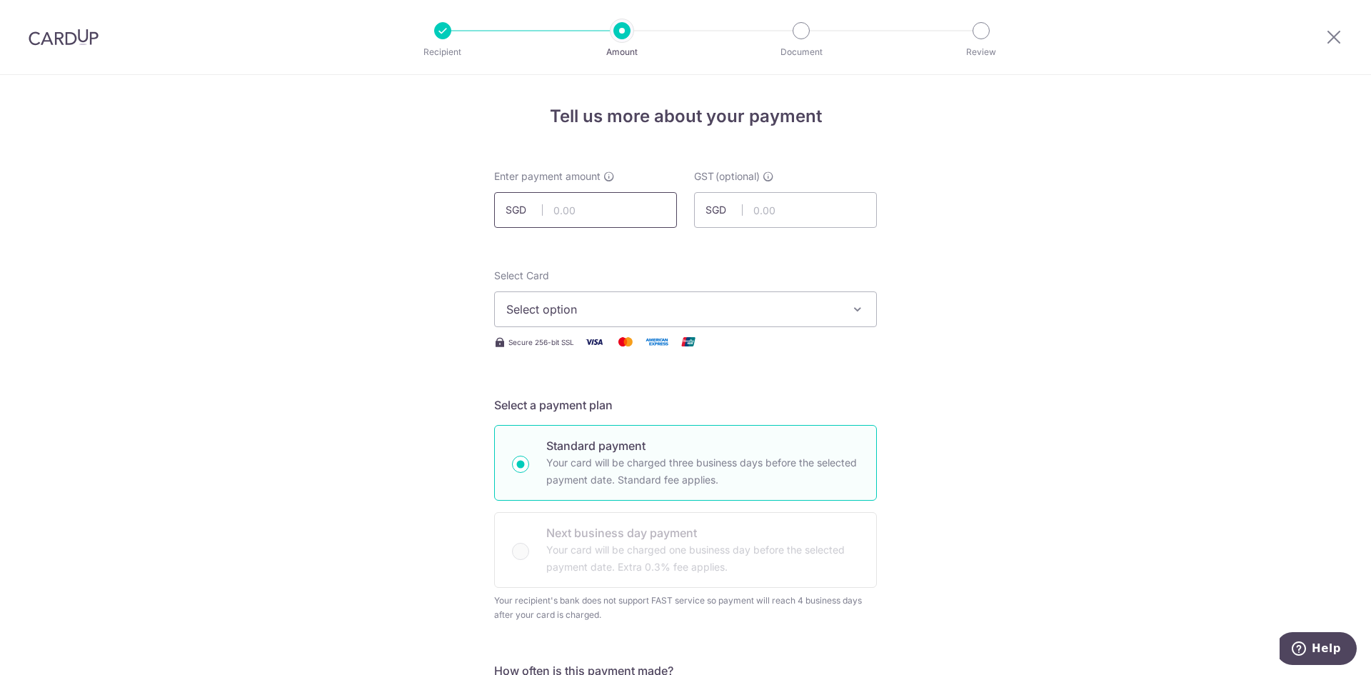
click at [570, 216] on input "text" at bounding box center [585, 210] width 183 height 36
type input "3,700.00"
click at [615, 311] on span "Select option" at bounding box center [672, 309] width 333 height 17
click at [612, 412] on span "**** 7030" at bounding box center [685, 411] width 358 height 17
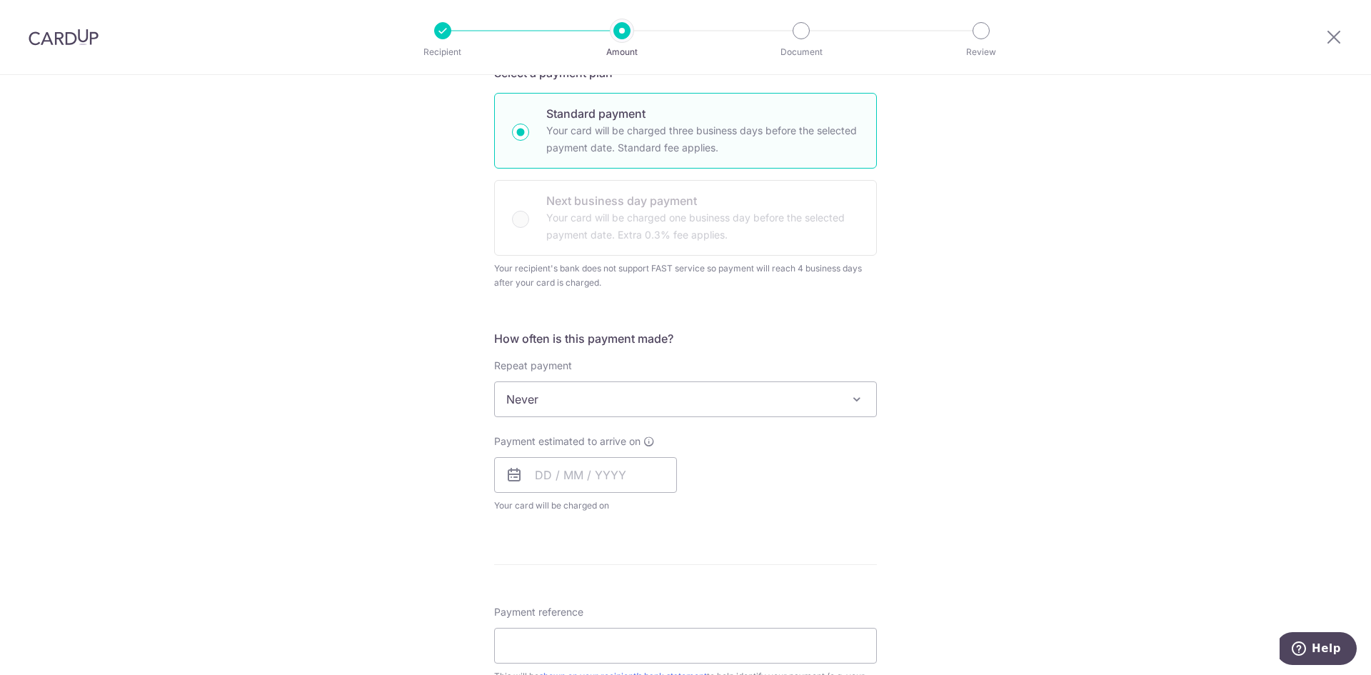
scroll to position [357, 0]
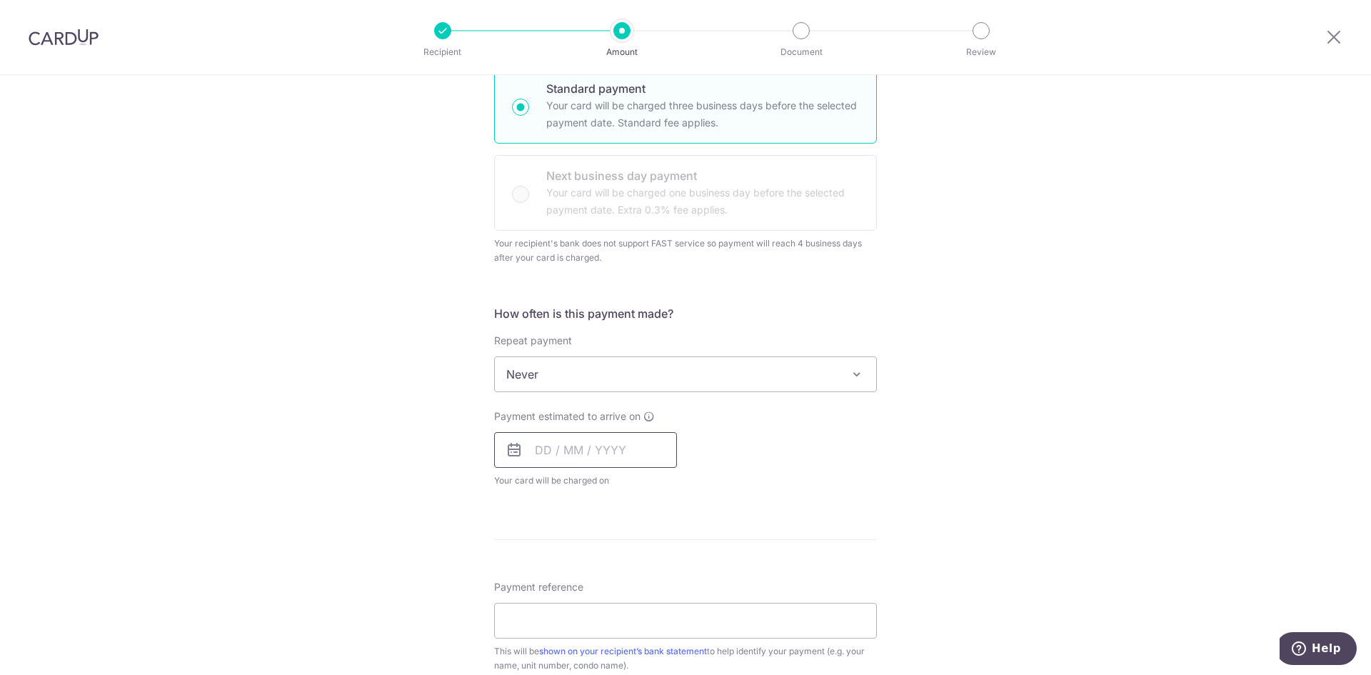
click at [542, 447] on input "text" at bounding box center [585, 450] width 183 height 36
click at [623, 485] on select "2025 2026 2027 2028 2029 2030 2031 2032 2033 2034 2035" at bounding box center [642, 488] width 38 height 11
click at [562, 490] on select "Jan Feb Mar Apr May Jun Jul Aug Sep Oct Nov Dec" at bounding box center [575, 488] width 38 height 11
click at [585, 608] on link "13" at bounding box center [580, 608] width 23 height 23
type input "13/01/2026"
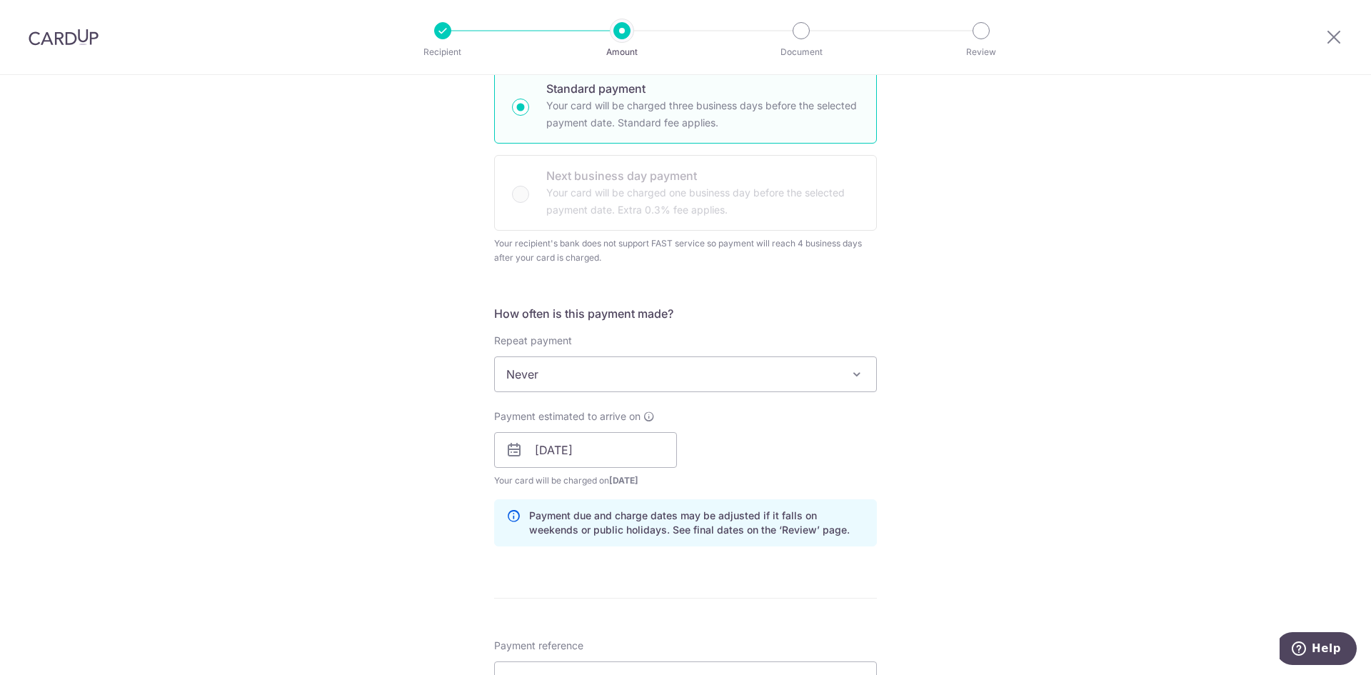
click at [1005, 470] on div "Tell us more about your payment Enter payment amount SGD 3,700.00 3700.00 GST (…" at bounding box center [685, 458] width 1371 height 1480
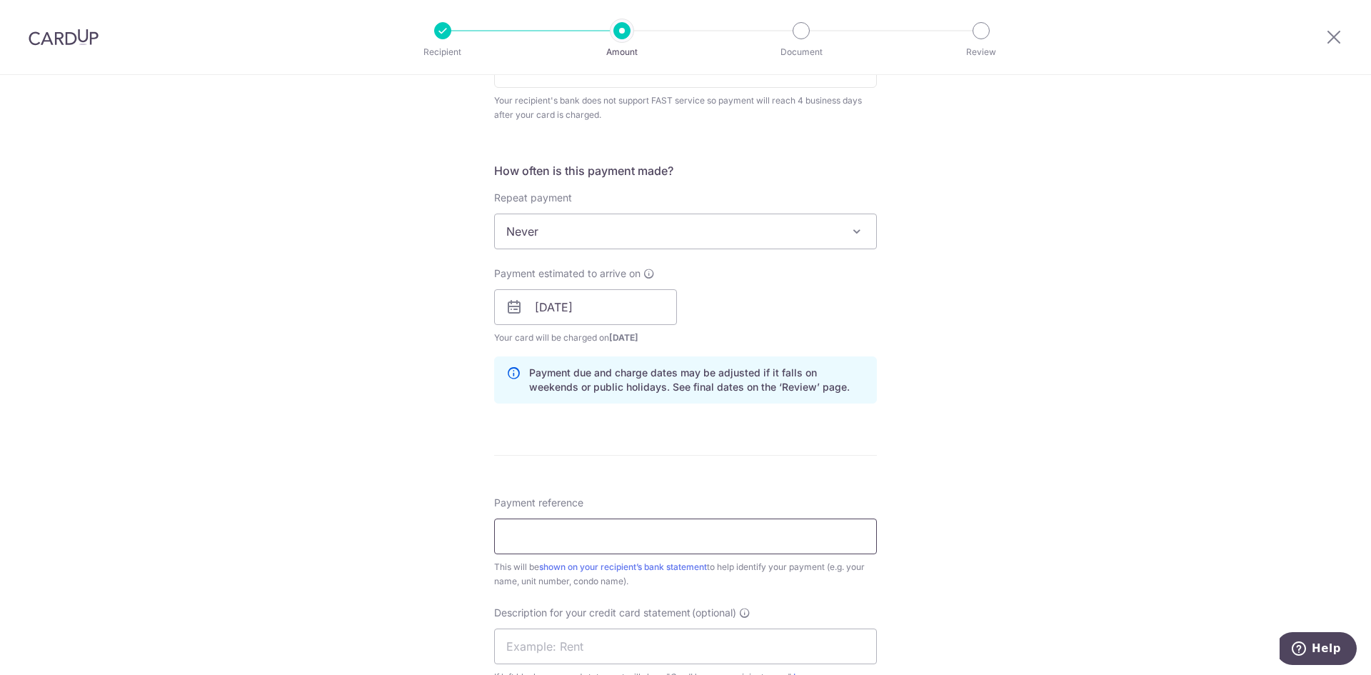
click at [698, 546] on input "Payment reference" at bounding box center [685, 536] width 383 height 36
drag, startPoint x: 658, startPoint y: 536, endPoint x: 631, endPoint y: 538, distance: 26.5
click at [631, 538] on input "Rental payment for mid Dec-Jan 2026" at bounding box center [685, 536] width 383 height 36
type input "Rental payment for mid Jan-Feb 2026"
click at [1005, 421] on div "Tell us more about your payment Enter payment amount SGD 3,700.00 3700.00 GST (…" at bounding box center [685, 315] width 1371 height 1480
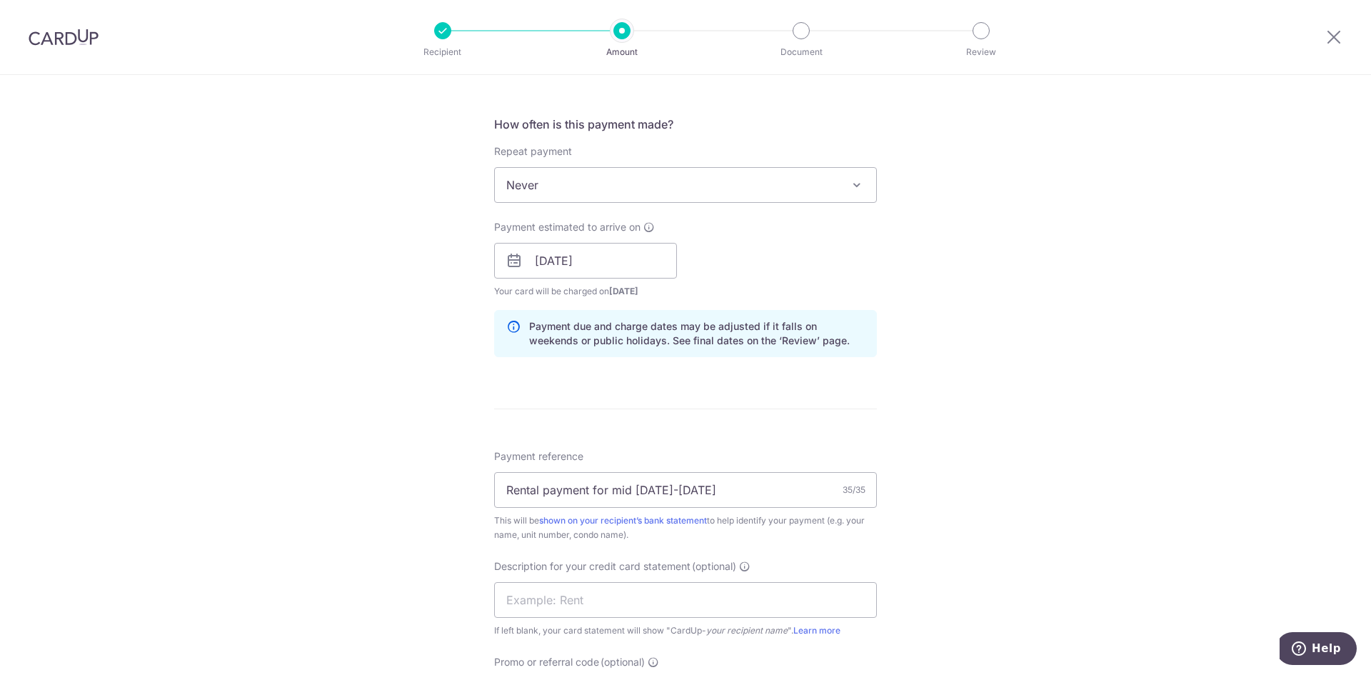
scroll to position [571, 0]
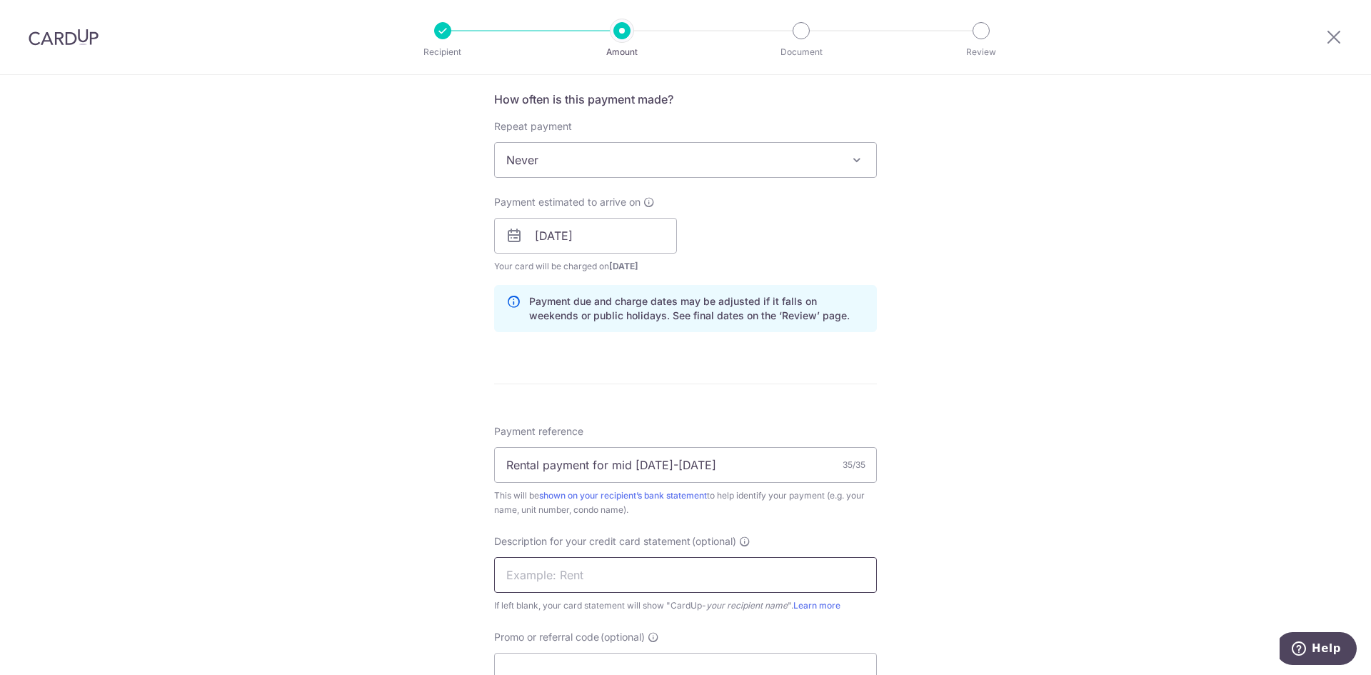
click at [565, 577] on input "text" at bounding box center [685, 575] width 383 height 36
type input "Rental payment"
click at [950, 455] on div "Tell us more about your payment Enter payment amount SGD 3,700.00 3700.00 GST (…" at bounding box center [685, 244] width 1371 height 1480
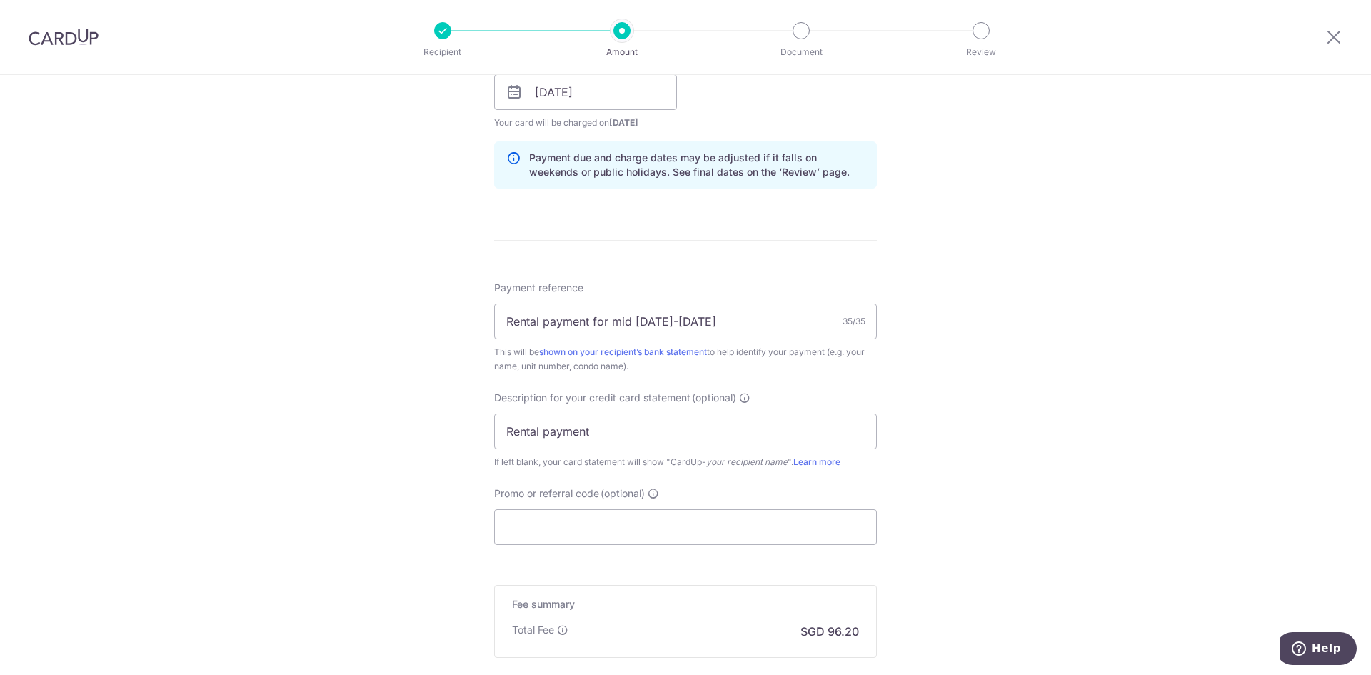
scroll to position [881, 0]
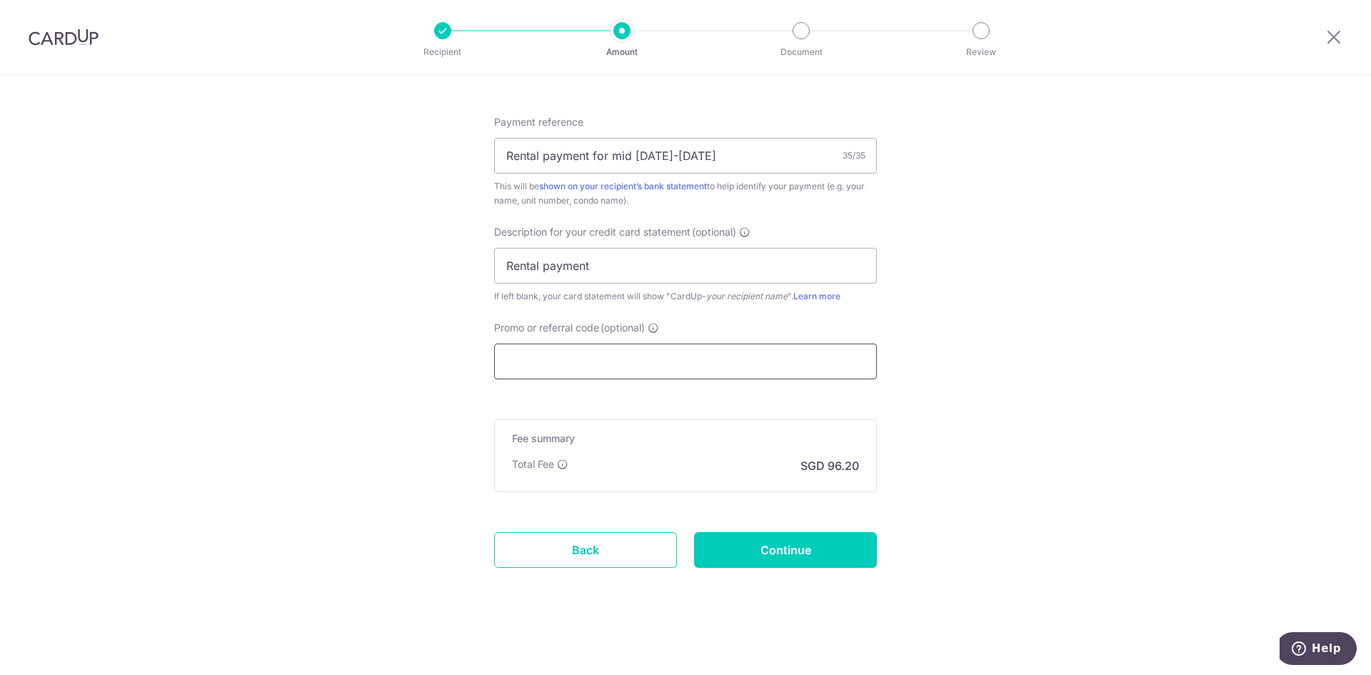
click at [578, 364] on input "Promo or referral code (optional)" at bounding box center [685, 361] width 383 height 36
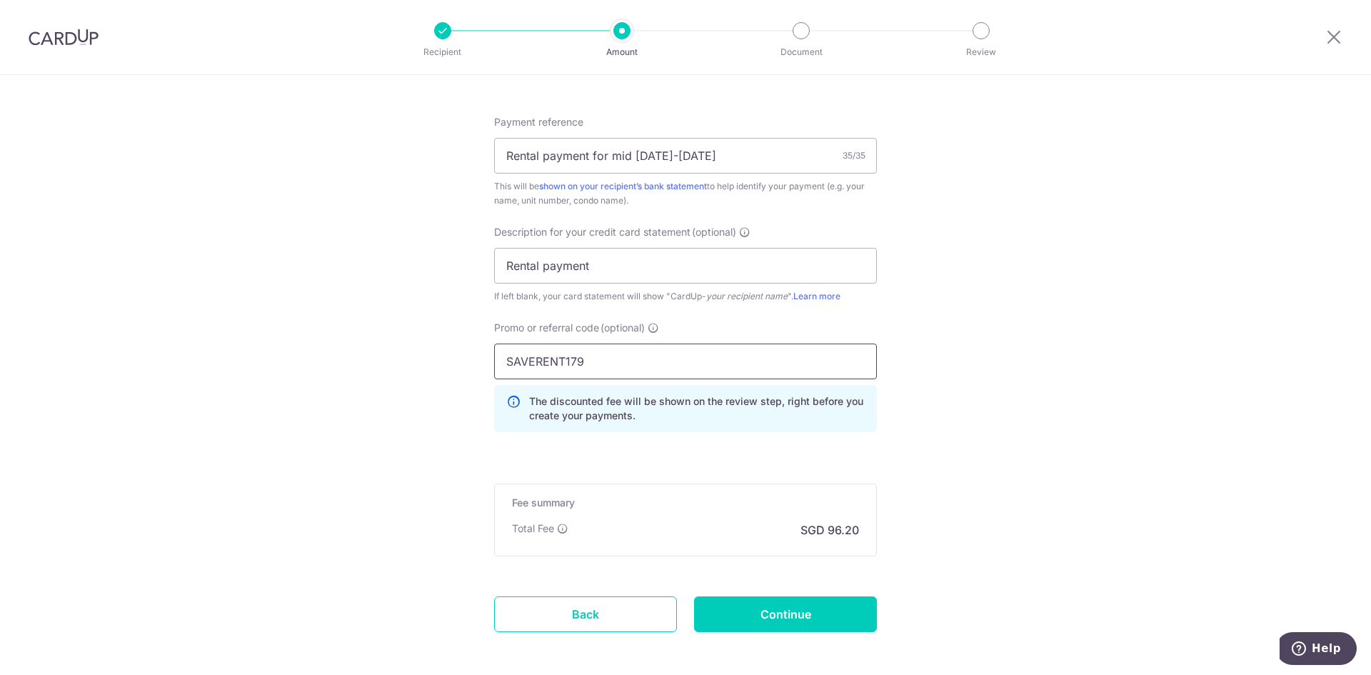
type input "SAVERENT179"
click at [831, 613] on input "Continue" at bounding box center [785, 614] width 183 height 36
type input "Create Schedule"
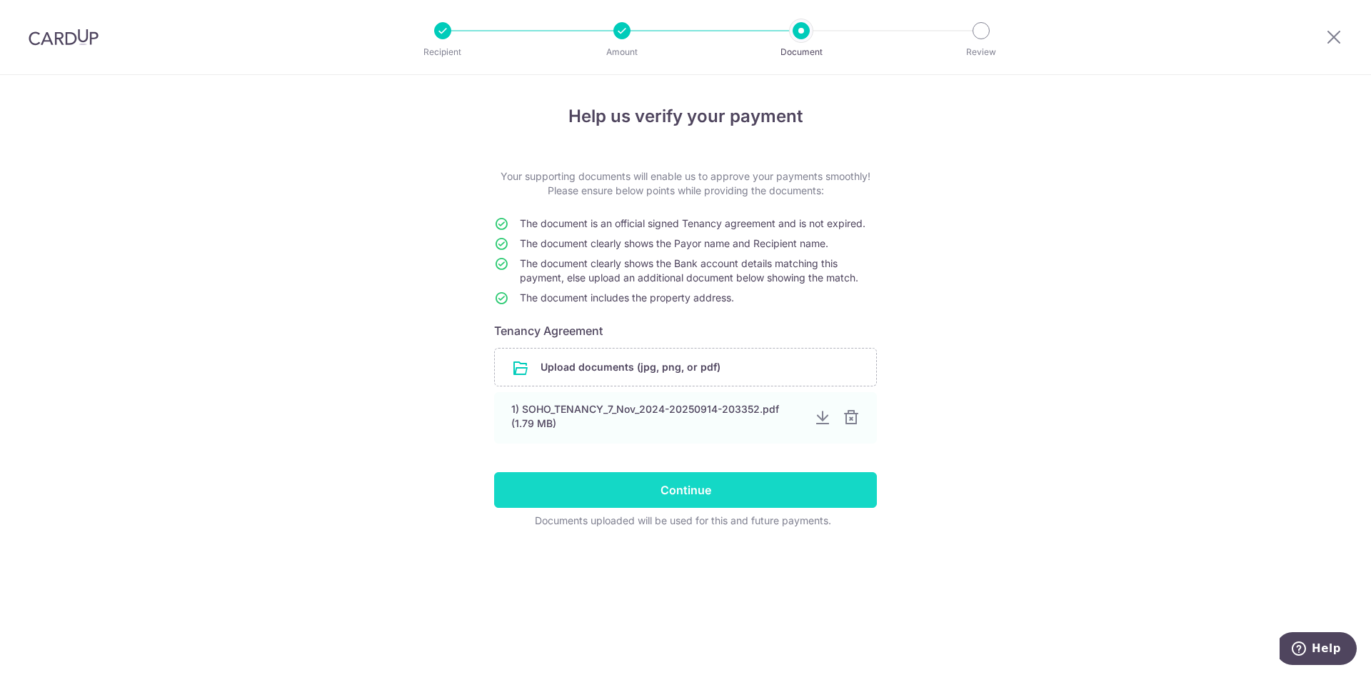
click at [725, 477] on input "Continue" at bounding box center [685, 490] width 383 height 36
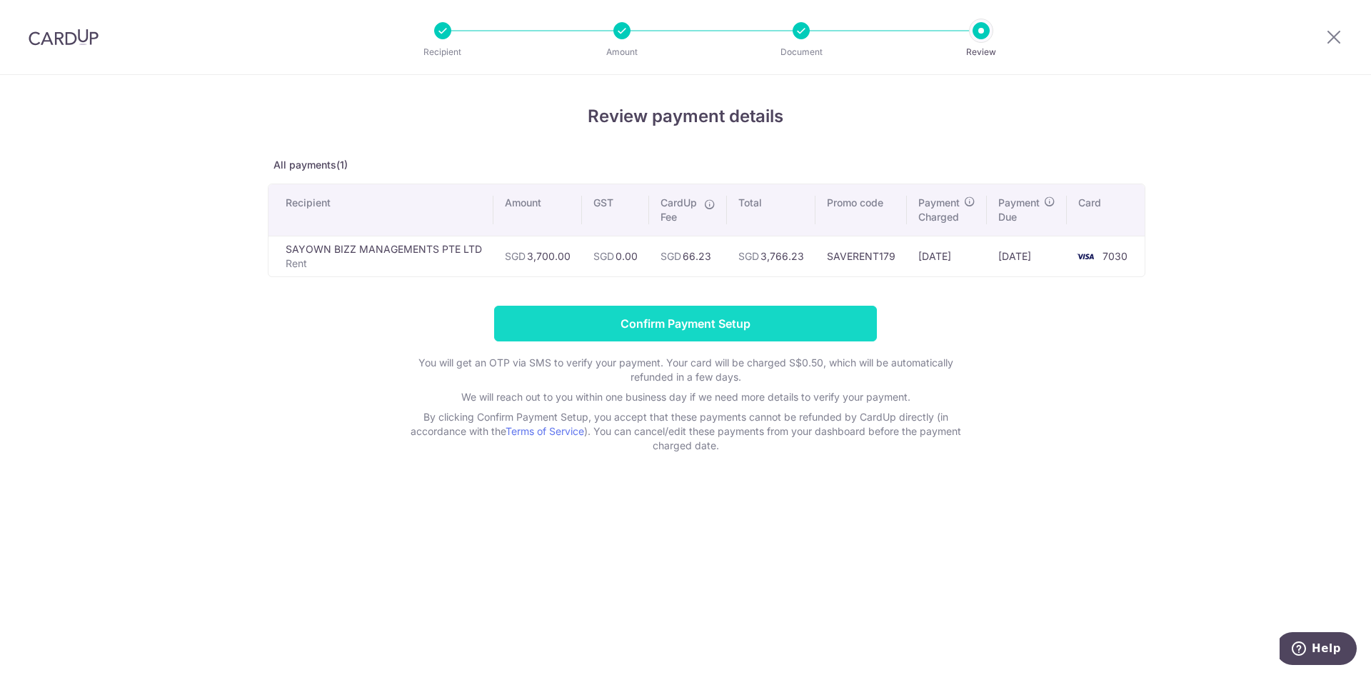
click at [642, 323] on input "Confirm Payment Setup" at bounding box center [685, 324] width 383 height 36
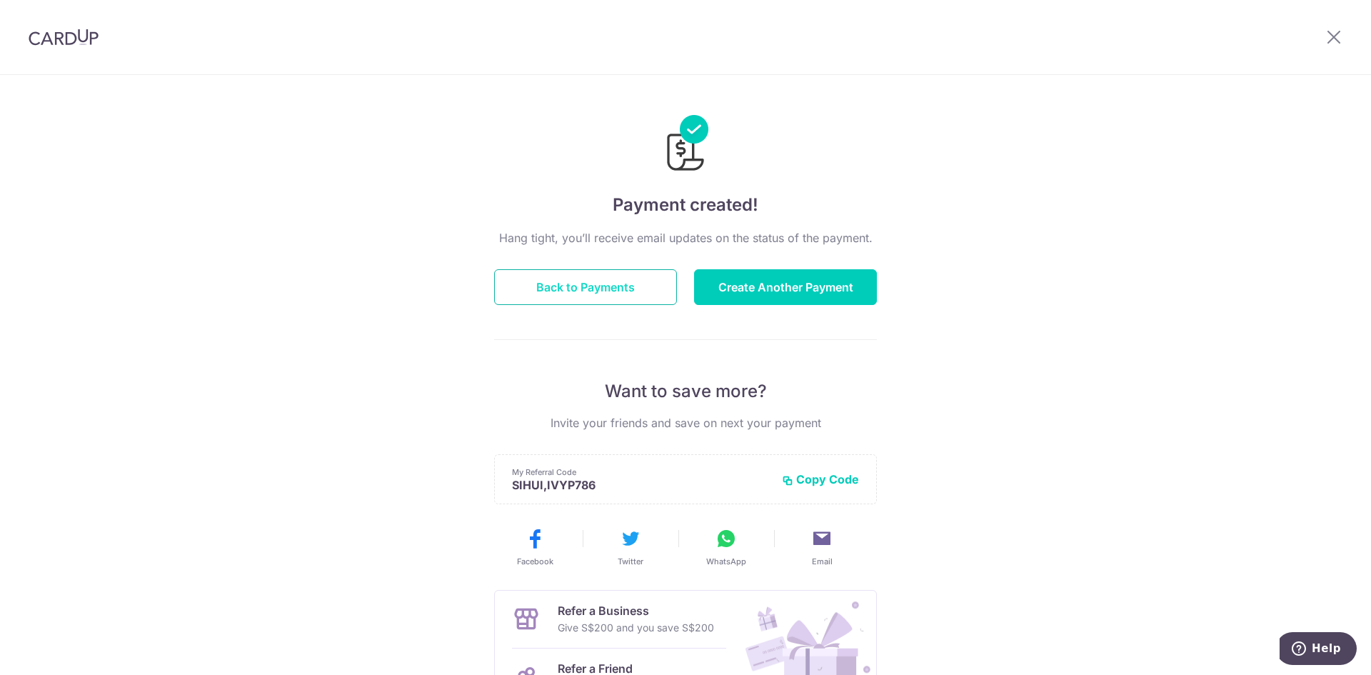
click at [588, 287] on button "Back to Payments" at bounding box center [585, 287] width 183 height 36
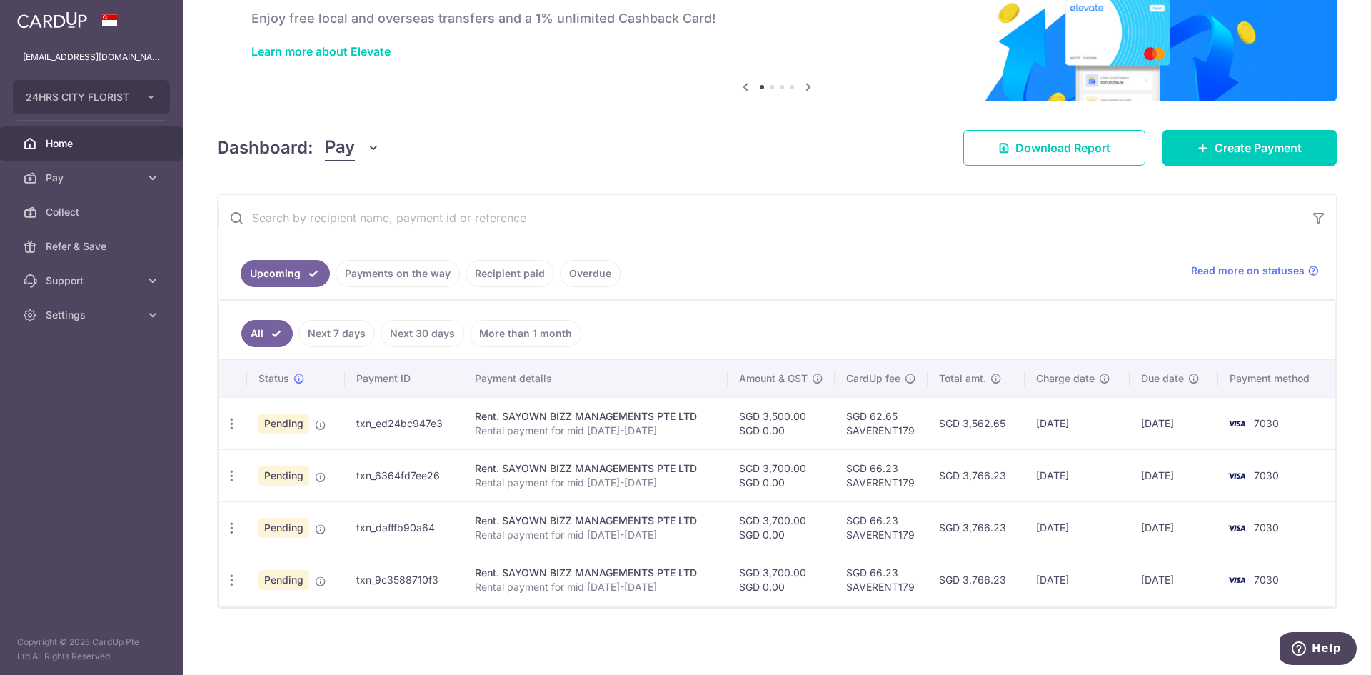
scroll to position [82, 0]
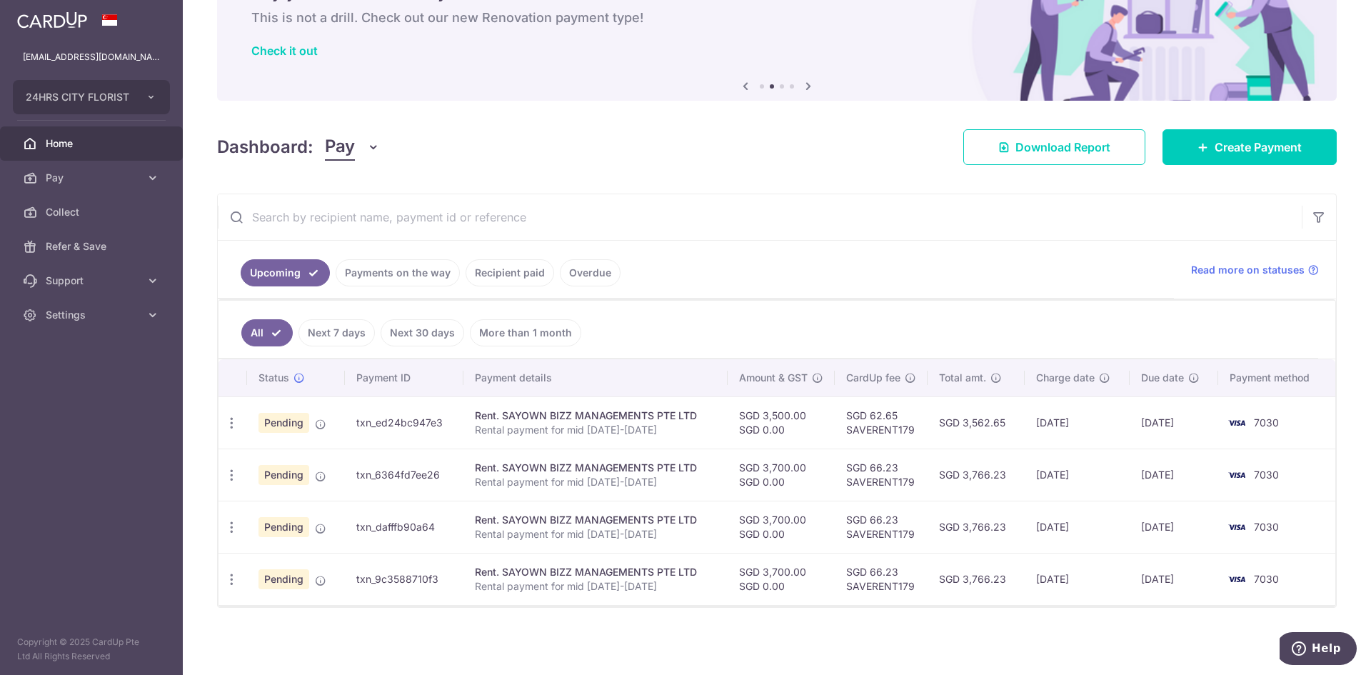
click at [66, 146] on span "Home" at bounding box center [93, 143] width 94 height 14
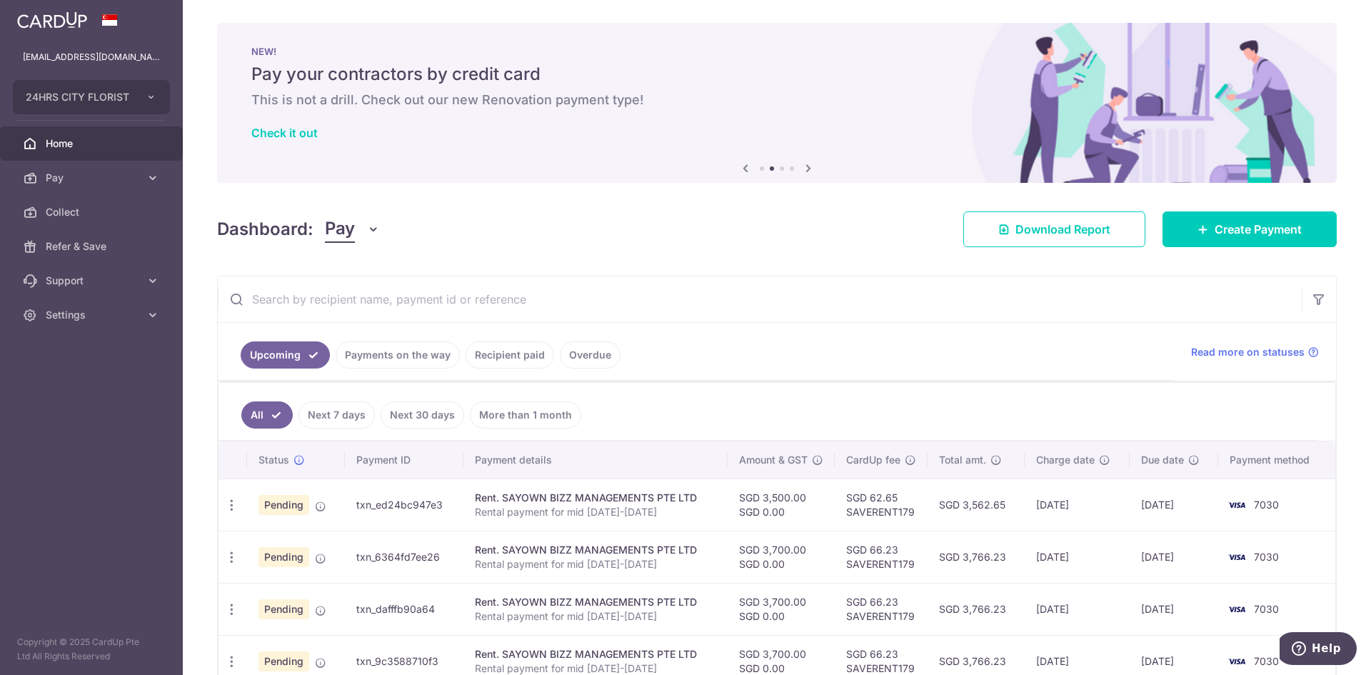
click at [384, 358] on link "Payments on the way" at bounding box center [398, 354] width 124 height 27
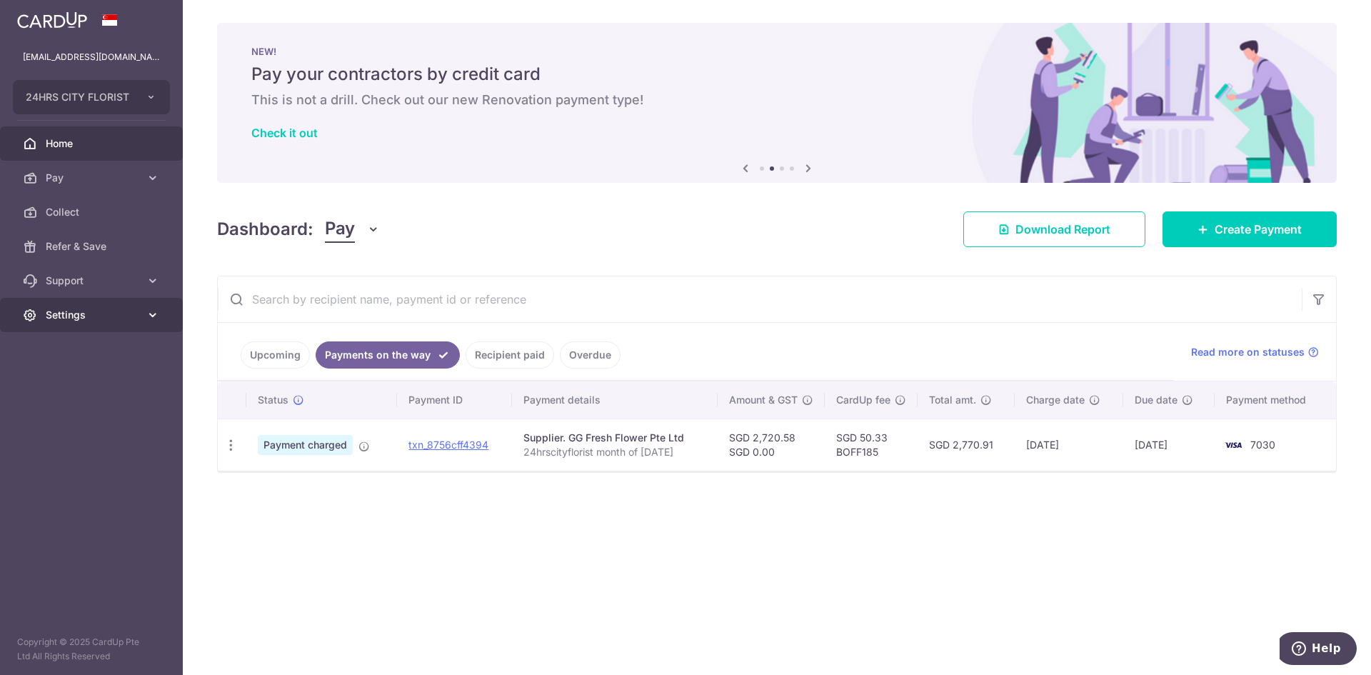
click at [96, 322] on link "Settings" at bounding box center [91, 315] width 183 height 34
click at [64, 376] on link "Logout" at bounding box center [91, 383] width 183 height 34
